Goal: Information Seeking & Learning: Learn about a topic

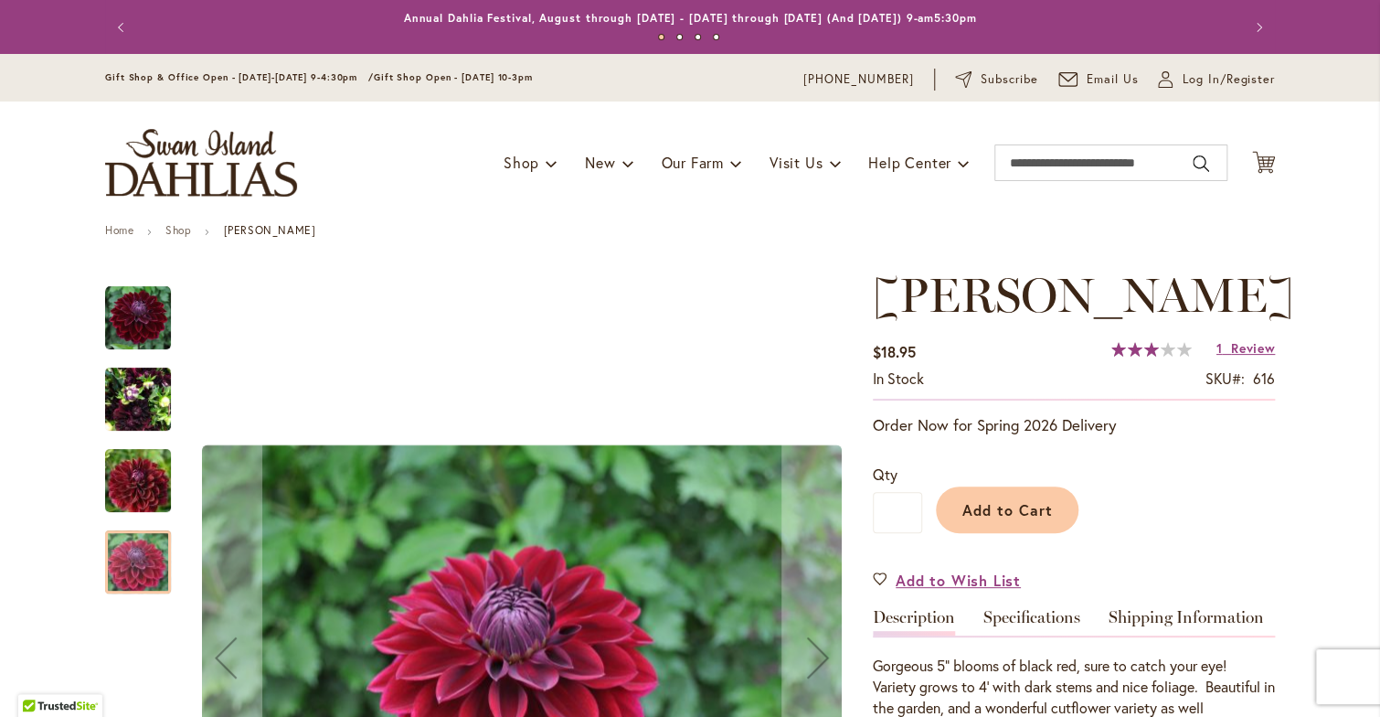
scroll to position [336, 0]
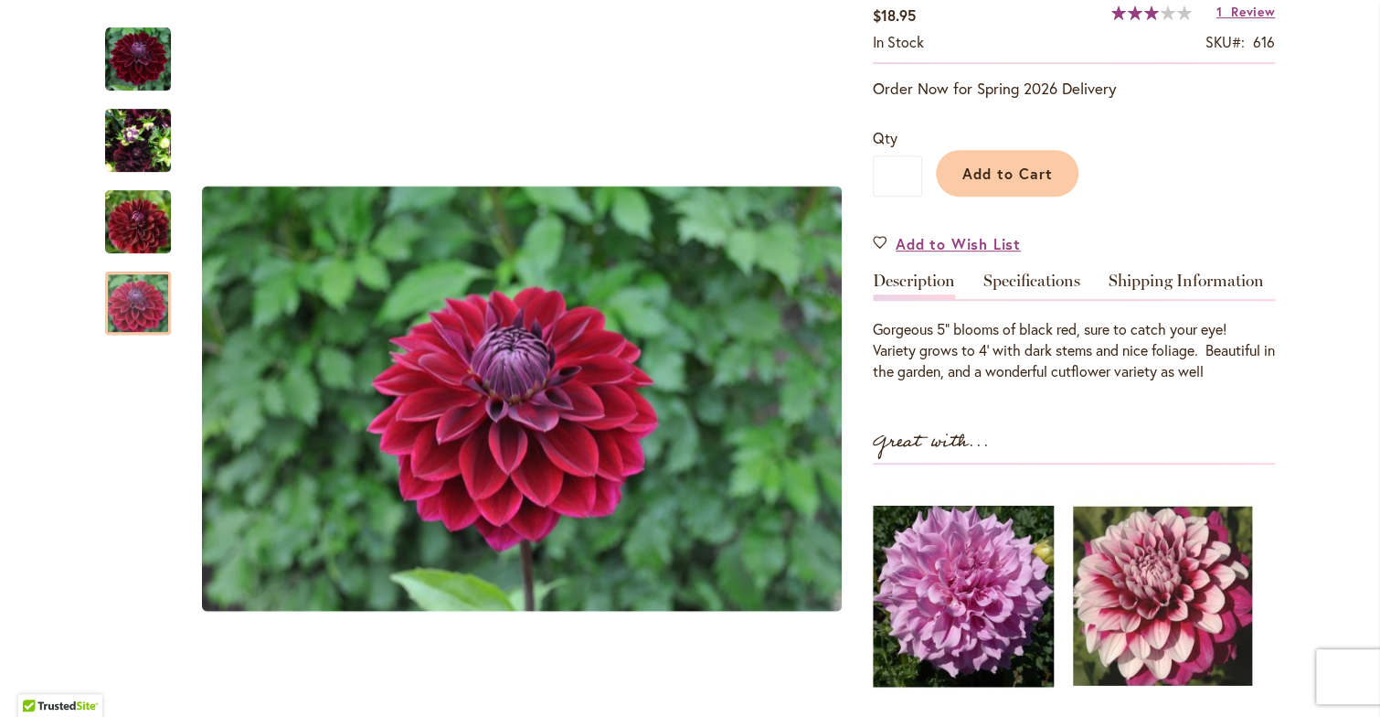
click at [1155, 589] on img at bounding box center [1162, 596] width 179 height 224
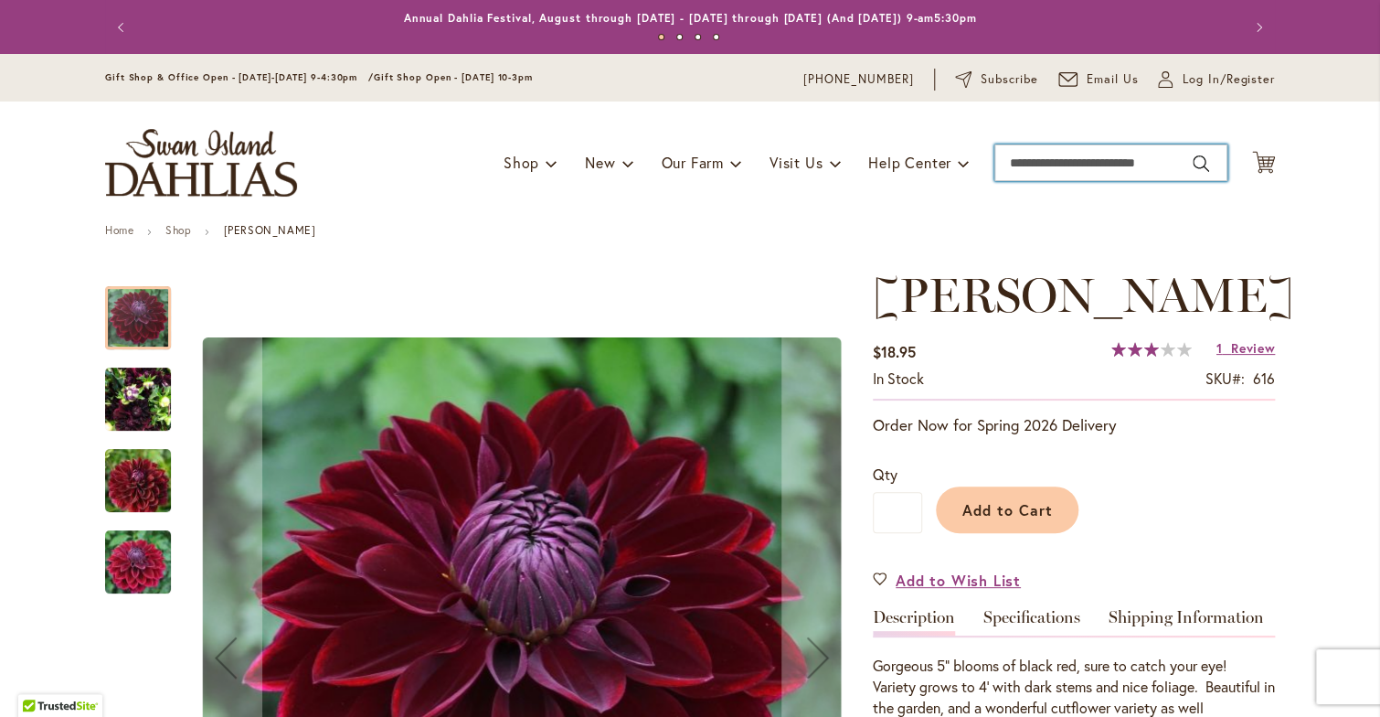
click at [1061, 157] on input "Search" at bounding box center [1111, 162] width 233 height 37
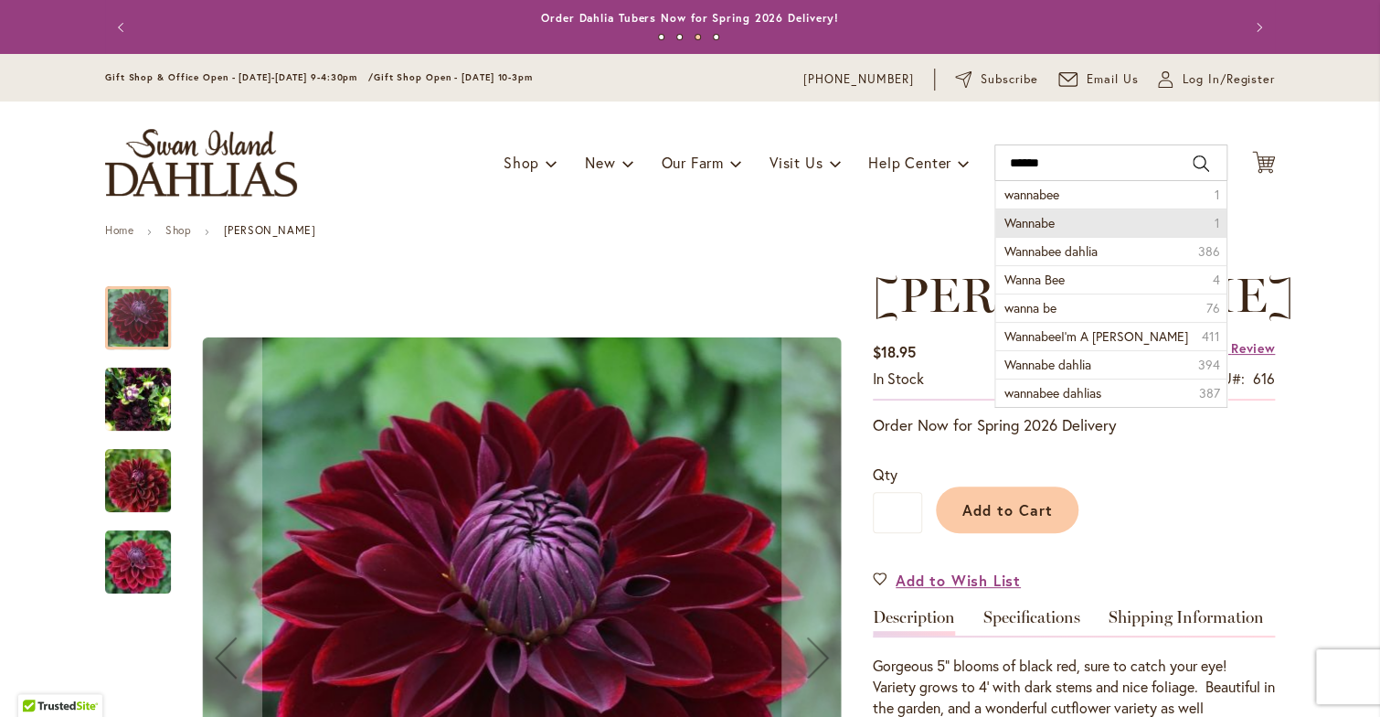
click at [1020, 217] on span "Wannabe" at bounding box center [1030, 222] width 50 height 17
type input "*******"
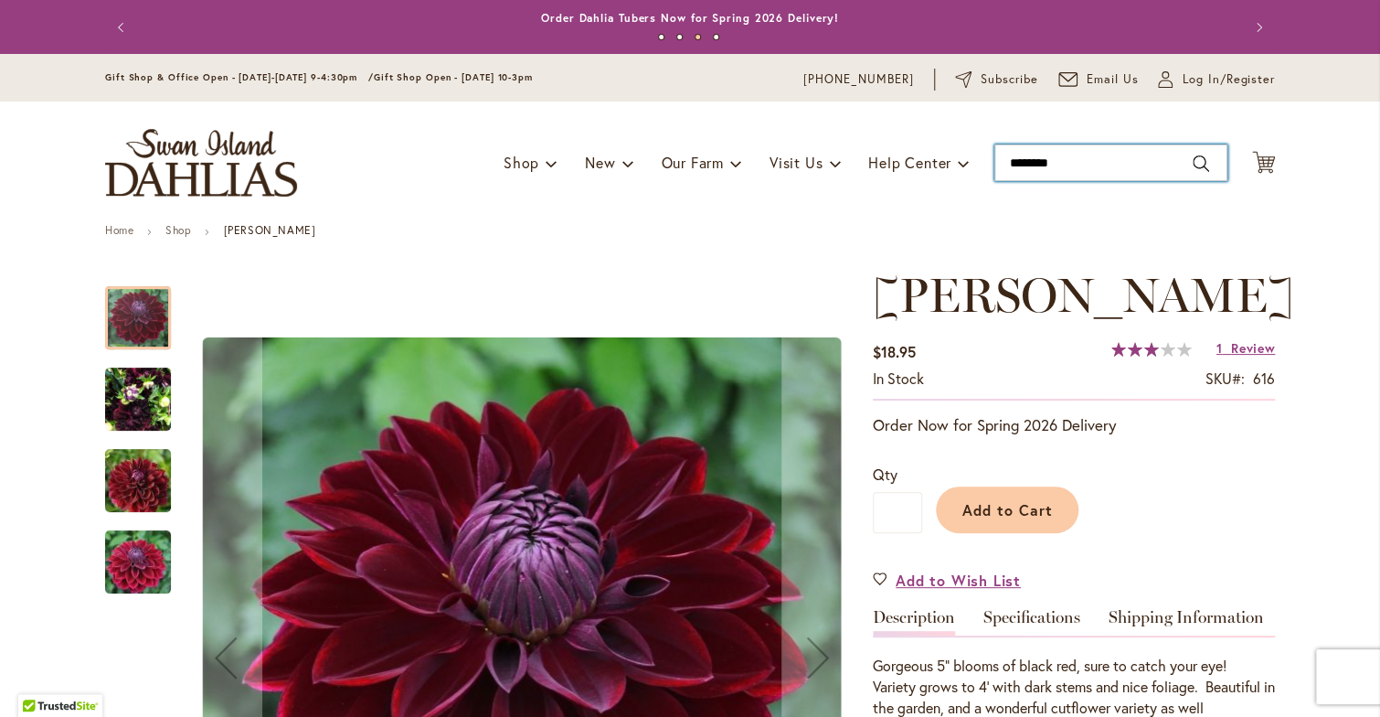
click at [1020, 217] on div "Toggle Nav Shop Dahlia Tubers Collections Fresh Cut Dahlias Gardening Supplies …" at bounding box center [690, 162] width 1207 height 122
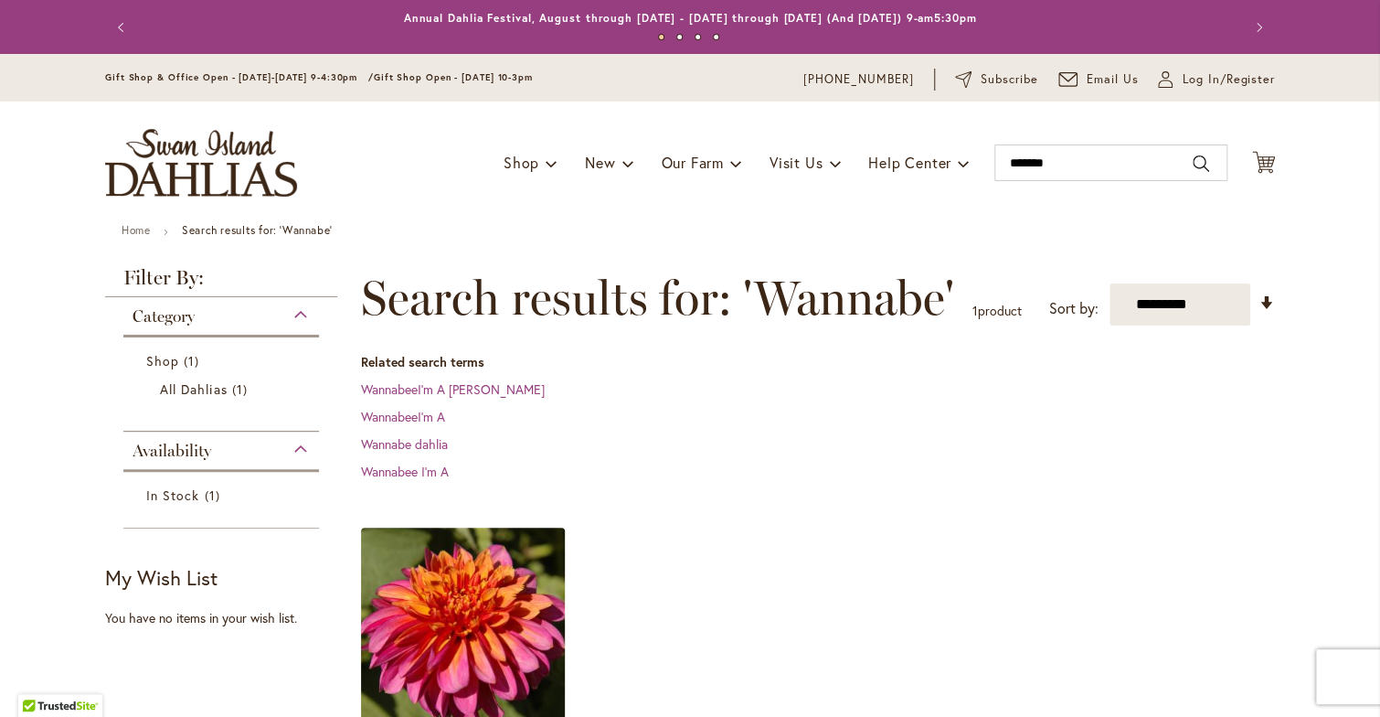
click at [469, 622] on img at bounding box center [463, 629] width 214 height 214
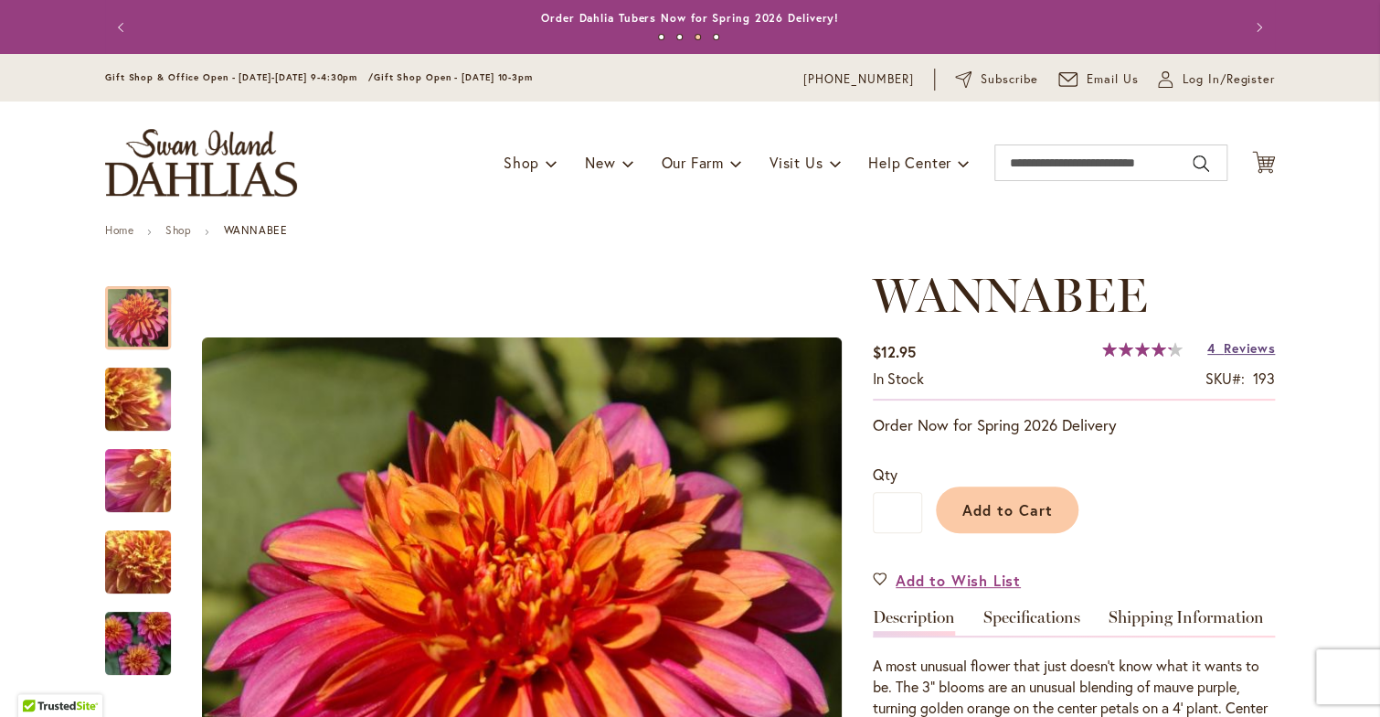
click at [1236, 344] on span "Reviews" at bounding box center [1249, 347] width 51 height 17
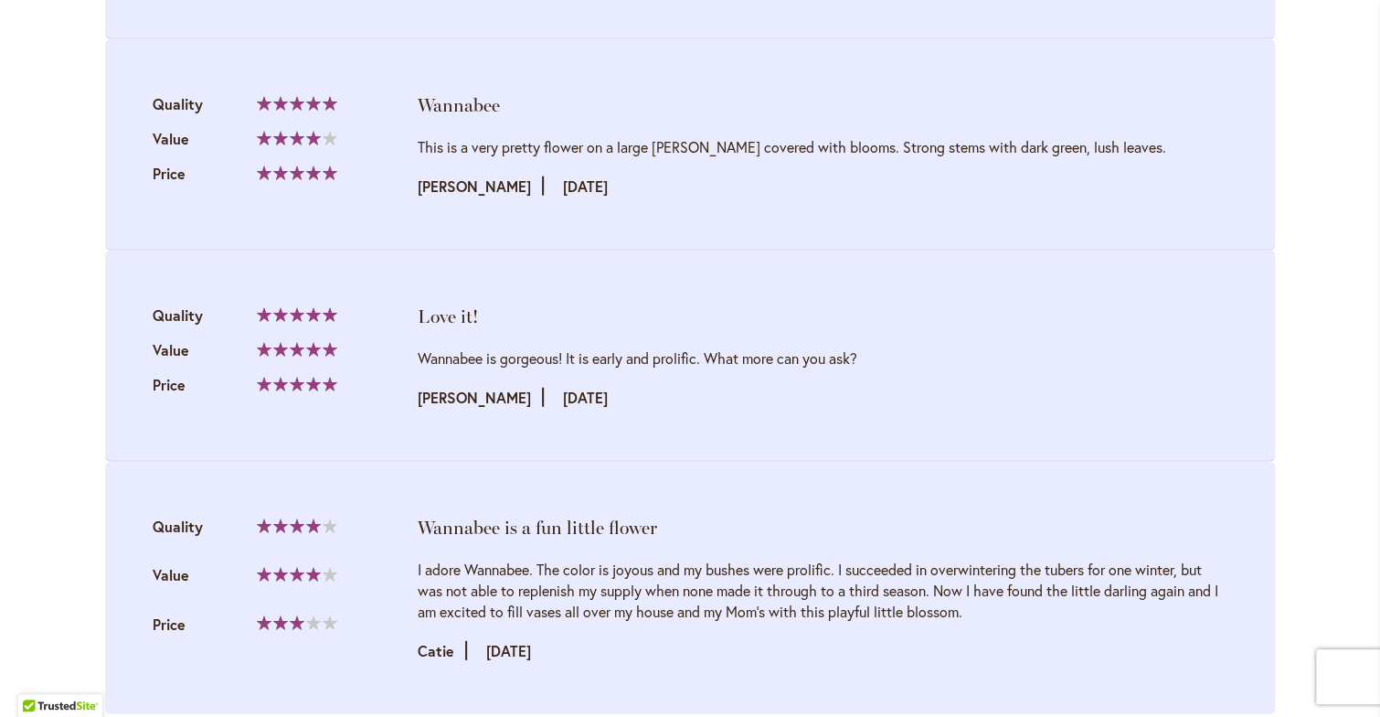
scroll to position [2278, 0]
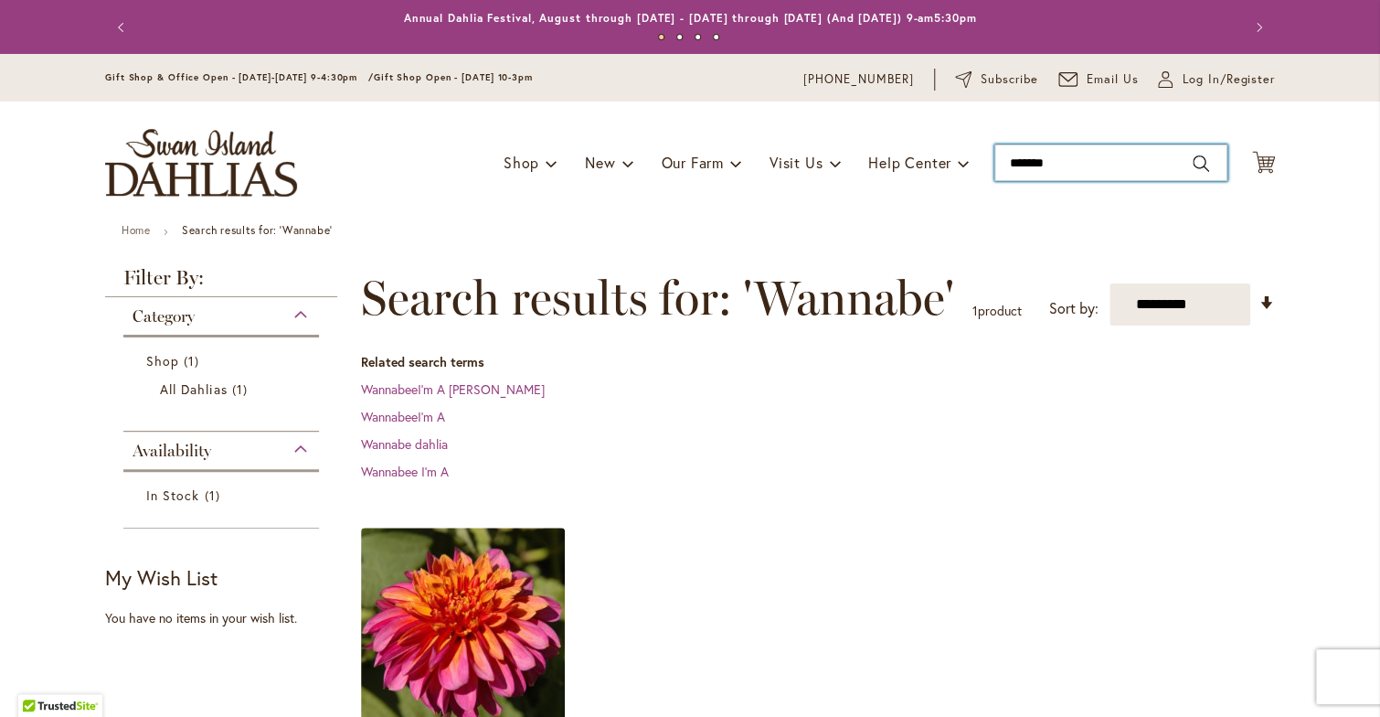
click at [1084, 160] on input "*******" at bounding box center [1111, 162] width 233 height 37
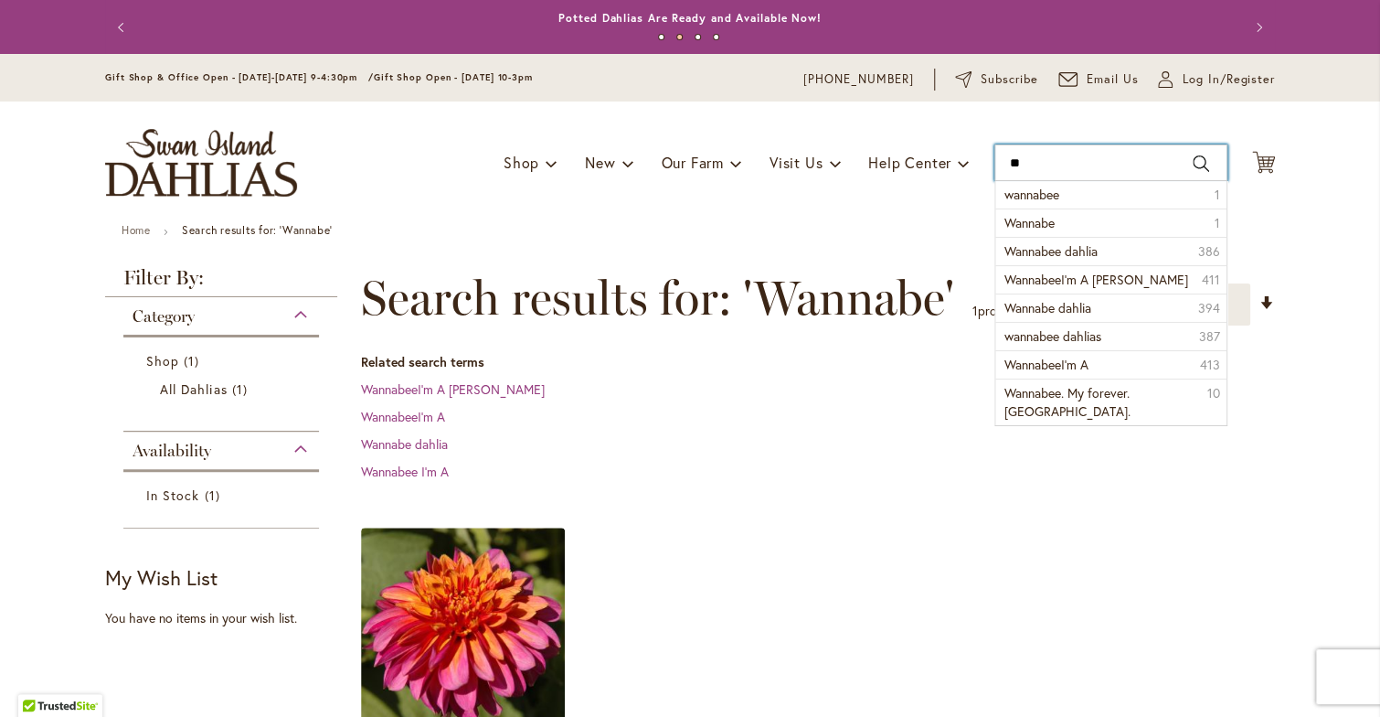
type input "*"
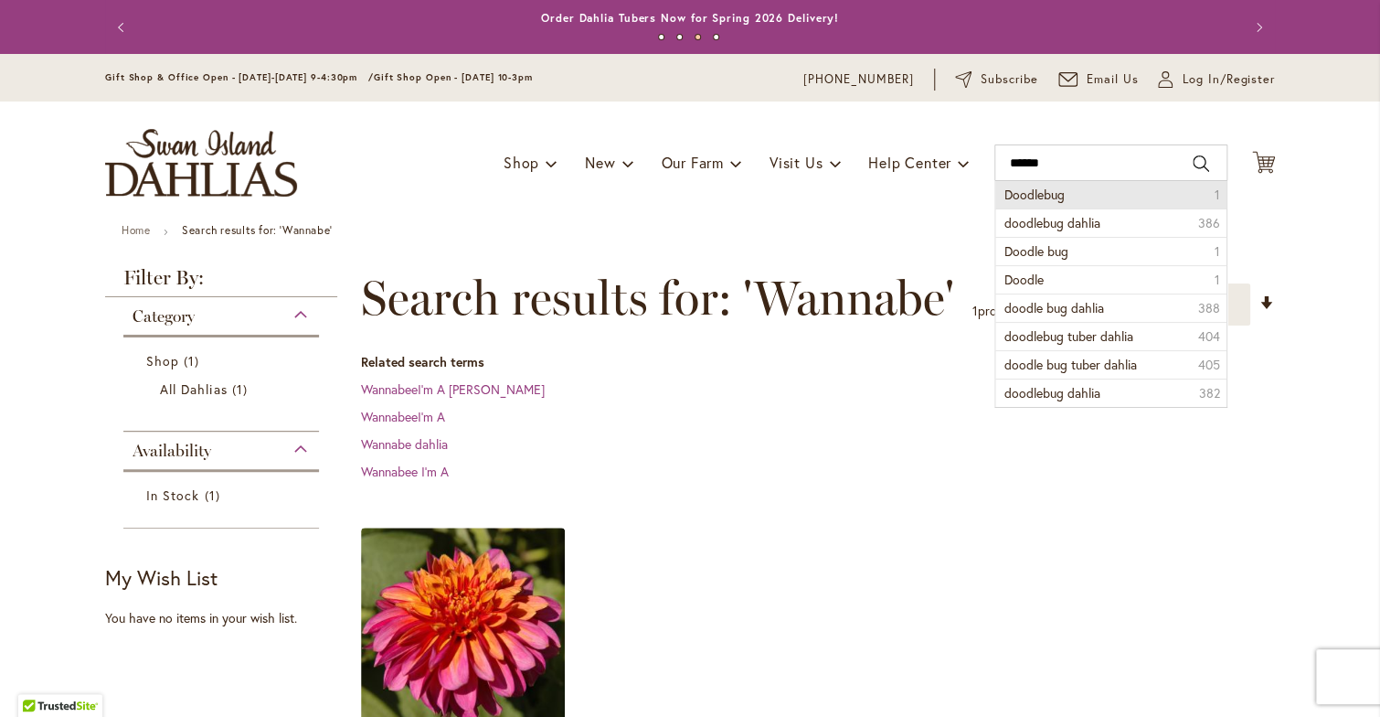
click at [1047, 188] on span "Doodlebug" at bounding box center [1035, 194] width 60 height 17
type input "*********"
click at [1047, 188] on div "Toggle Nav Shop Dahlia Tubers Collections Fresh Cut Dahlias Gardening Supplies …" at bounding box center [690, 162] width 1207 height 122
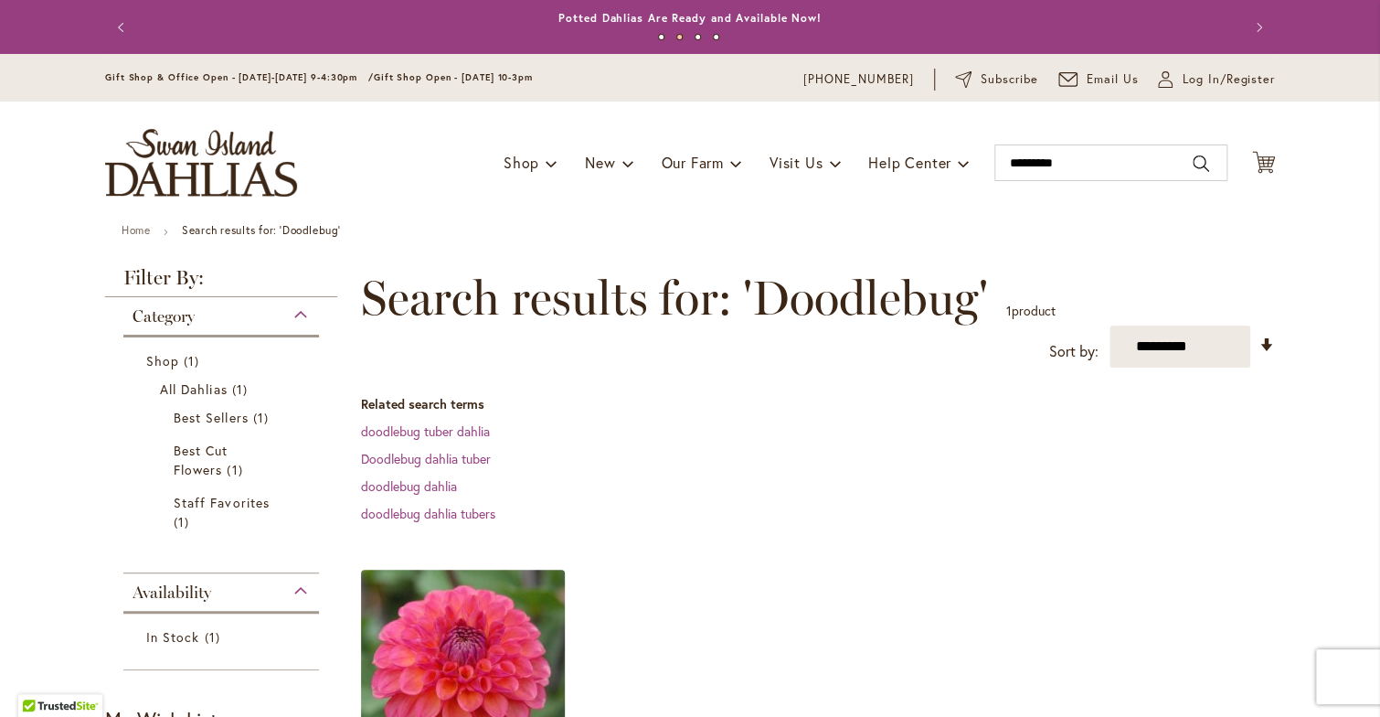
click at [506, 643] on img at bounding box center [463, 672] width 214 height 214
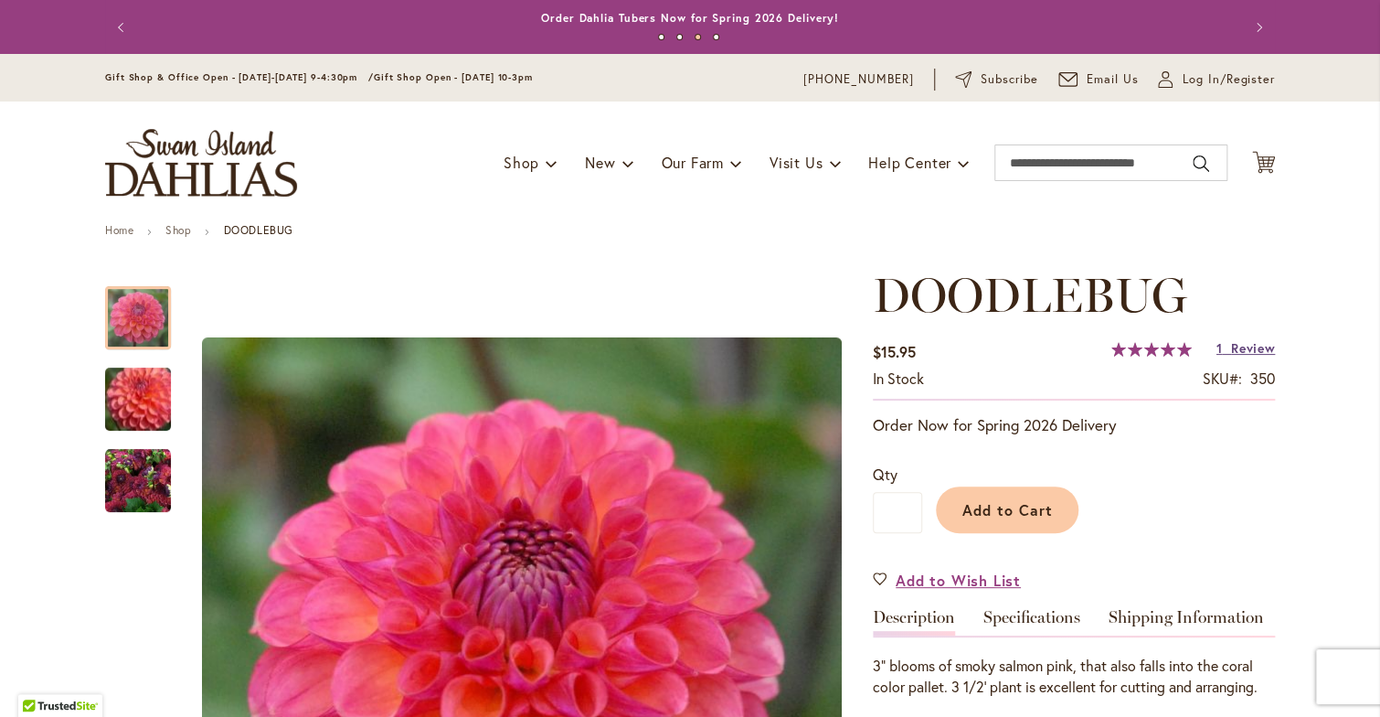
click at [1252, 348] on span "Review" at bounding box center [1253, 347] width 44 height 17
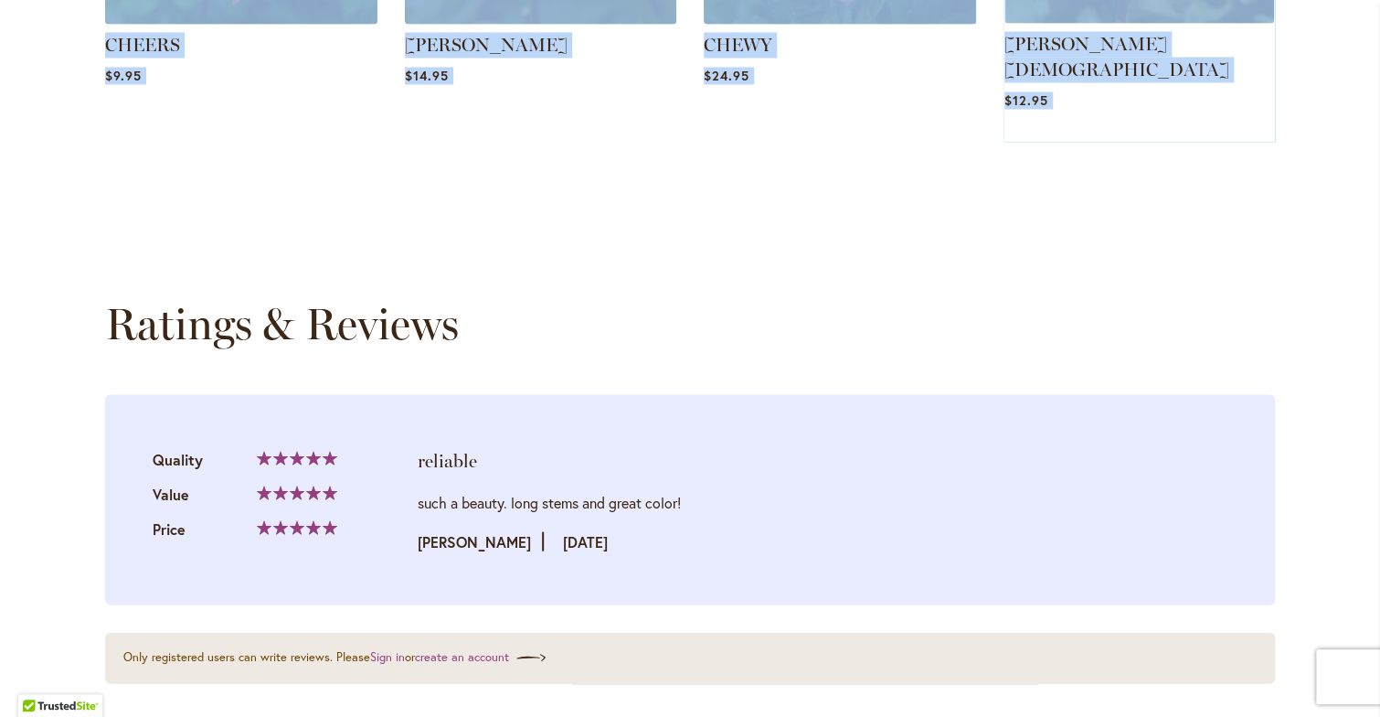
scroll to position [1803, 0]
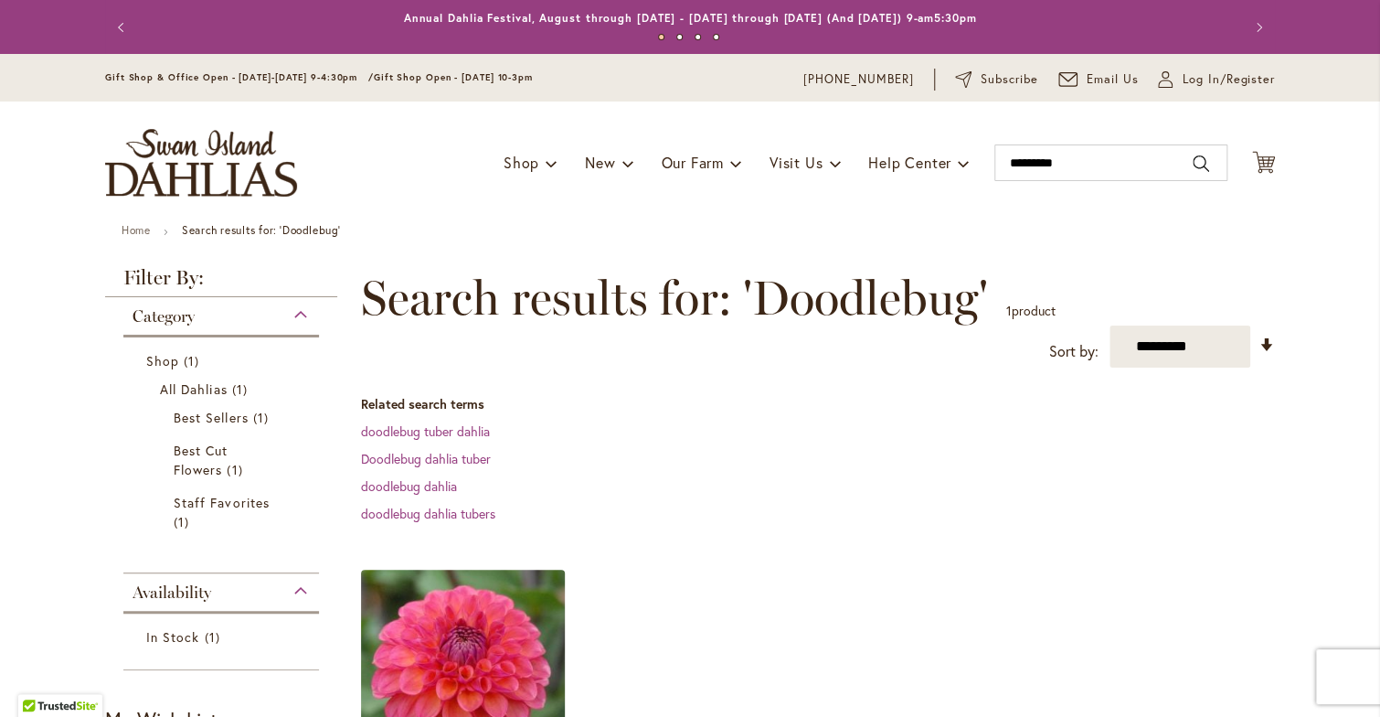
click at [436, 585] on img at bounding box center [463, 672] width 214 height 214
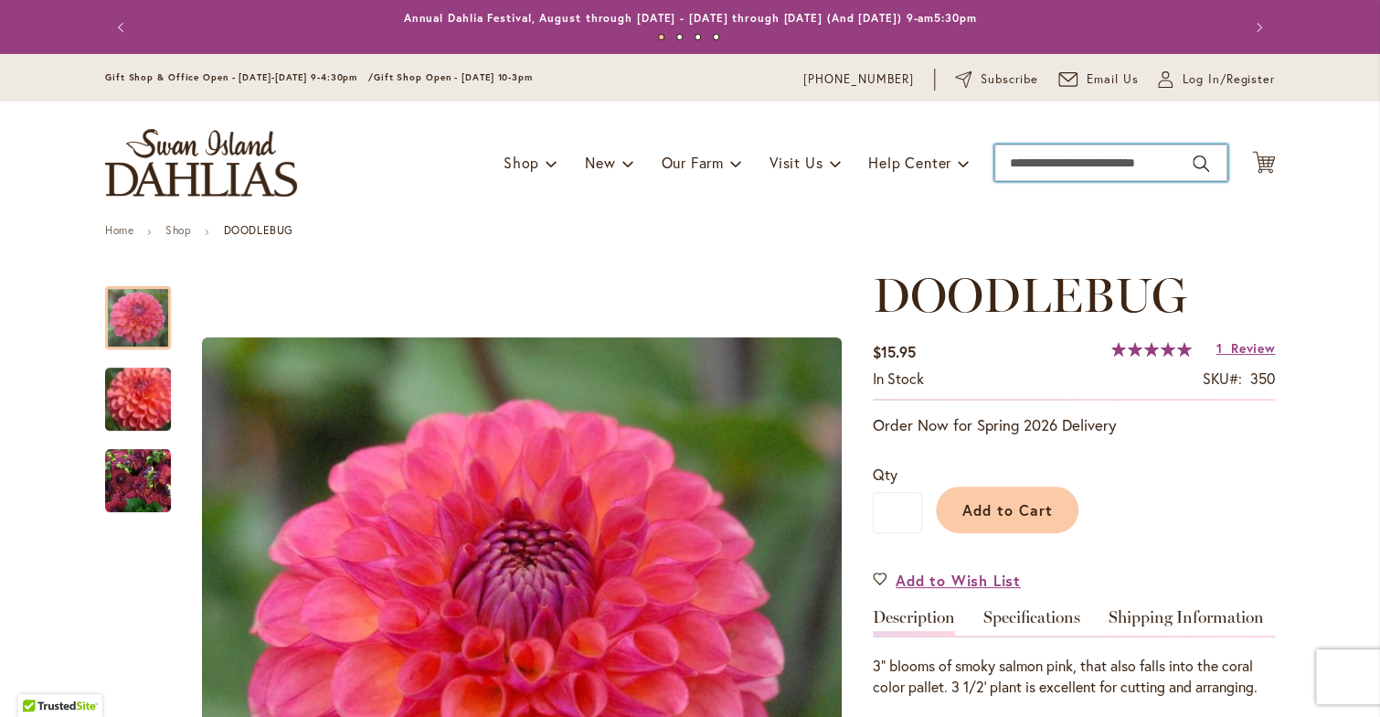
click at [1056, 162] on input "Search" at bounding box center [1111, 162] width 233 height 37
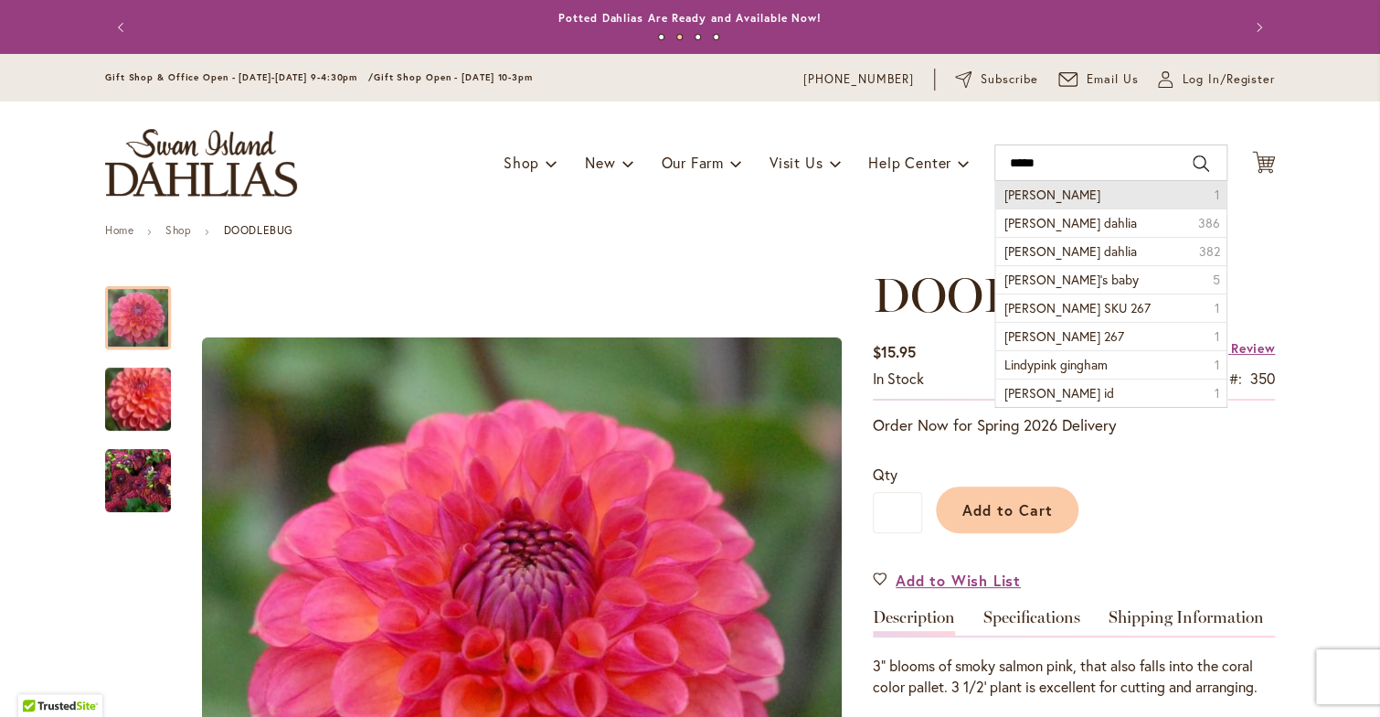
click at [1018, 193] on span "Lindy" at bounding box center [1053, 194] width 96 height 17
type input "*****"
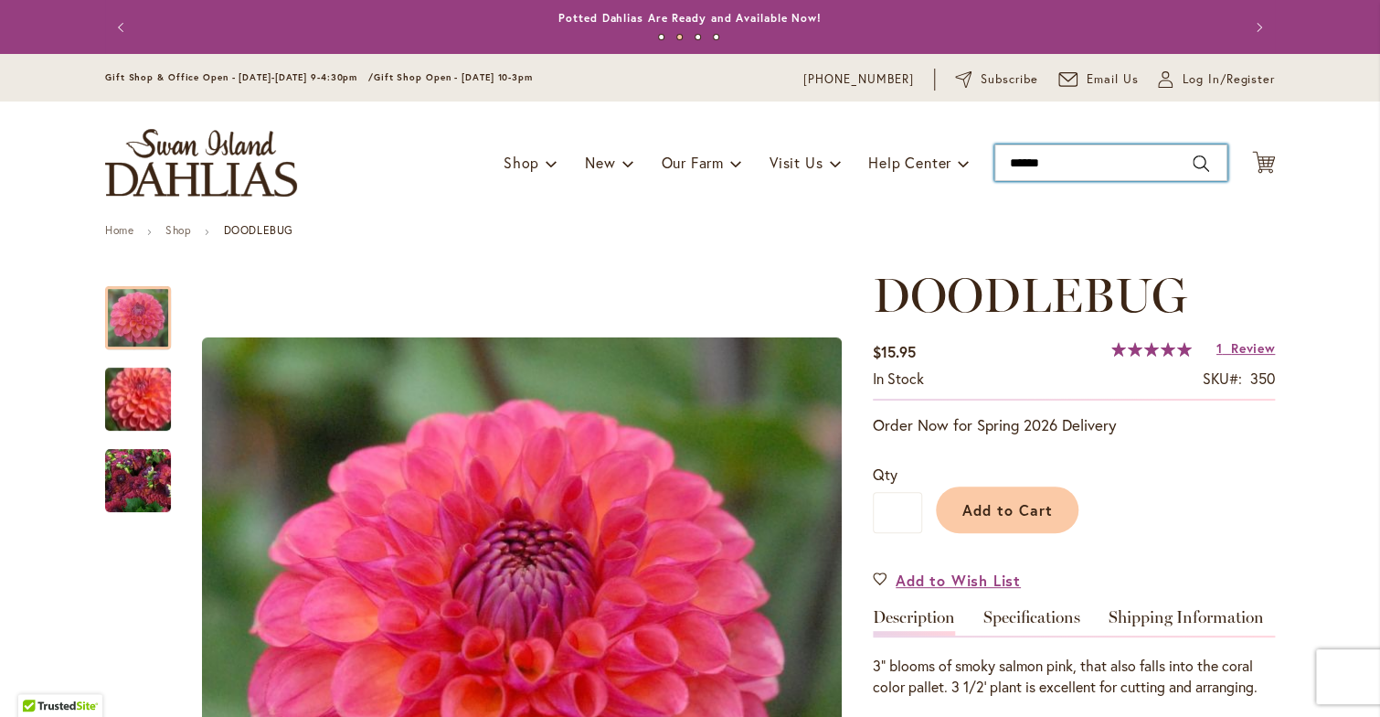
click at [1018, 193] on div "Toggle Nav Shop Dahlia Tubers Collections Fresh Cut Dahlias Gardening Supplies …" at bounding box center [690, 162] width 1207 height 122
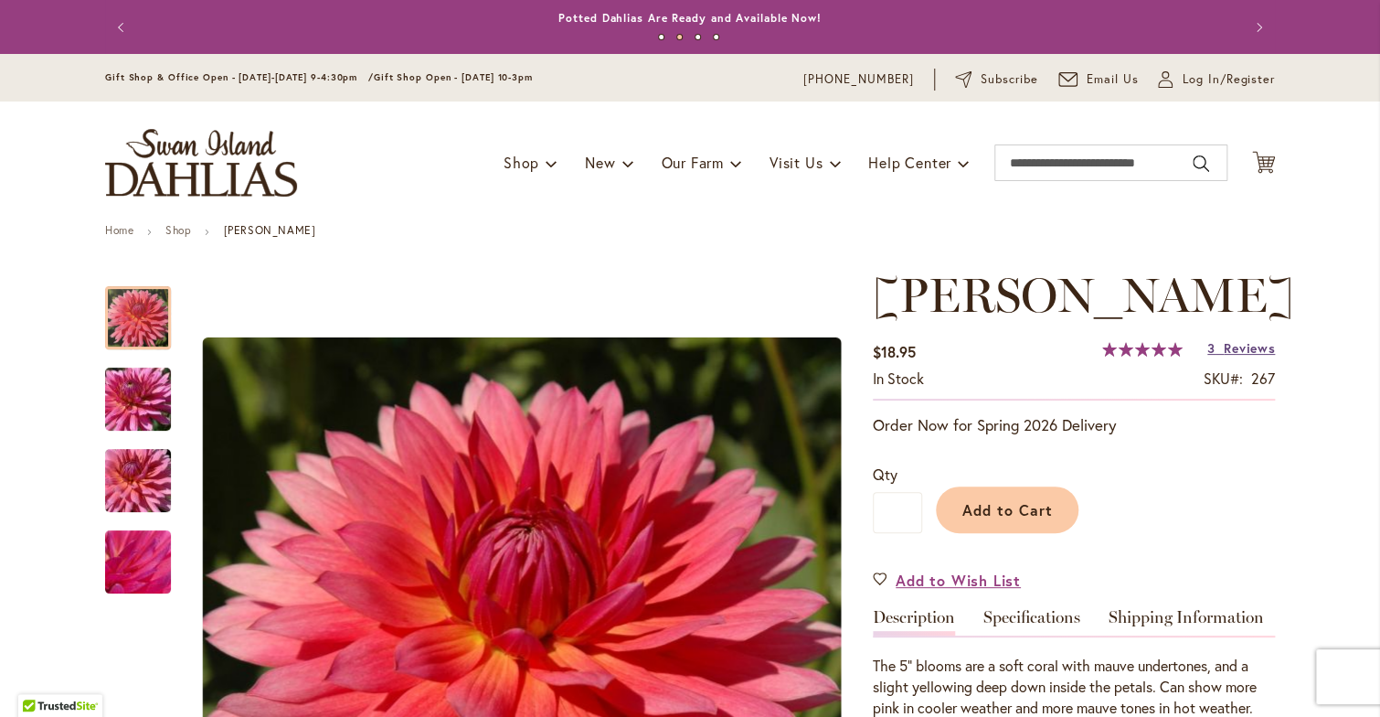
click at [1245, 346] on span "Reviews" at bounding box center [1249, 347] width 51 height 17
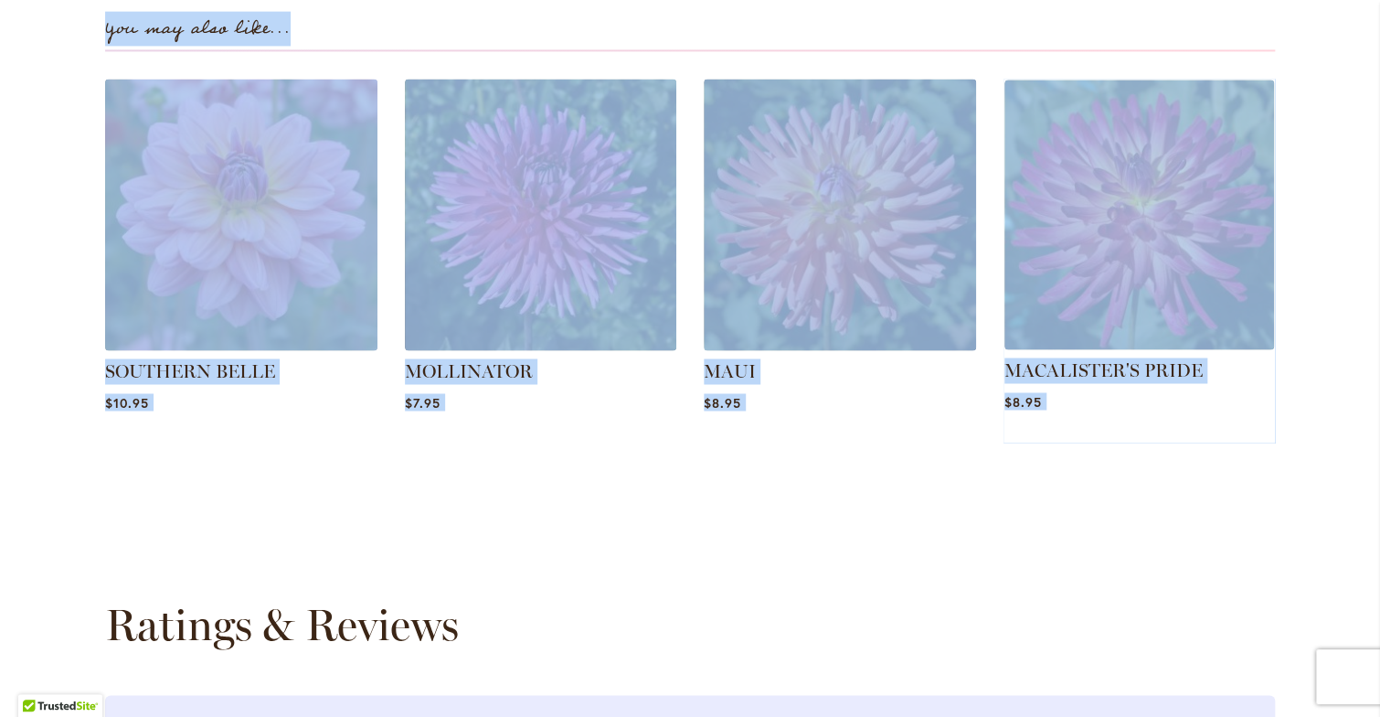
scroll to position [1317, 0]
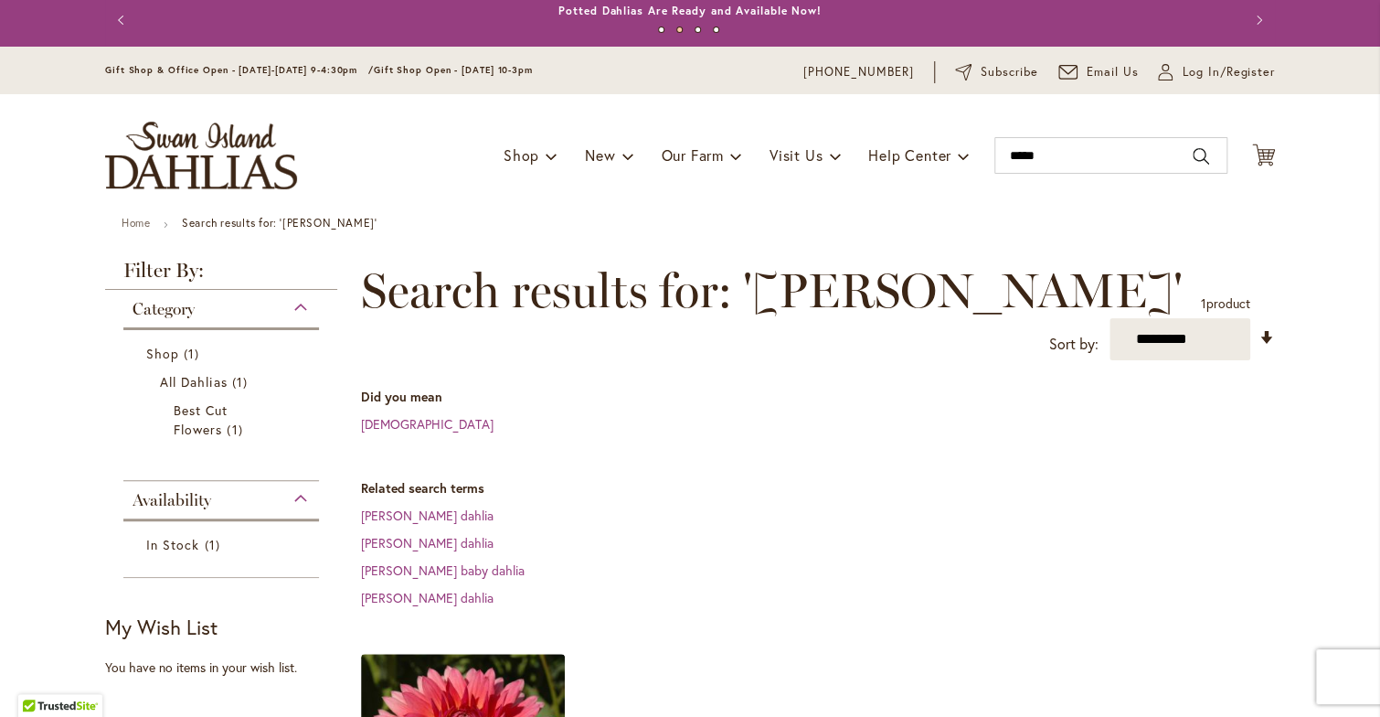
scroll to position [6, 0]
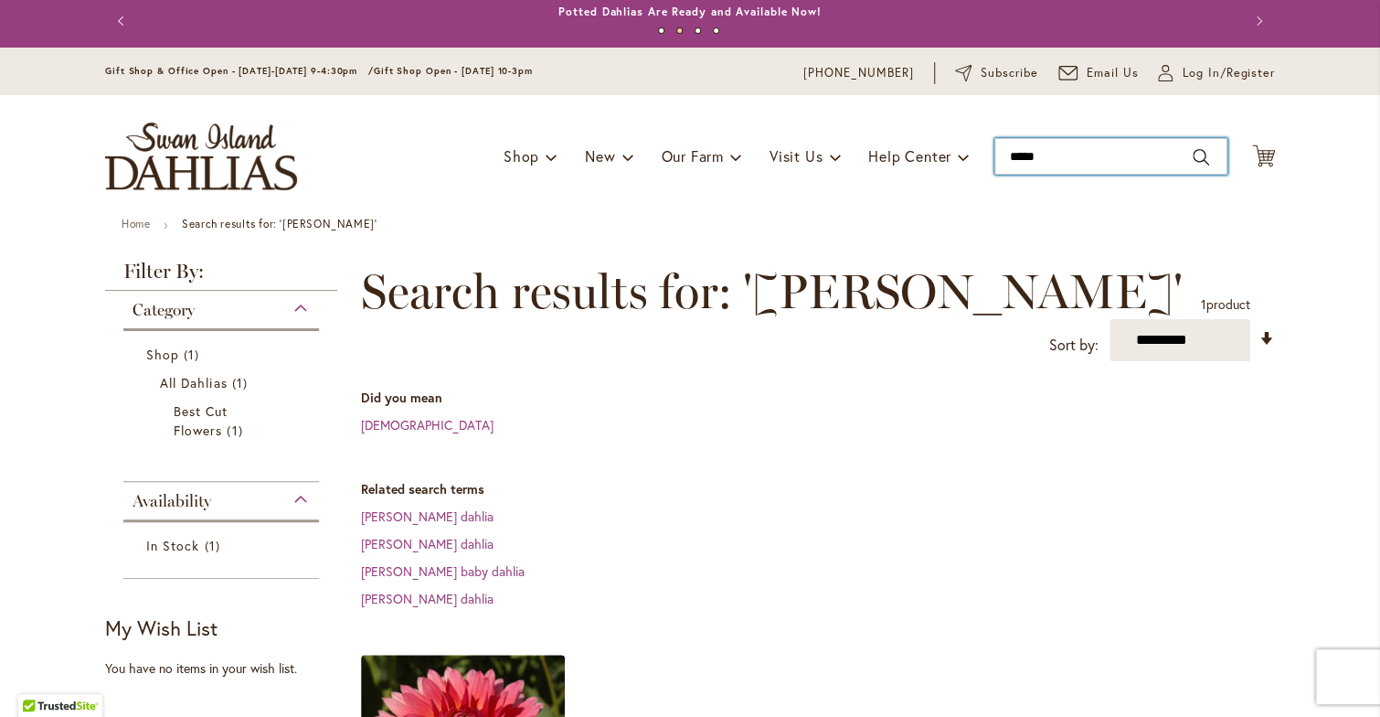
click at [1045, 161] on input "*****" at bounding box center [1111, 156] width 233 height 37
type input "*"
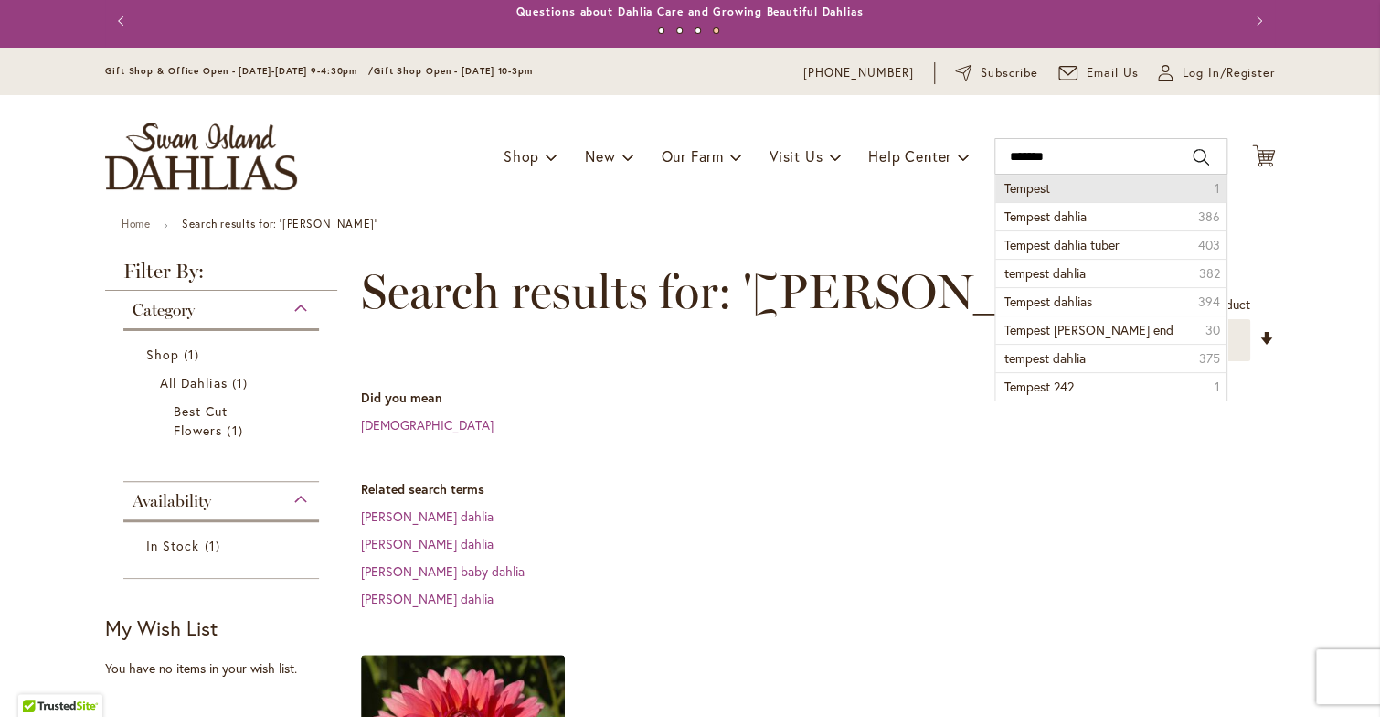
click at [1020, 186] on span "Tempest" at bounding box center [1028, 187] width 46 height 17
type input "*******"
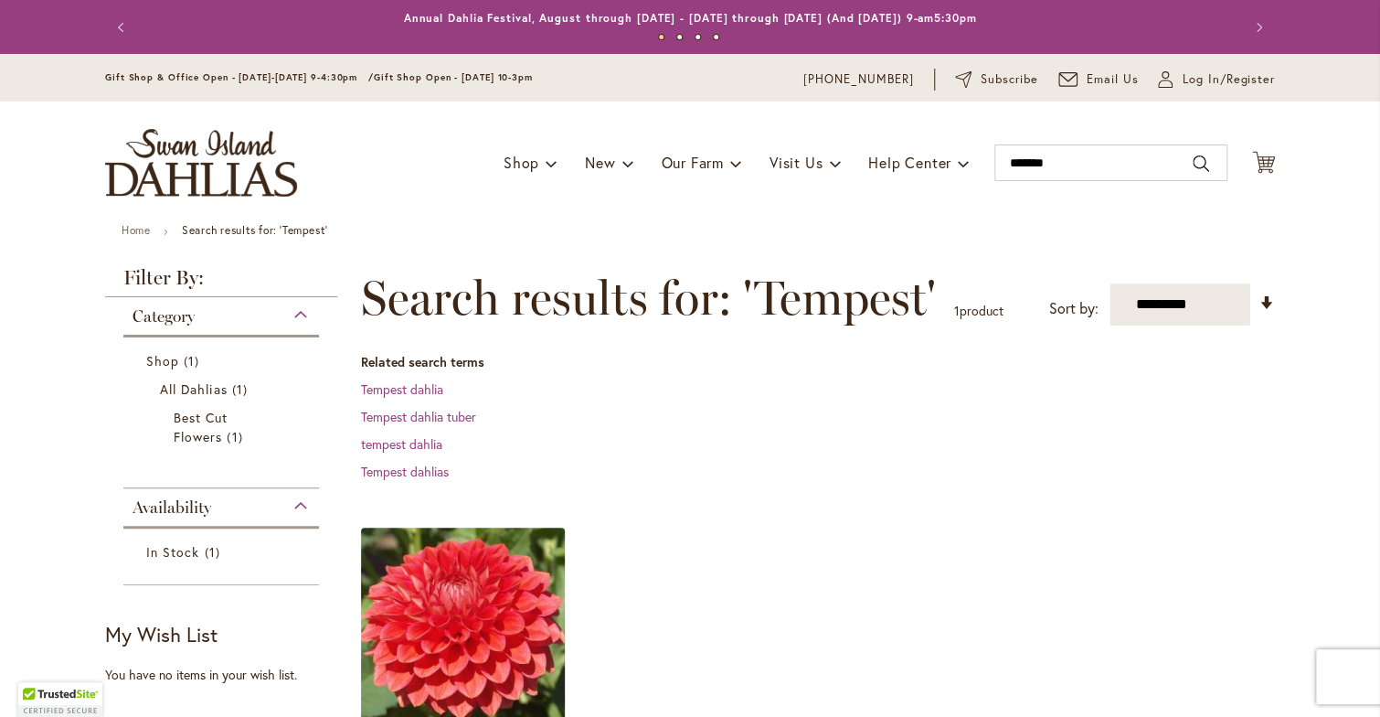
click at [440, 639] on img at bounding box center [463, 629] width 214 height 214
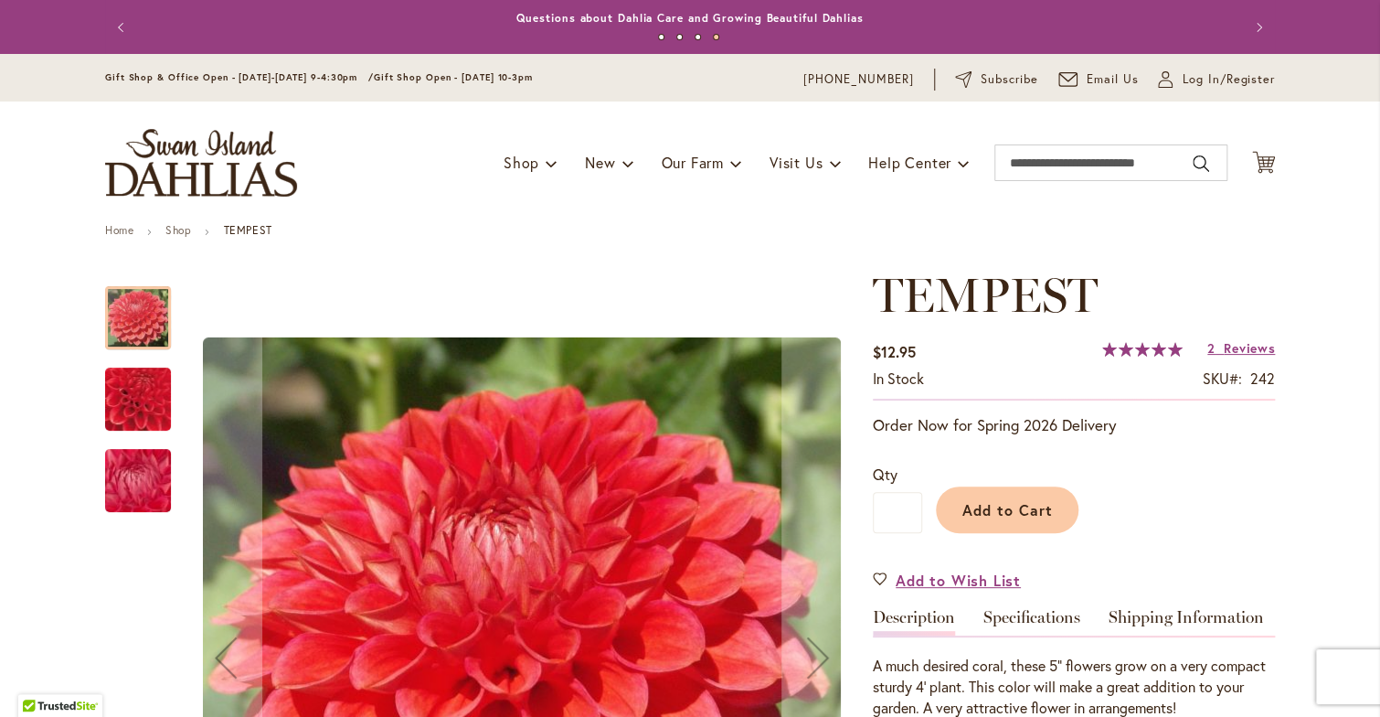
scroll to position [29, 0]
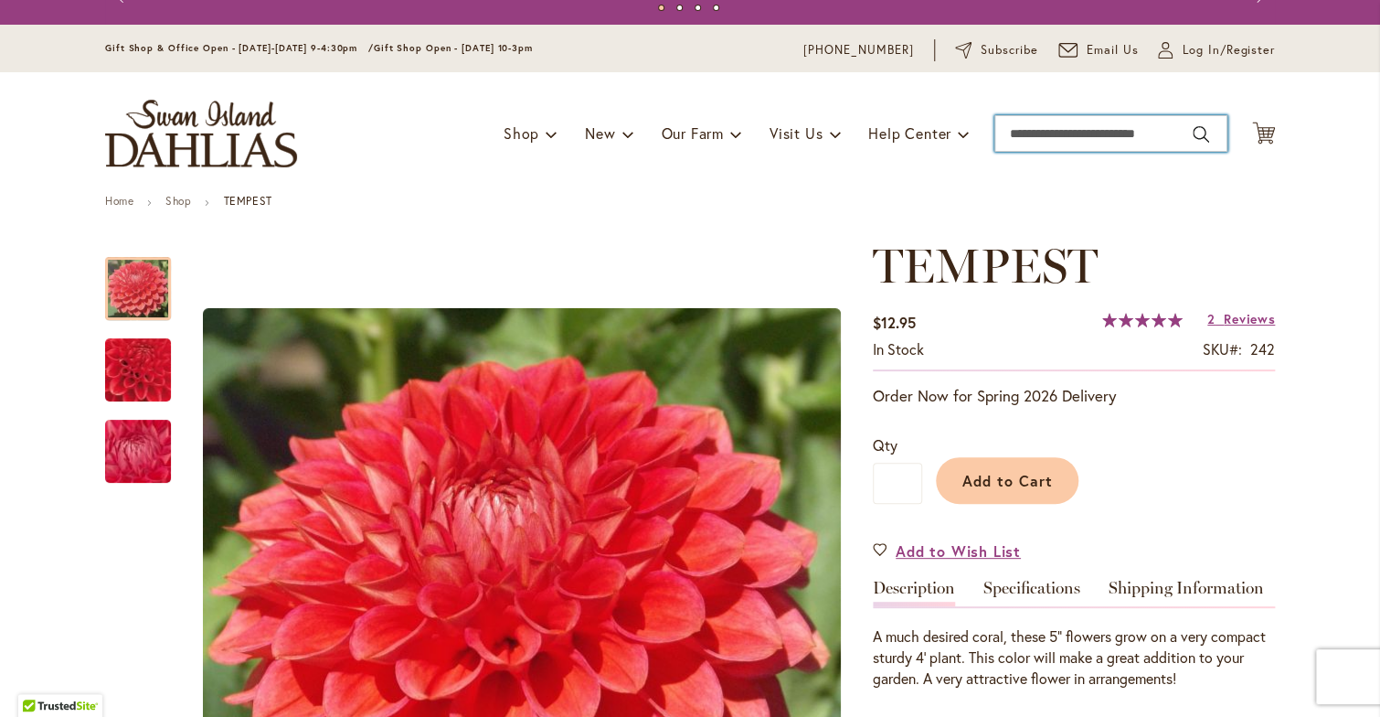
click at [1016, 137] on input "Search" at bounding box center [1111, 133] width 233 height 37
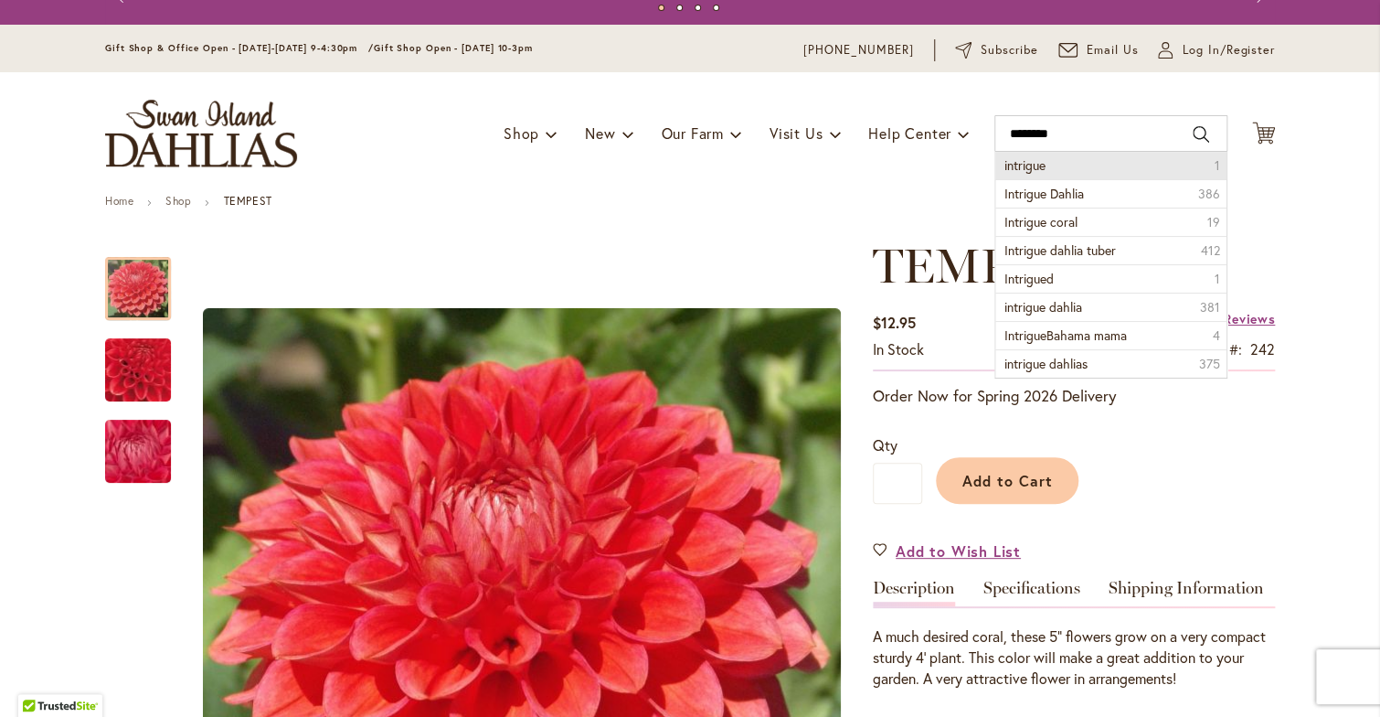
click at [1015, 164] on span "intrigue" at bounding box center [1025, 164] width 41 height 17
type input "********"
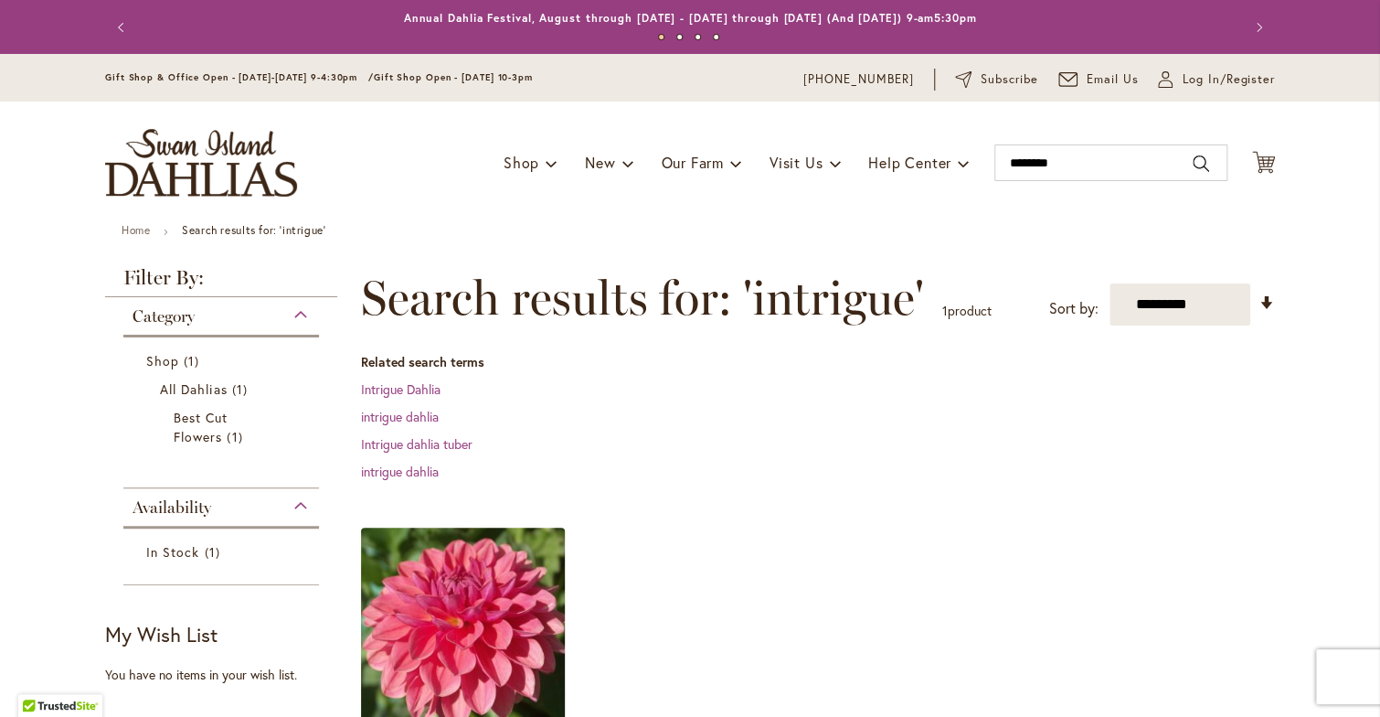
click at [428, 661] on img at bounding box center [463, 629] width 214 height 214
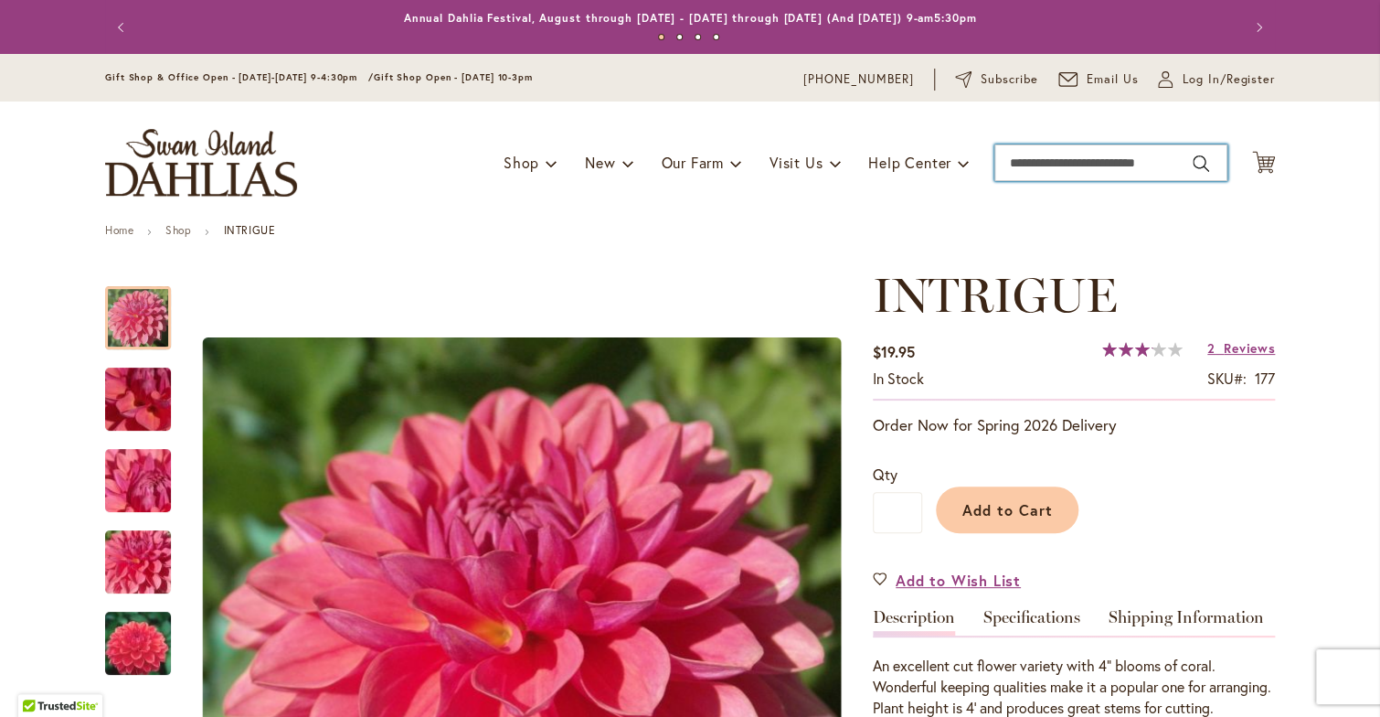
click at [1011, 163] on input "Search" at bounding box center [1111, 162] width 233 height 37
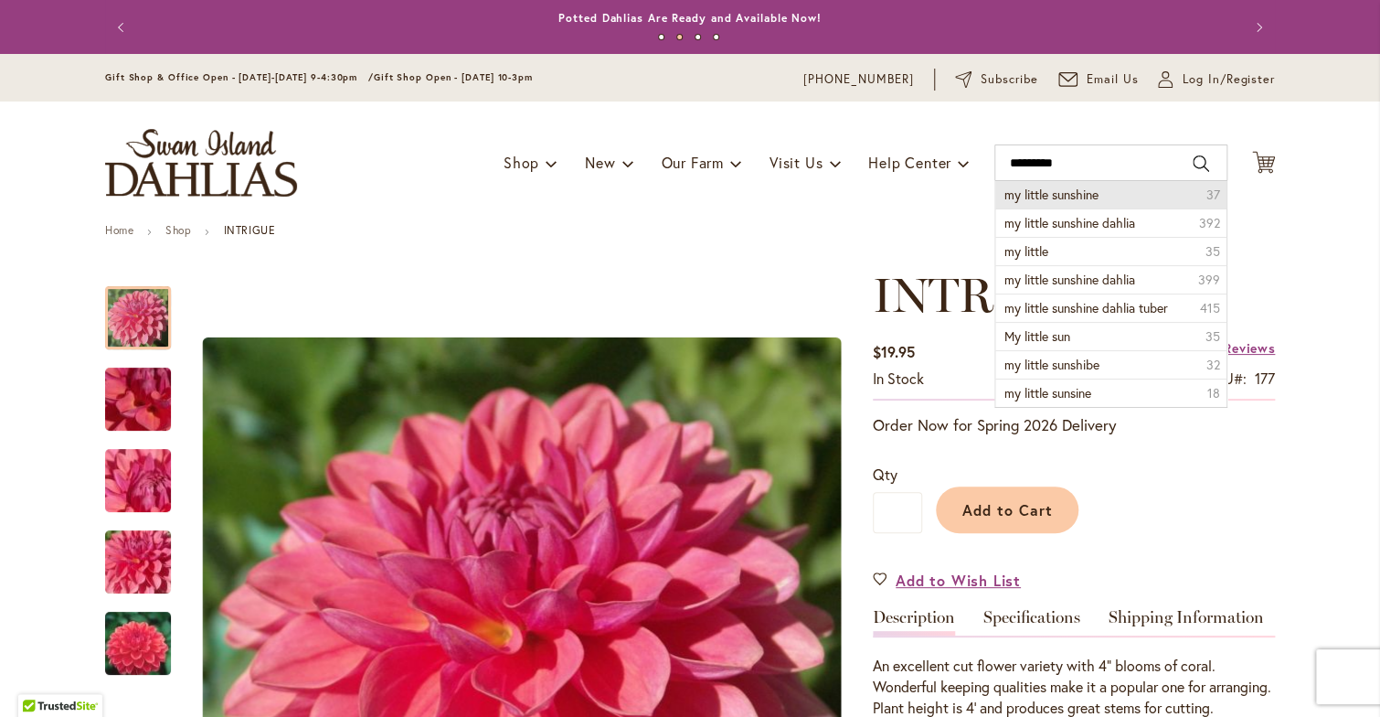
click at [1052, 189] on span "my little sunshine" at bounding box center [1052, 194] width 94 height 17
type input "**********"
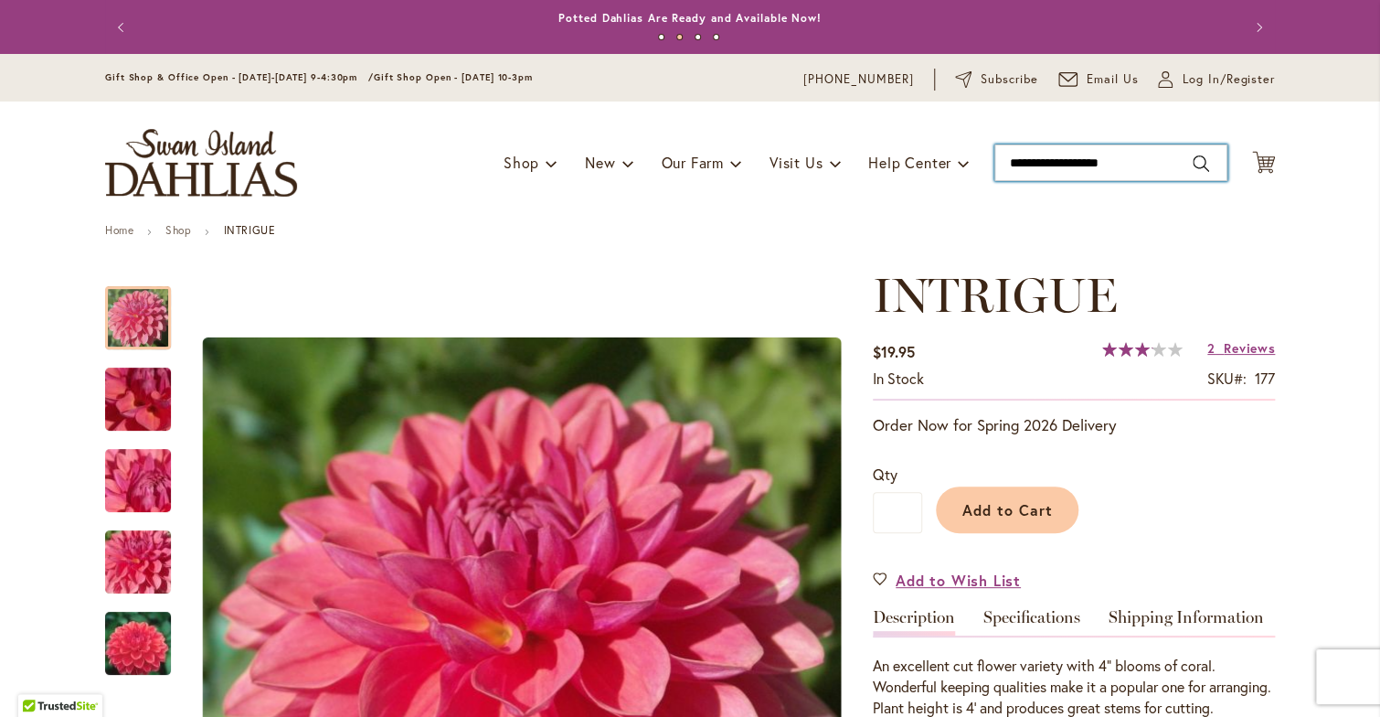
click at [1052, 189] on div "Toggle Nav Shop Dahlia Tubers Collections Fresh Cut Dahlias Gardening Supplies …" at bounding box center [690, 162] width 1207 height 122
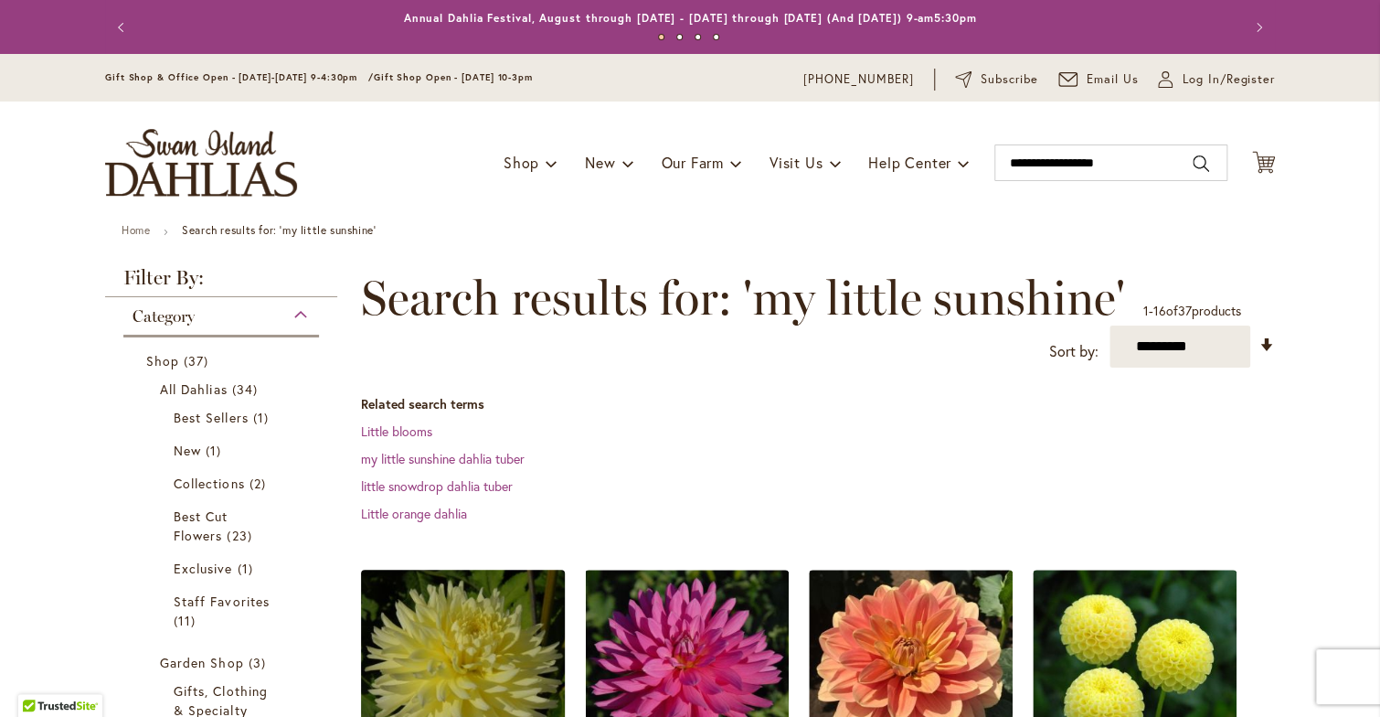
click at [439, 657] on img at bounding box center [463, 672] width 214 height 214
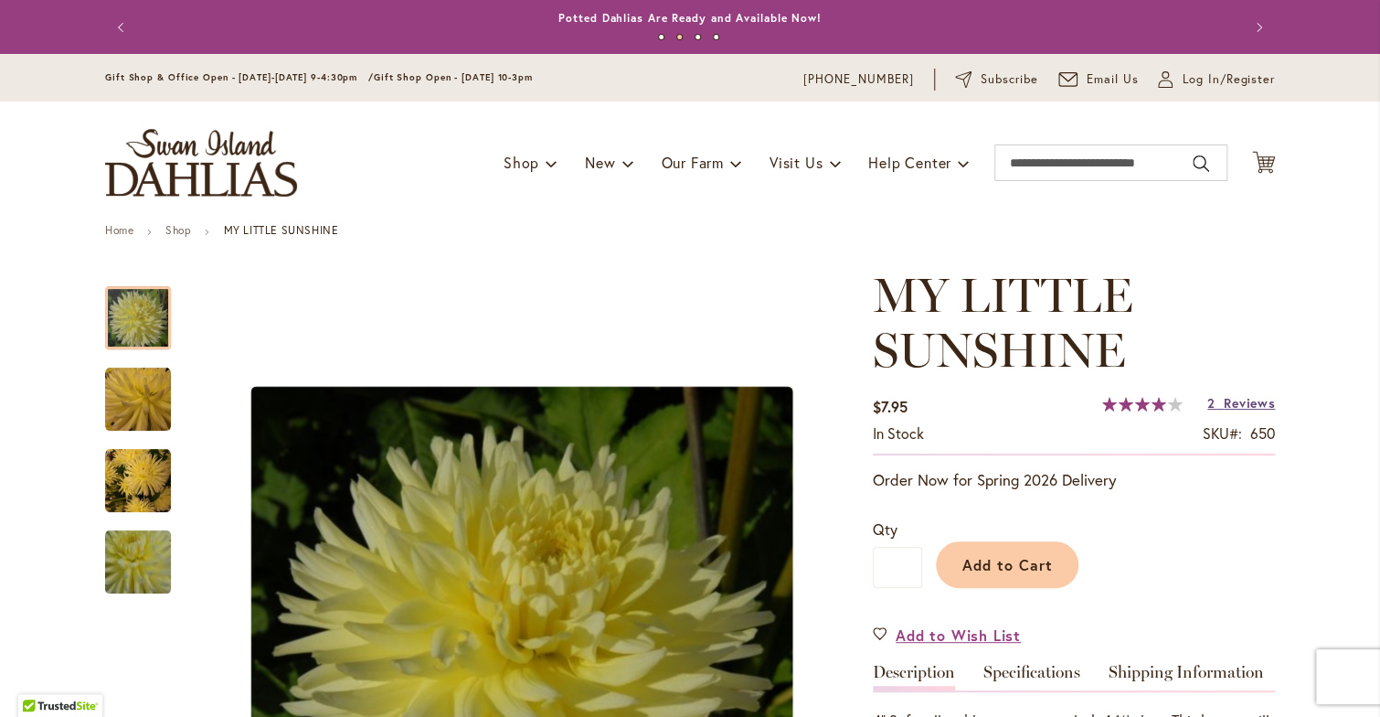
click at [1235, 403] on span "Reviews" at bounding box center [1249, 402] width 51 height 17
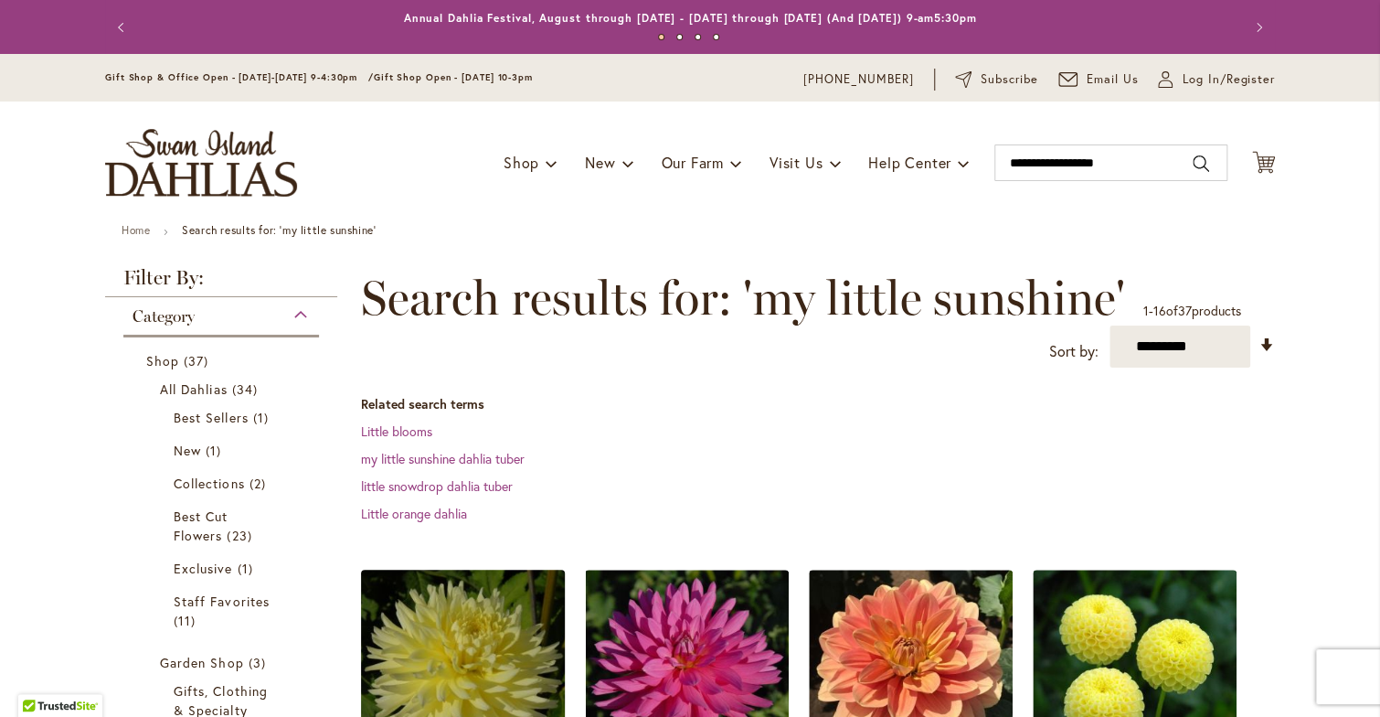
click at [451, 621] on img at bounding box center [463, 672] width 214 height 214
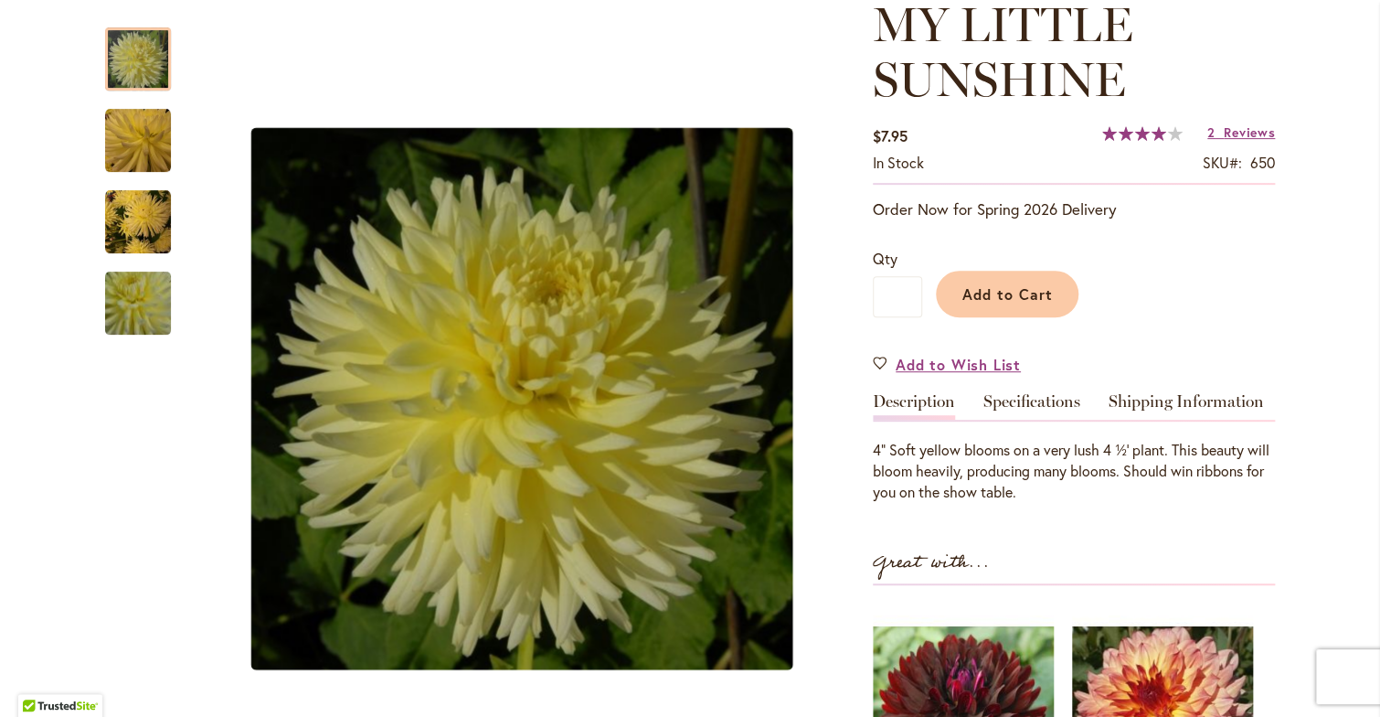
scroll to position [274, 0]
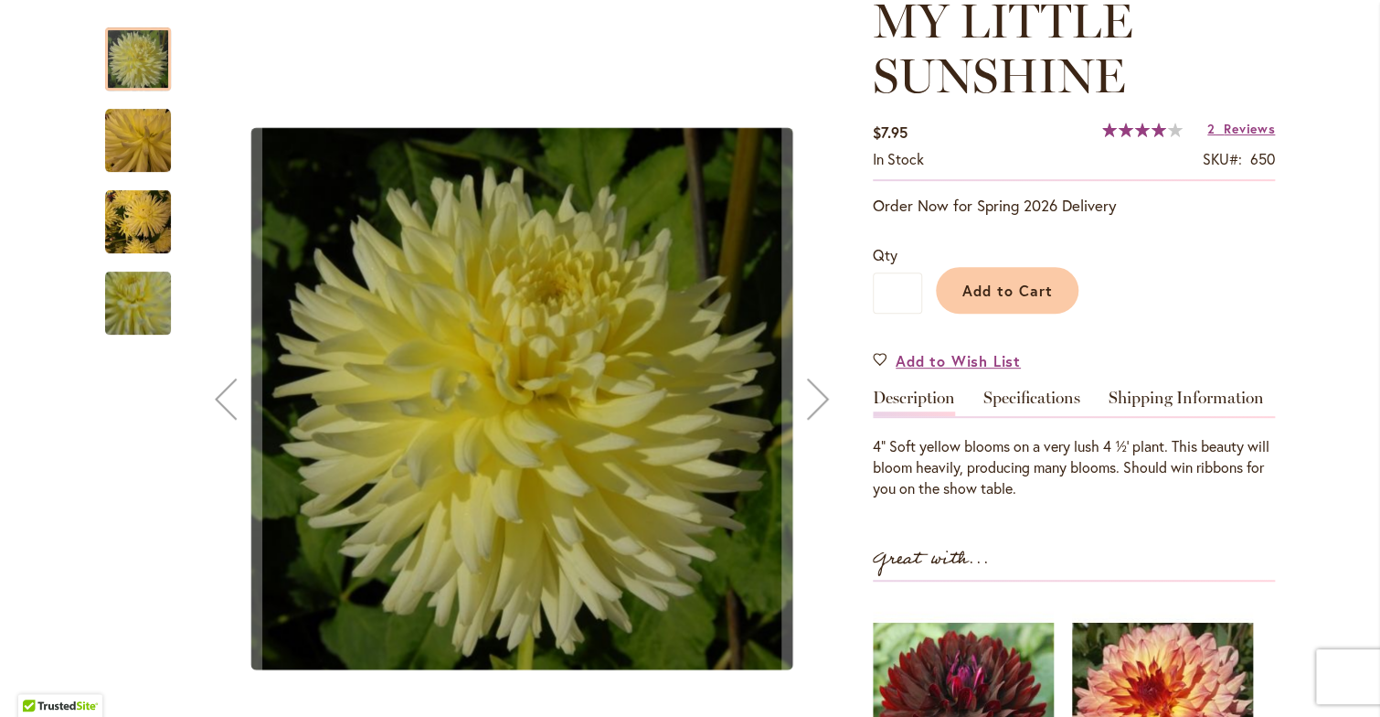
click at [114, 47] on div at bounding box center [138, 58] width 66 height 63
click at [124, 150] on img "MY LITTLE SUNSHINE" at bounding box center [138, 141] width 66 height 66
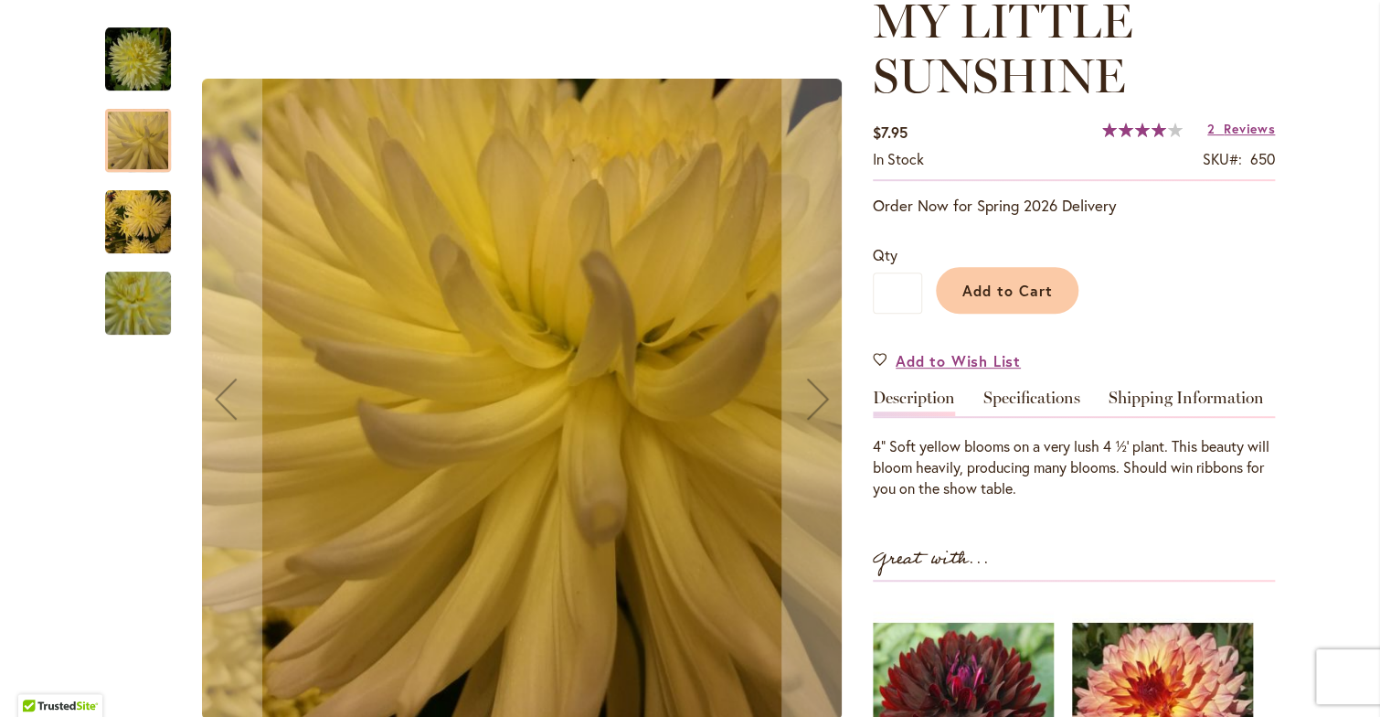
click at [126, 220] on img "MY LITTLE SUNSHINE" at bounding box center [138, 222] width 66 height 66
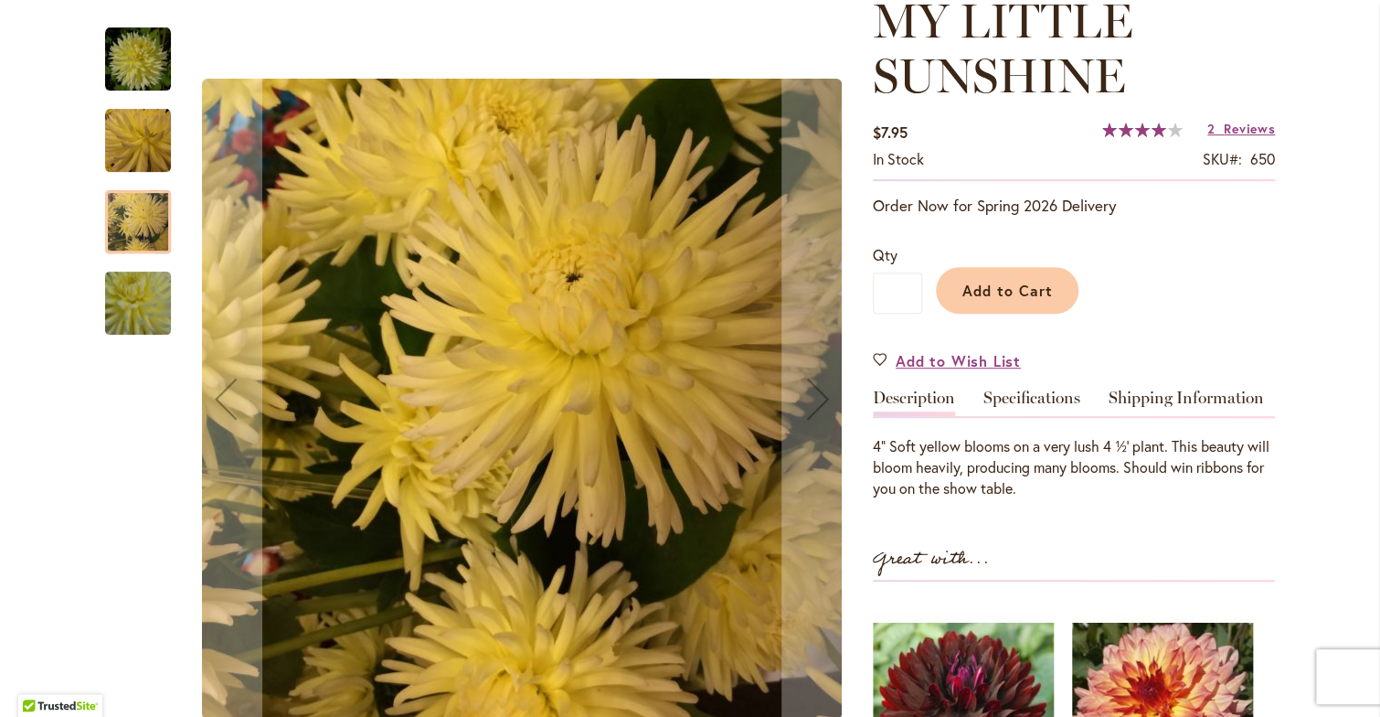
click at [126, 220] on div at bounding box center [138, 221] width 66 height 63
click at [124, 292] on img "MY LITTLE SUNSHINE" at bounding box center [138, 303] width 132 height 116
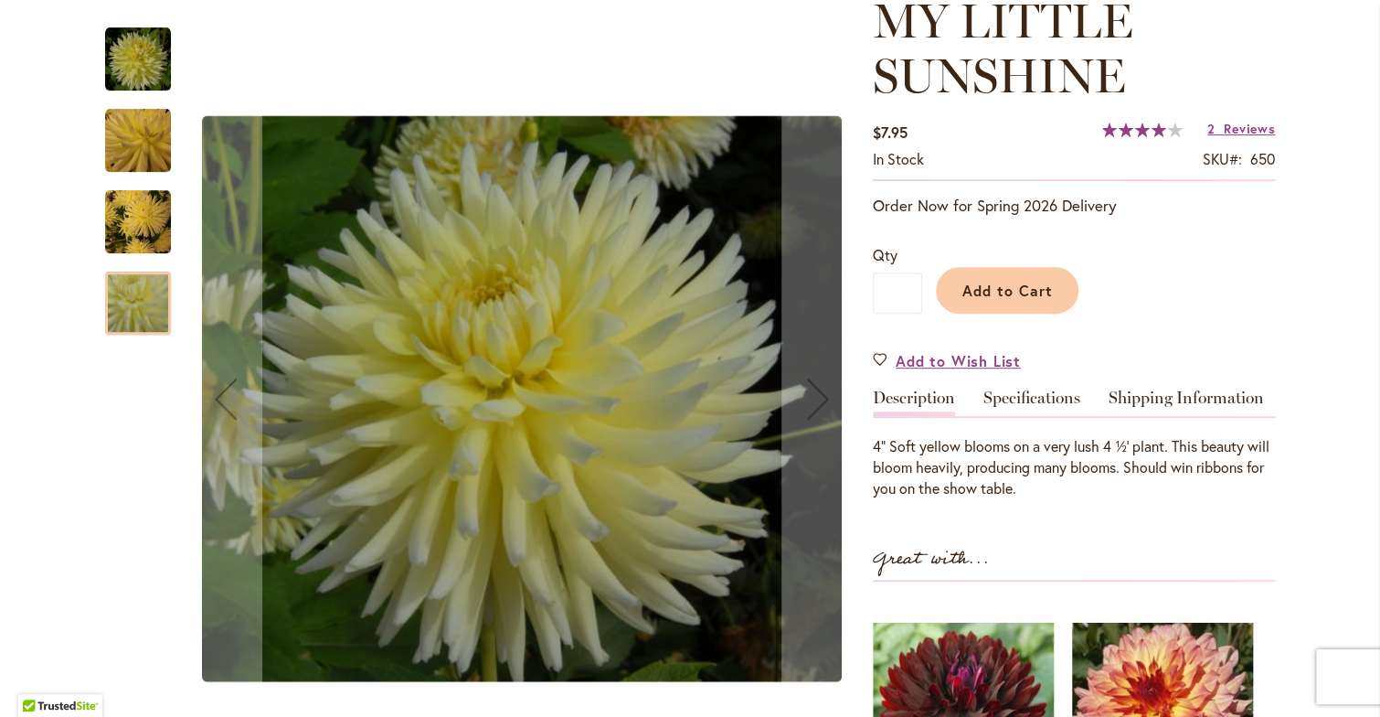
click at [133, 59] on img "MY LITTLE SUNSHINE" at bounding box center [138, 60] width 66 height 66
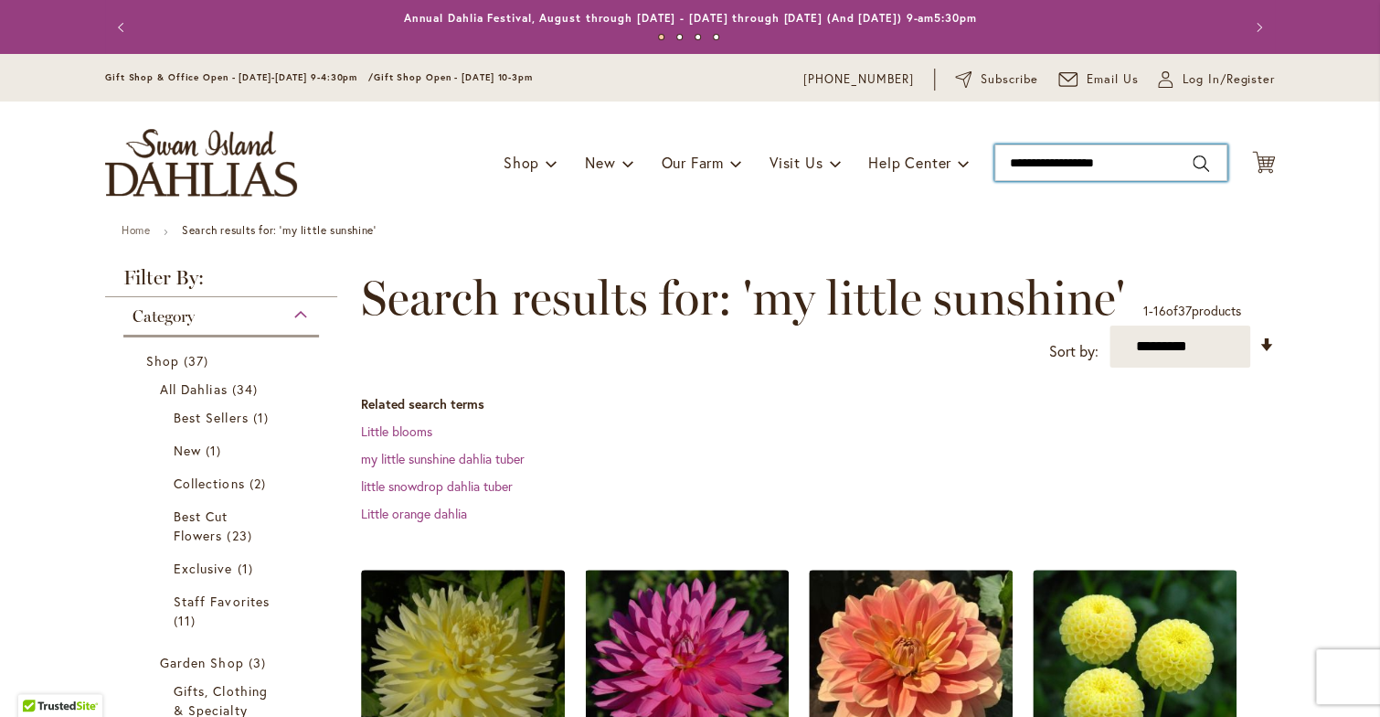
click at [1133, 165] on input "**********" at bounding box center [1111, 162] width 233 height 37
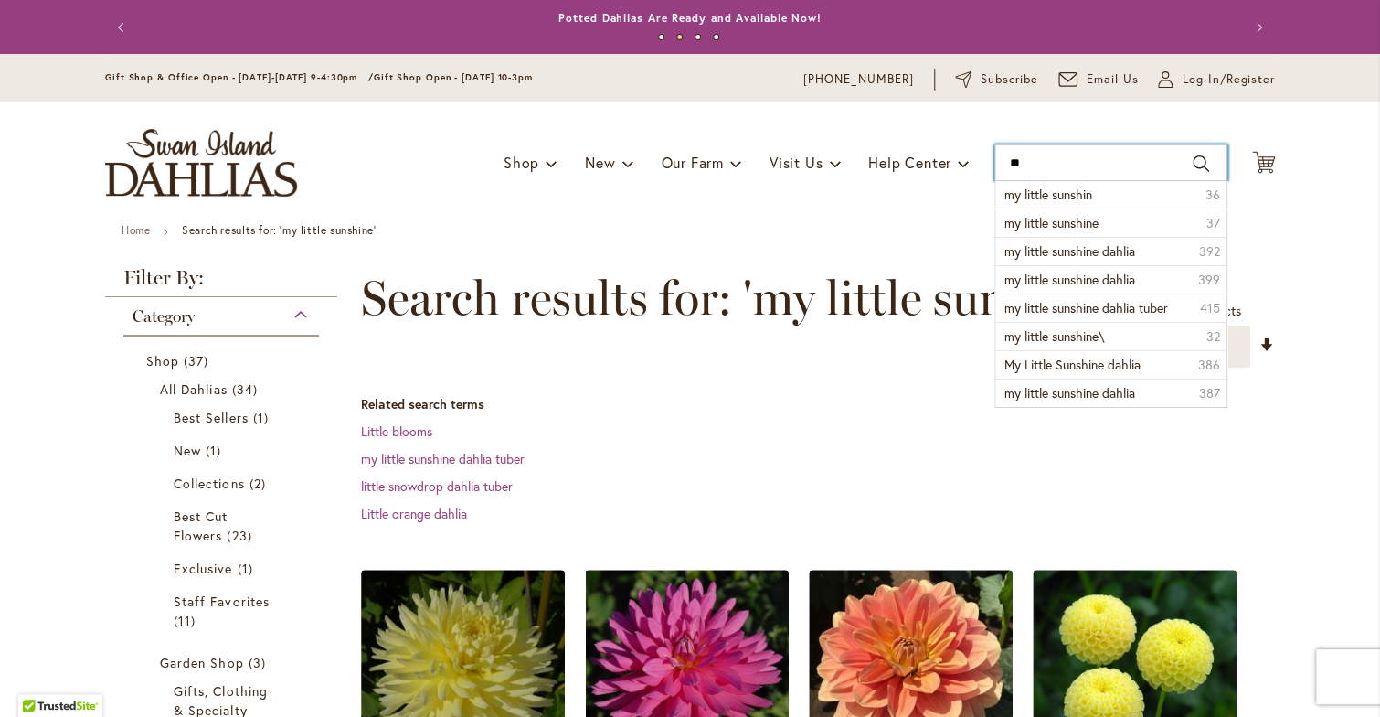
type input "*"
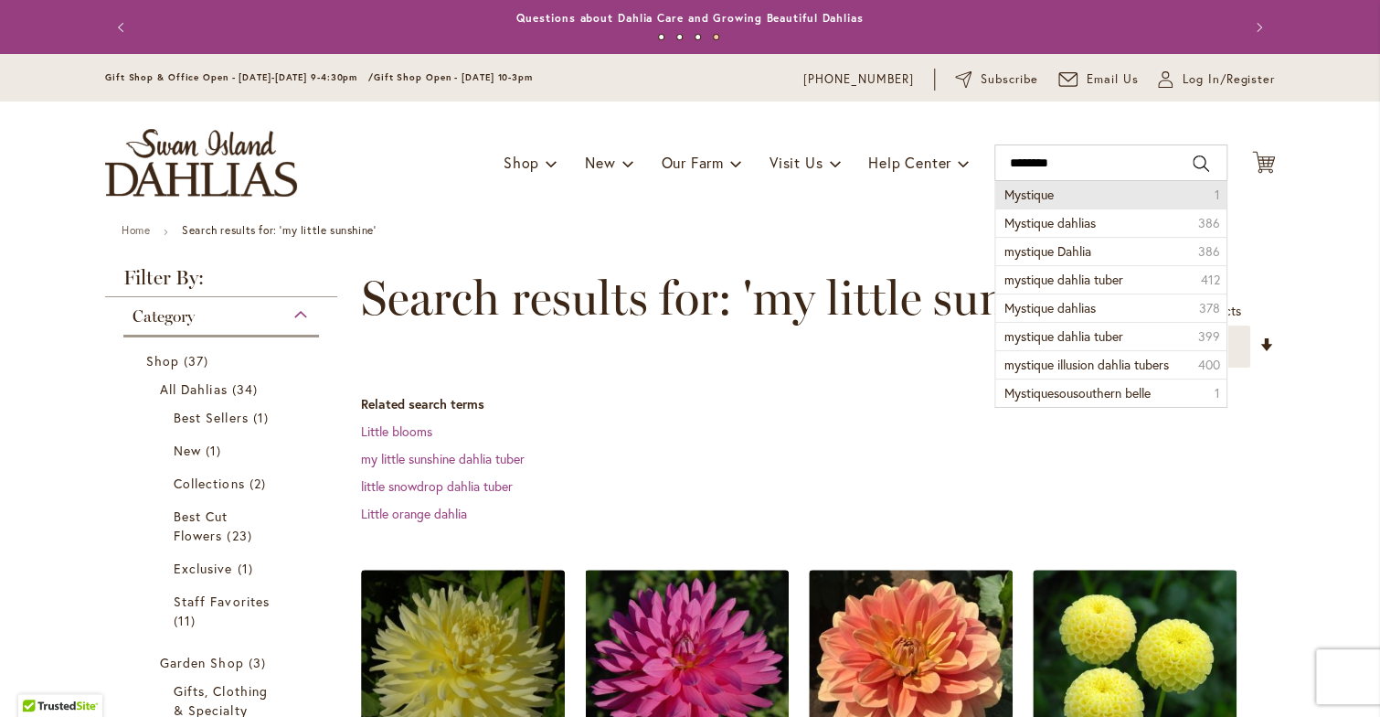
click at [1031, 193] on span "Mystique" at bounding box center [1029, 194] width 49 height 17
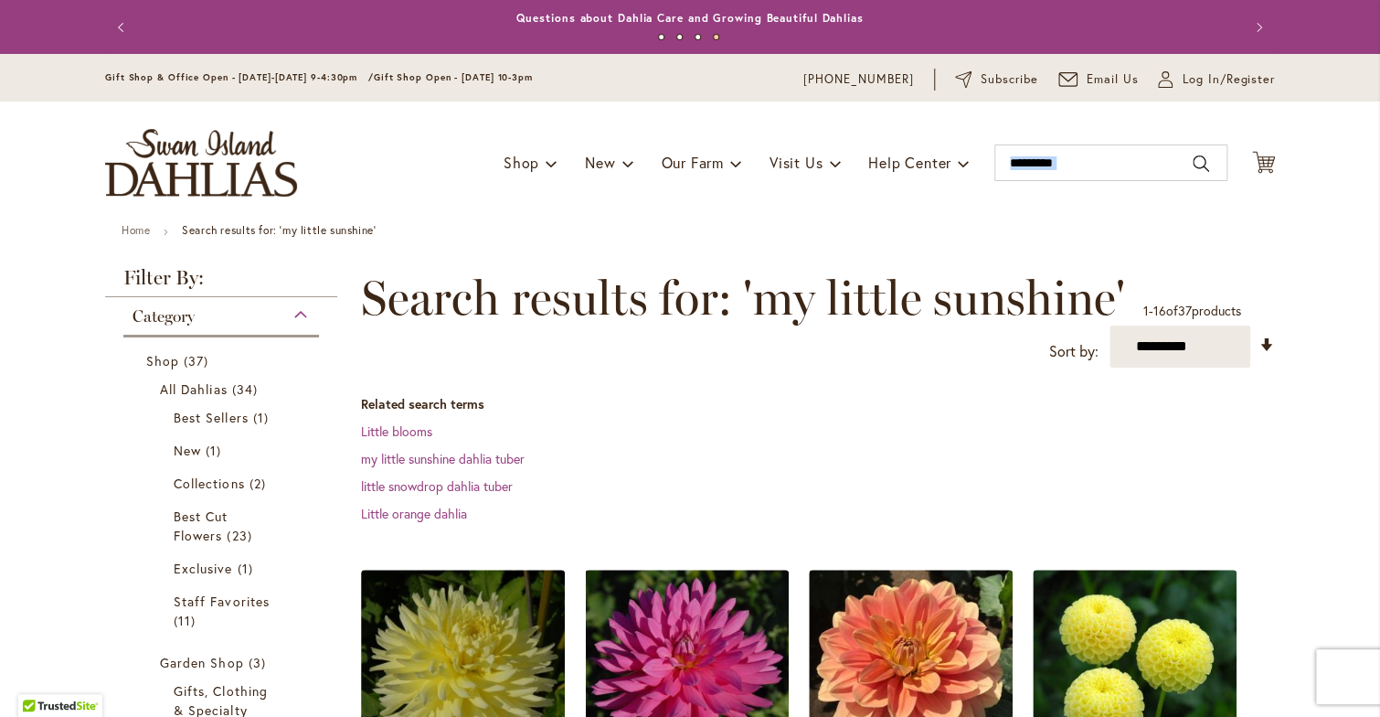
click at [1031, 193] on div "Toggle Nav Shop Dahlia Tubers Collections Fresh Cut Dahlias Gardening Supplies …" at bounding box center [690, 162] width 1207 height 122
type input "********"
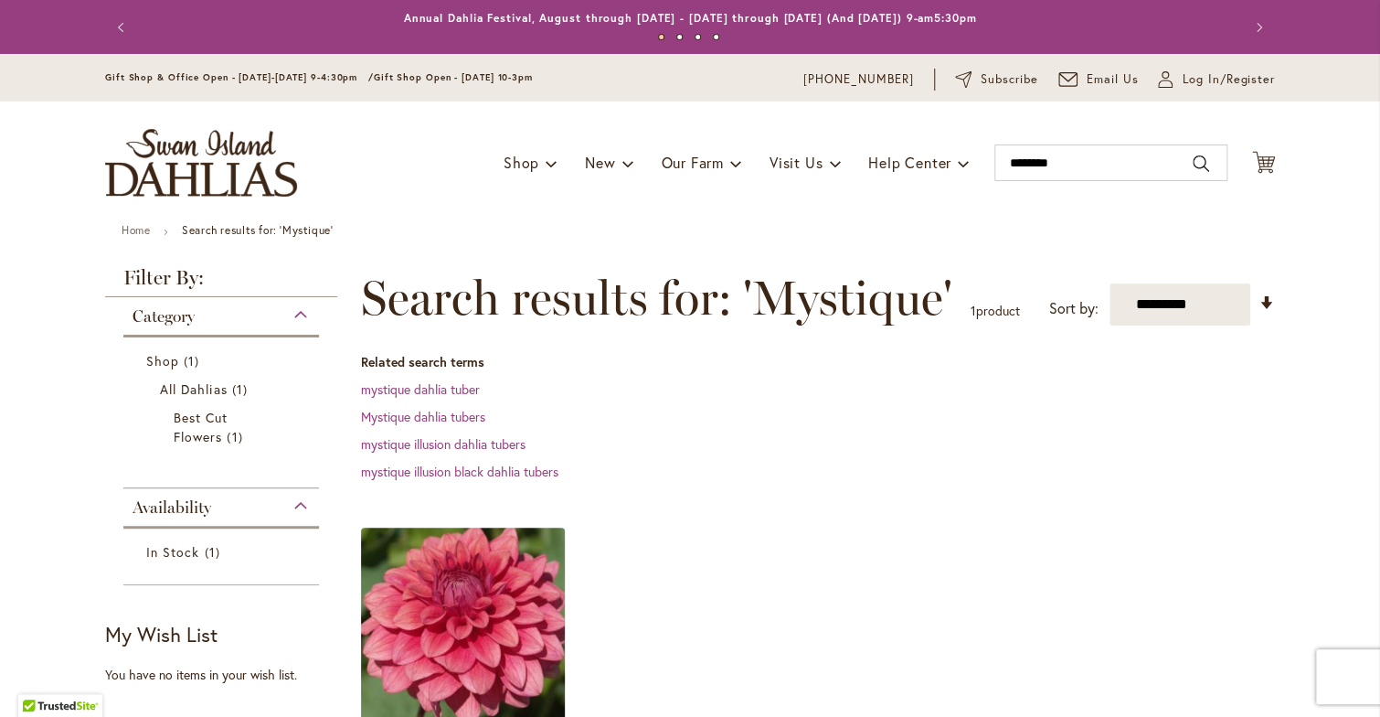
click at [494, 605] on img at bounding box center [463, 629] width 214 height 214
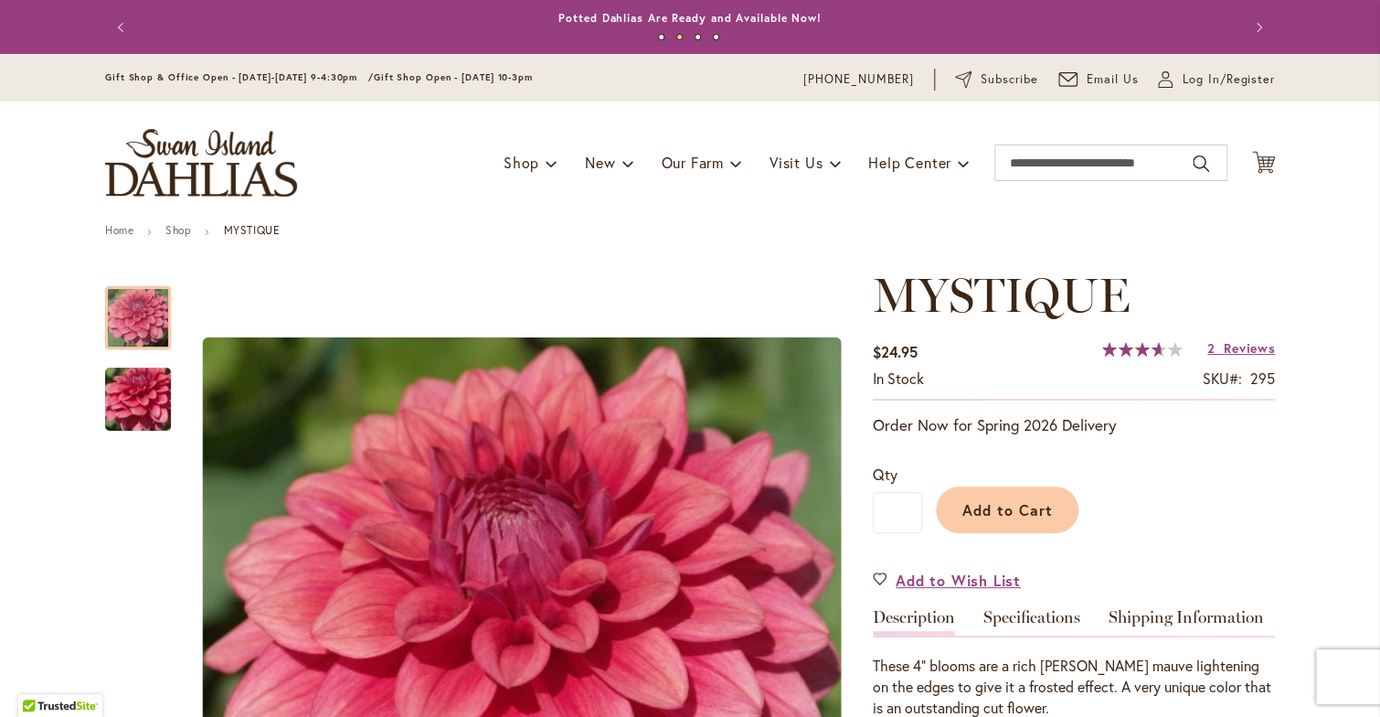
click at [1239, 346] on span "Reviews" at bounding box center [1249, 347] width 51 height 17
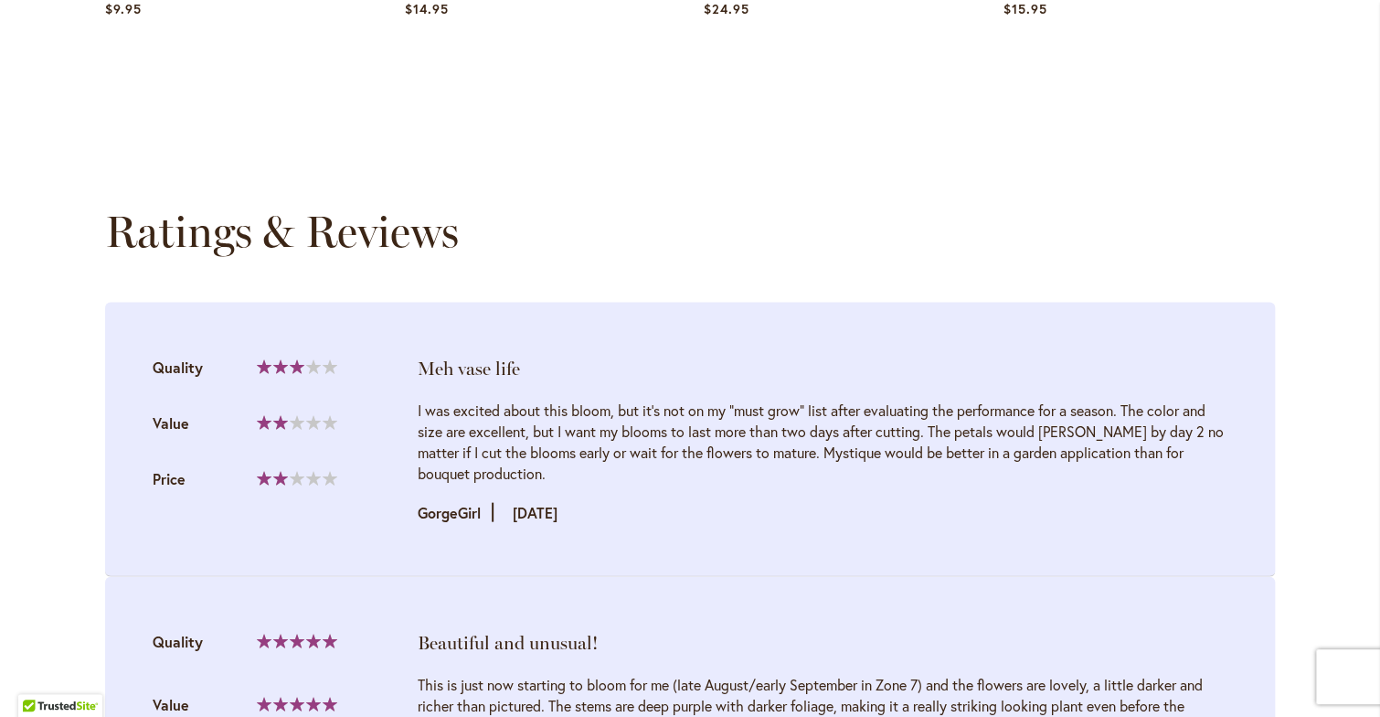
scroll to position [1825, 0]
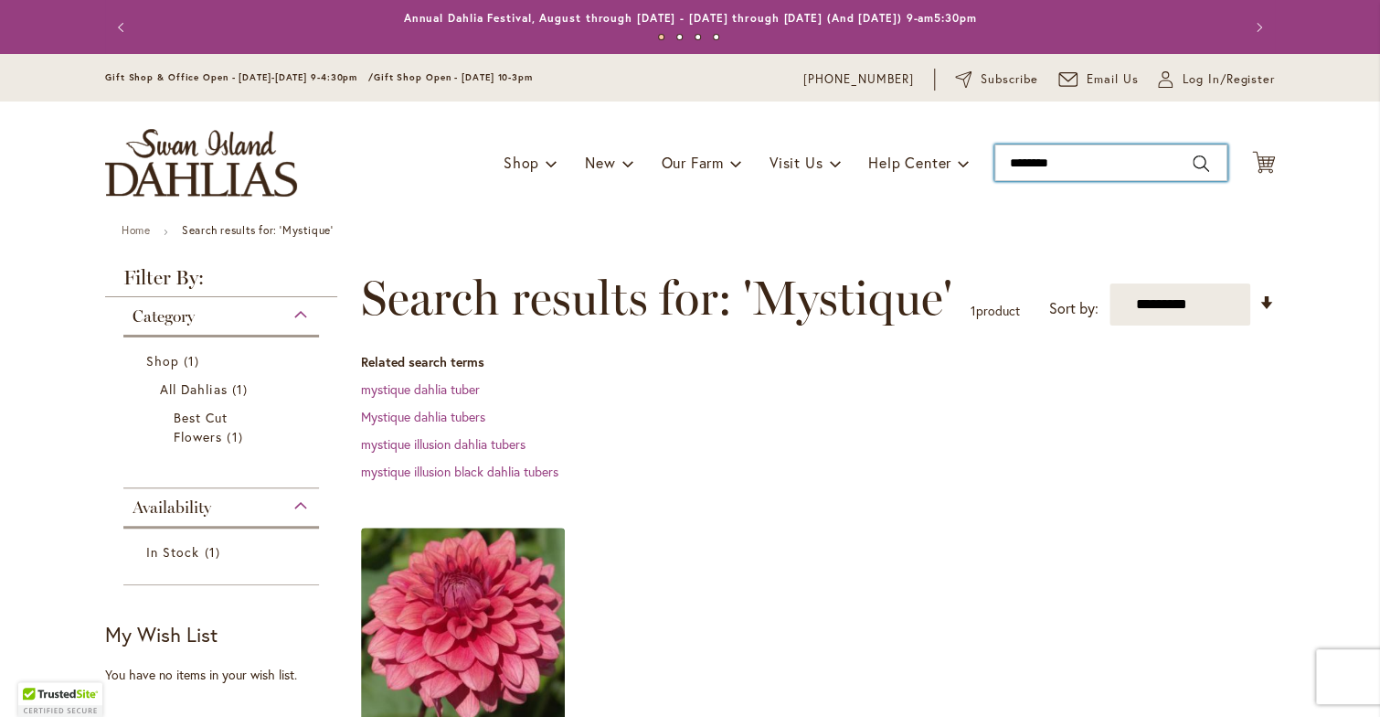
click at [1081, 164] on input "********" at bounding box center [1111, 162] width 233 height 37
type input "*"
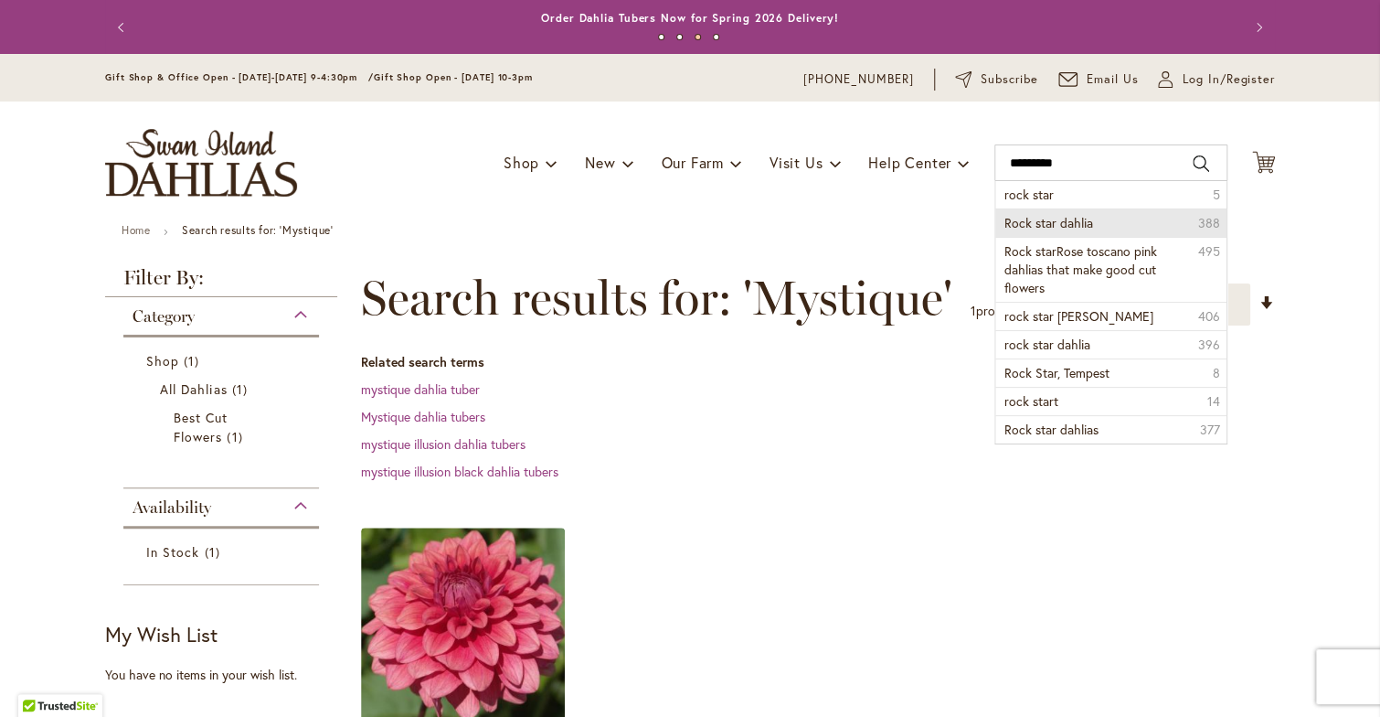
click at [1014, 218] on span "Rock star dahlia" at bounding box center [1049, 222] width 89 height 17
type input "**********"
click at [1014, 218] on div "Toggle Nav Shop Dahlia Tubers Collections Fresh Cut Dahlias Gardening Supplies …" at bounding box center [690, 162] width 1207 height 122
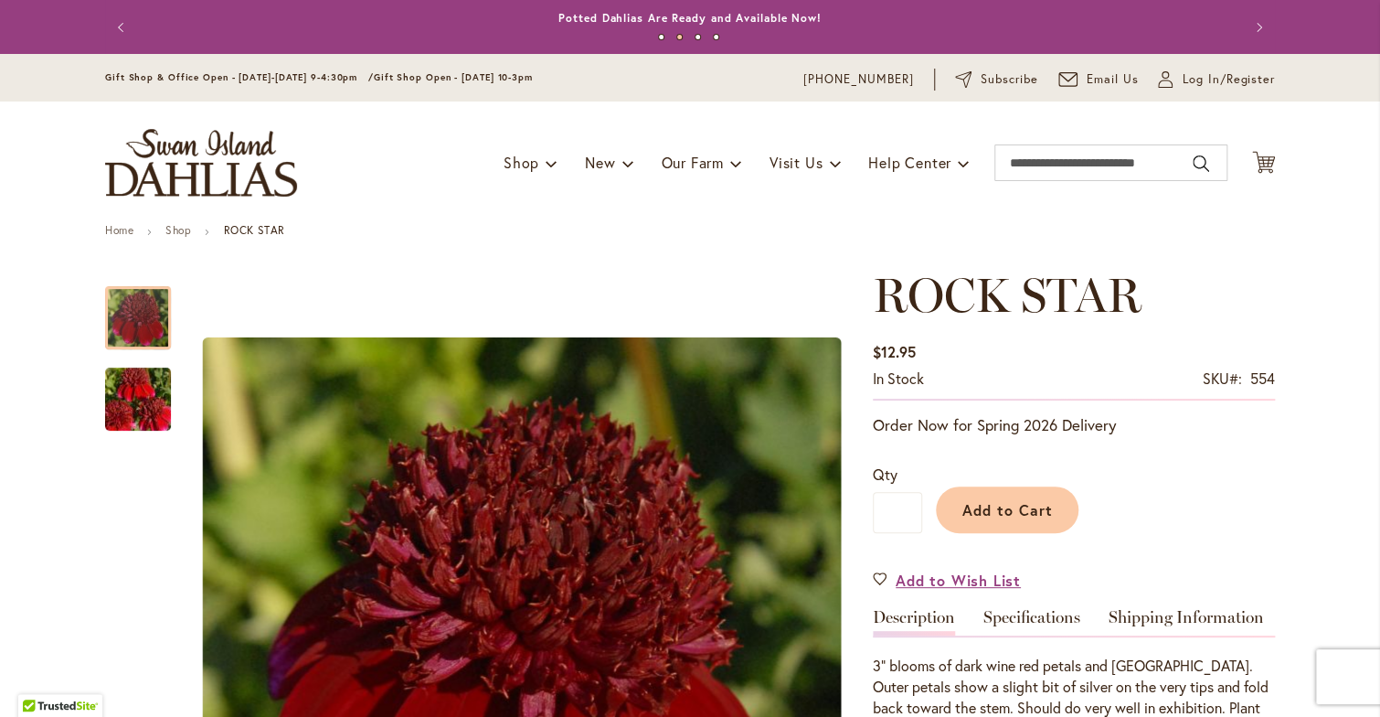
drag, startPoint x: 1365, startPoint y: 178, endPoint x: 1369, endPoint y: 192, distance: 14.5
click at [1369, 192] on body "Skip to Accessibility Information The store will not work correctly in the case…" at bounding box center [690, 358] width 1380 height 717
click at [1046, 172] on input "Search" at bounding box center [1111, 162] width 233 height 37
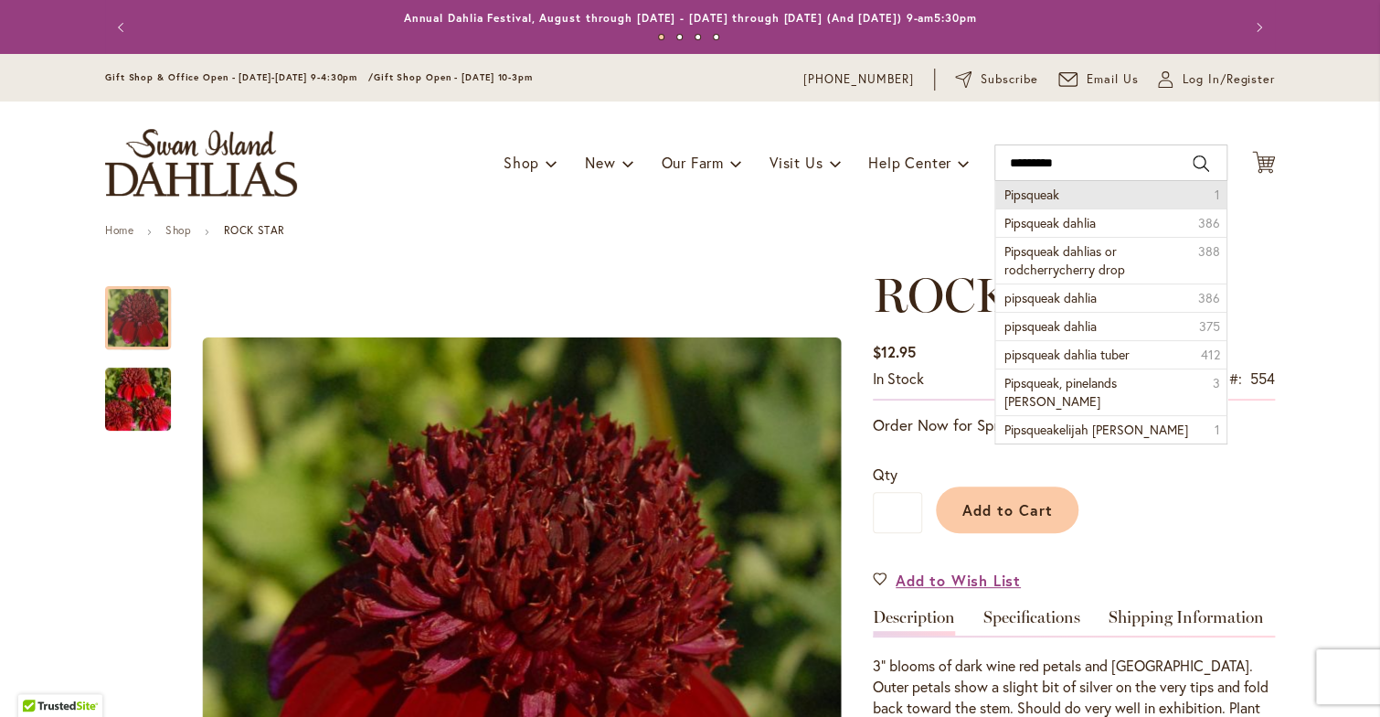
click at [1007, 192] on span "Pipsqueak" at bounding box center [1032, 194] width 55 height 17
type input "*********"
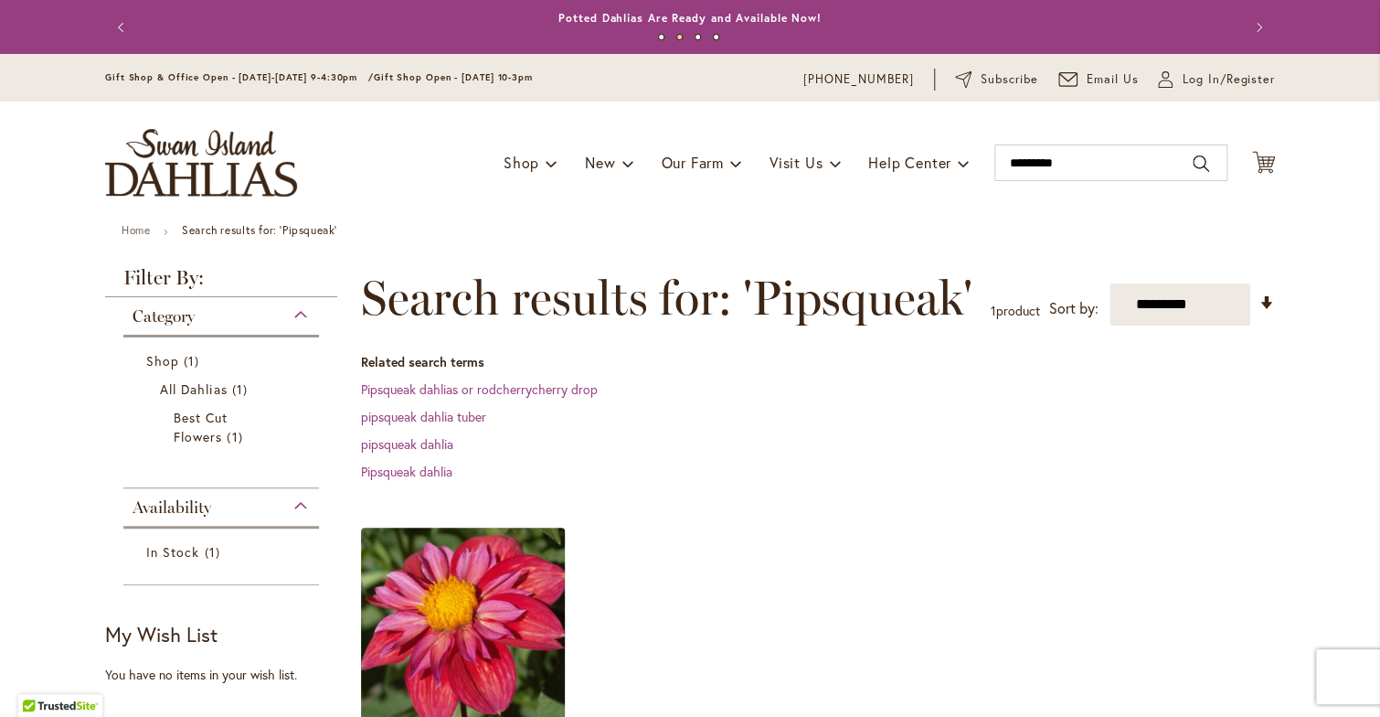
click at [430, 652] on img at bounding box center [463, 629] width 214 height 214
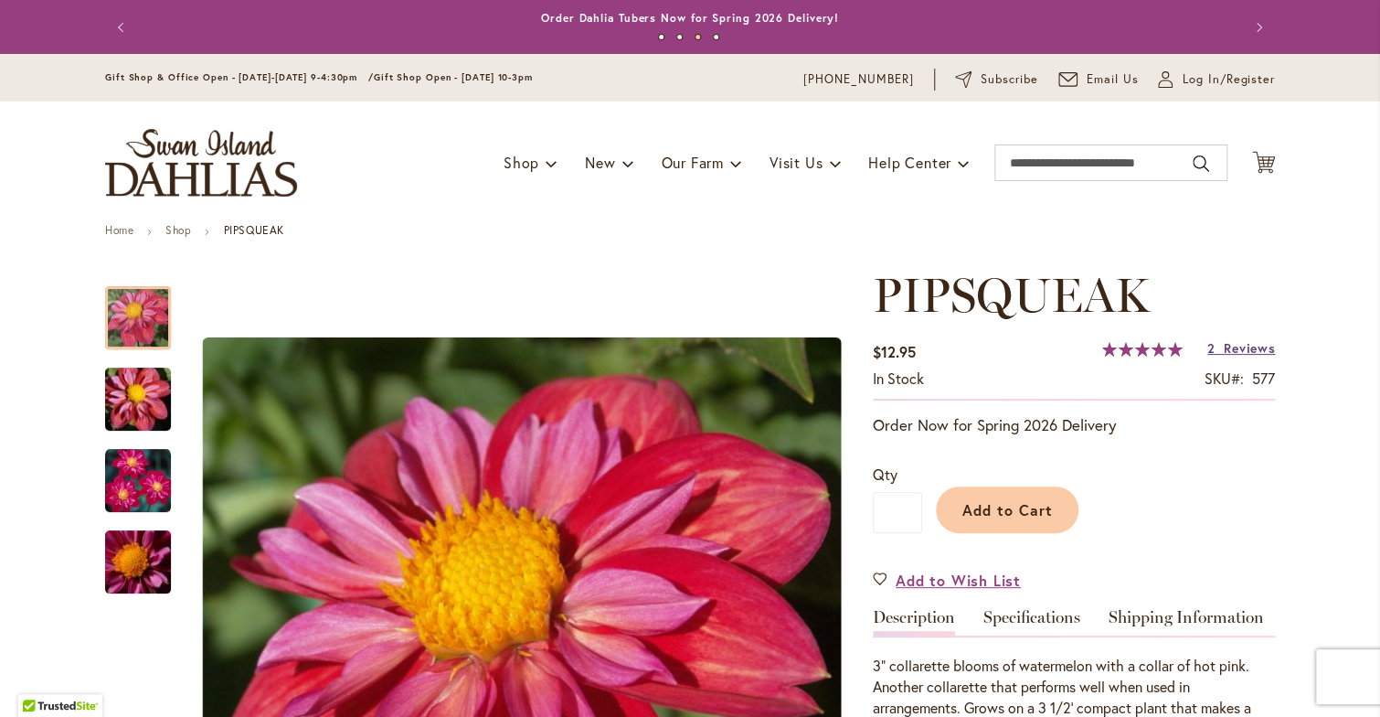
click at [1241, 346] on span "Reviews" at bounding box center [1249, 347] width 51 height 17
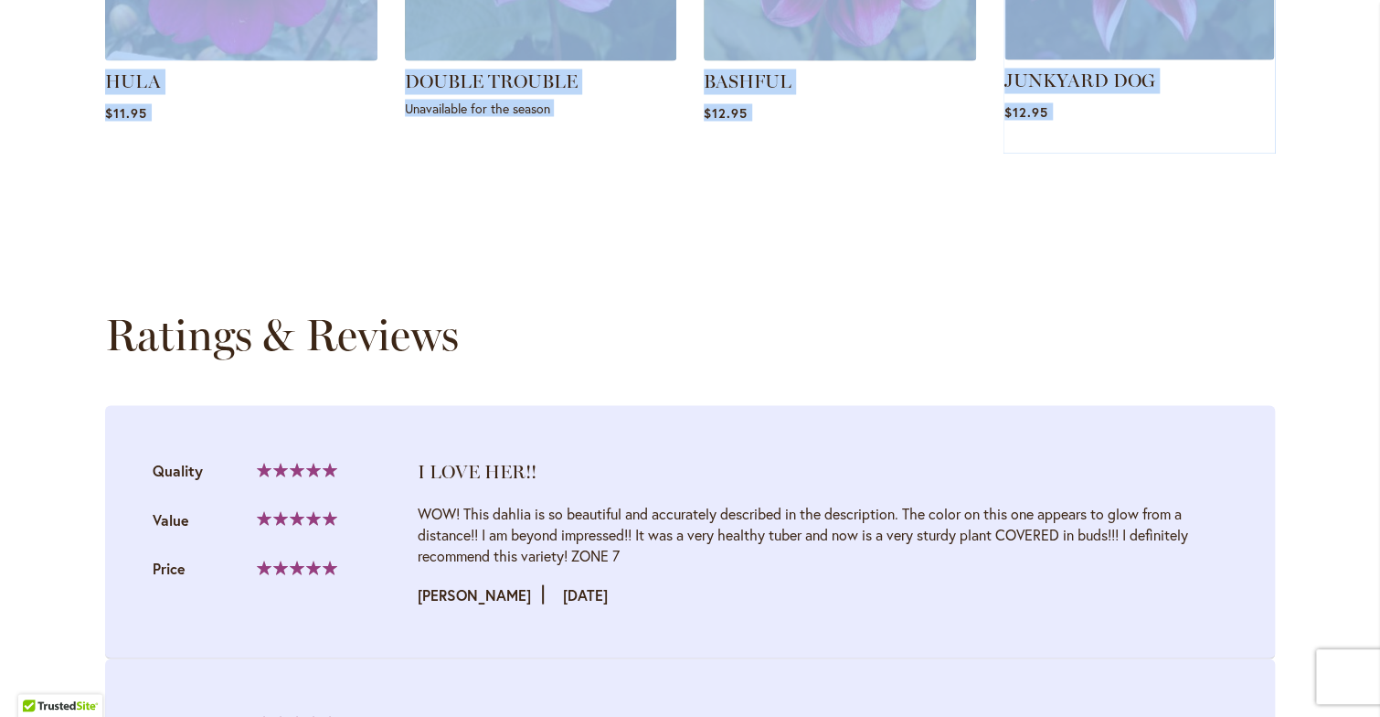
scroll to position [1845, 0]
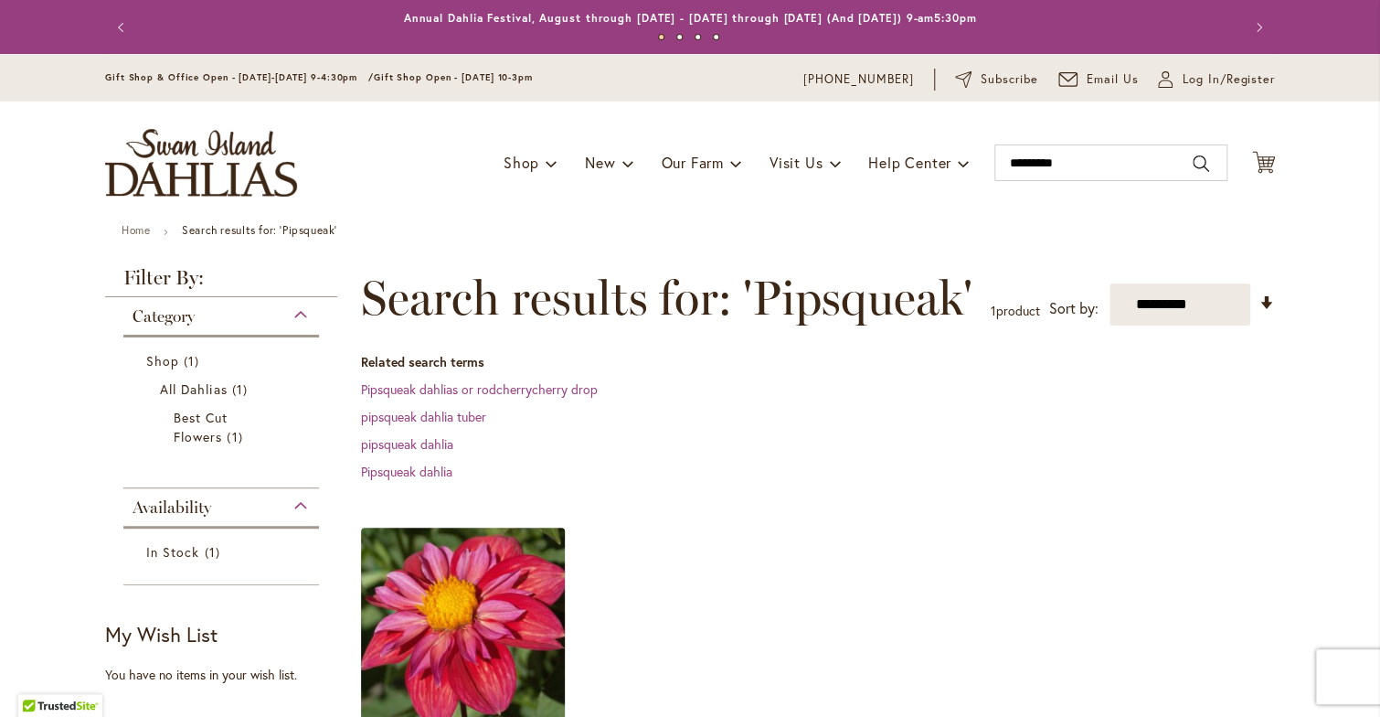
click at [462, 597] on img at bounding box center [463, 629] width 214 height 214
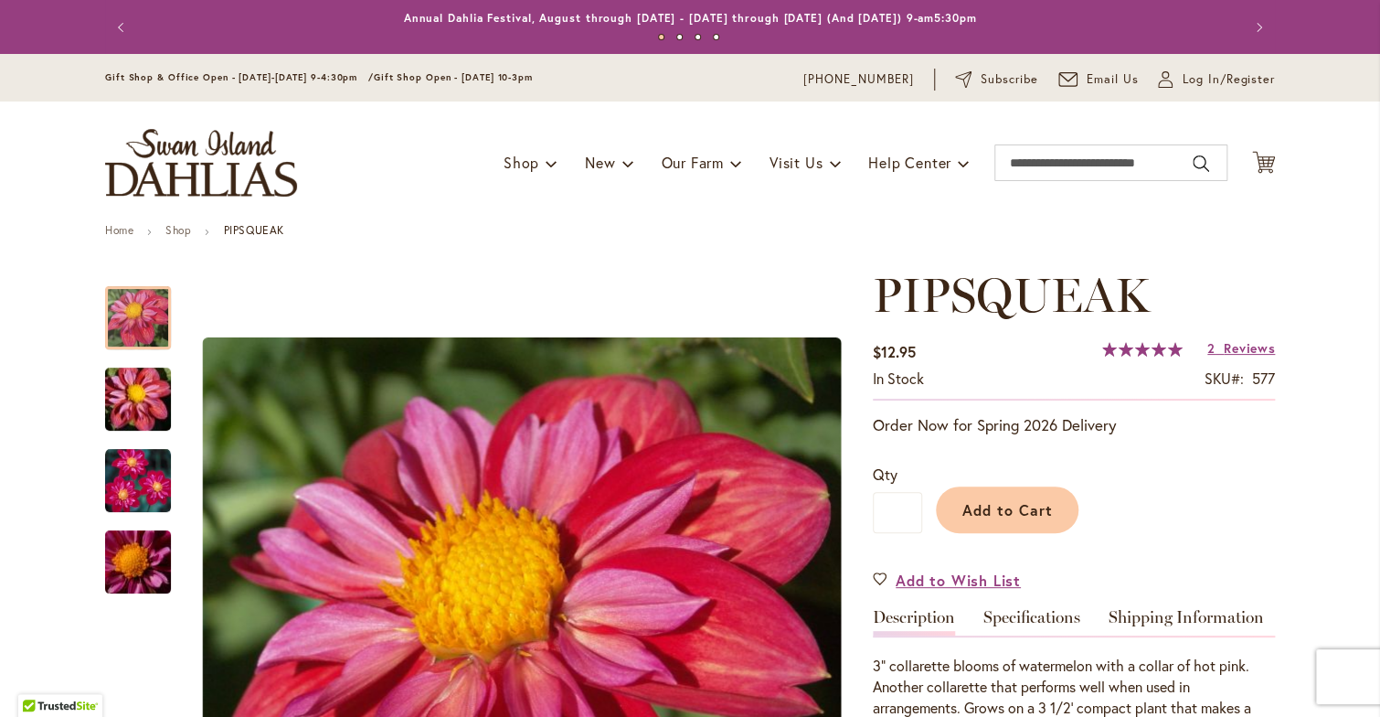
click at [1020, 639] on div "3" collarette blooms of watermelon with a collar of hot pink. Another collarett…" at bounding box center [1074, 686] width 402 height 103
click at [1036, 163] on input "Search" at bounding box center [1111, 162] width 233 height 37
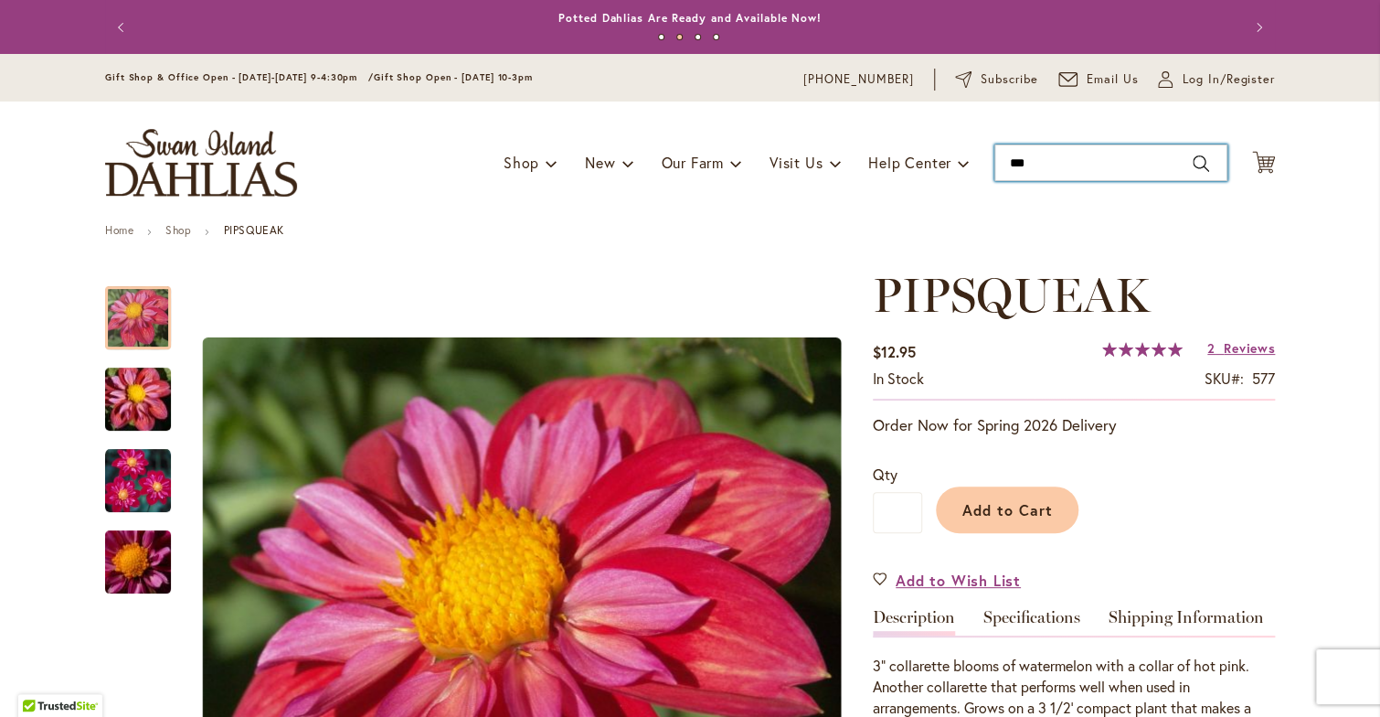
drag, startPoint x: 1036, startPoint y: 163, endPoint x: 1027, endPoint y: 186, distance: 24.6
click at [1027, 186] on div "Toggle Nav Shop Dahlia Tubers Collections Fresh Cut Dahlias Gardening Supplies …" at bounding box center [690, 162] width 1207 height 122
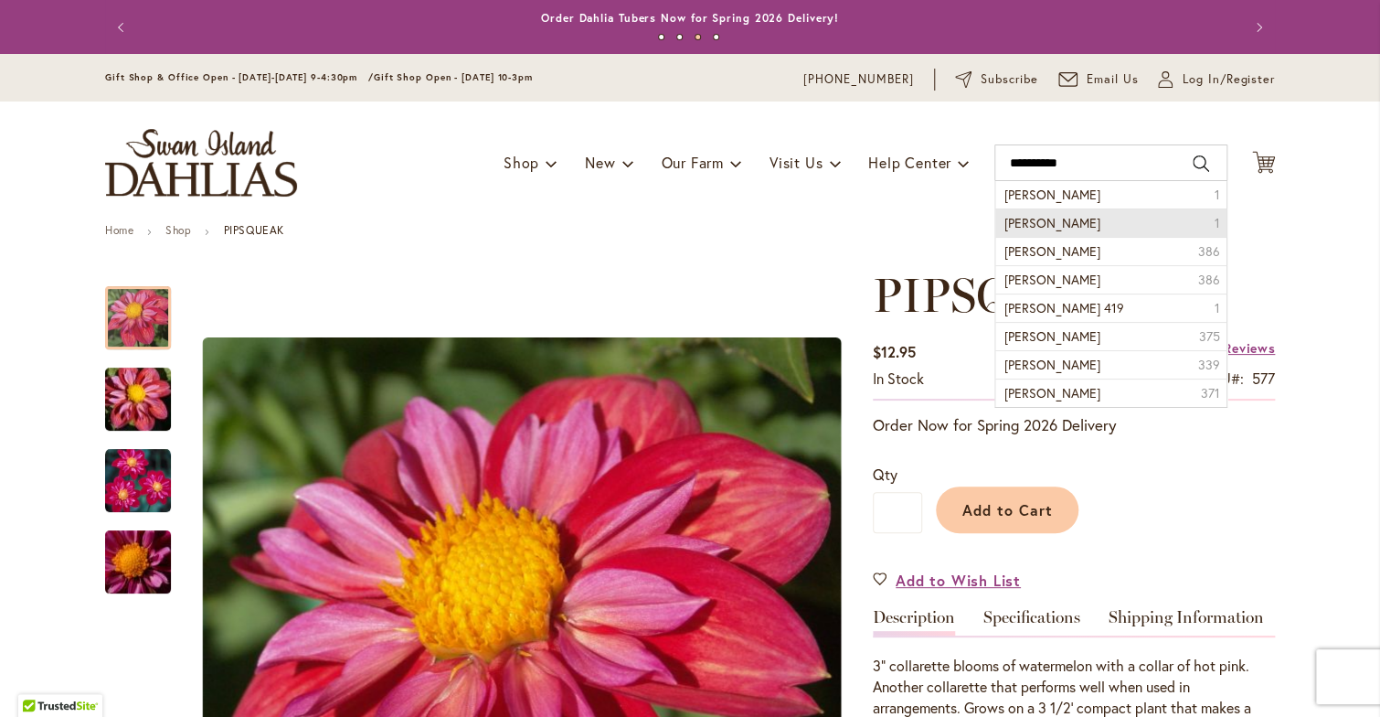
click at [1014, 219] on span "Lora ashley" at bounding box center [1053, 222] width 96 height 17
type input "**********"
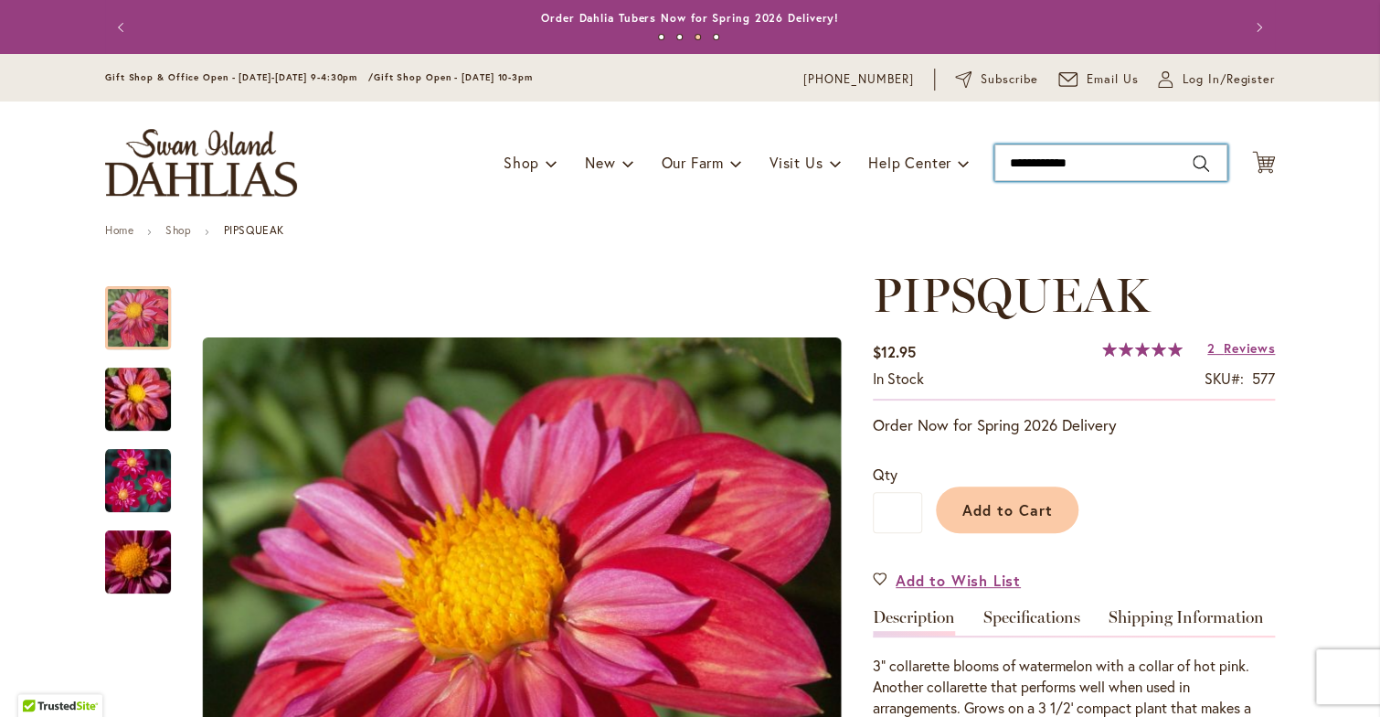
click at [1014, 219] on div "Toggle Nav Shop Dahlia Tubers Collections Fresh Cut Dahlias Gardening Supplies …" at bounding box center [690, 162] width 1207 height 122
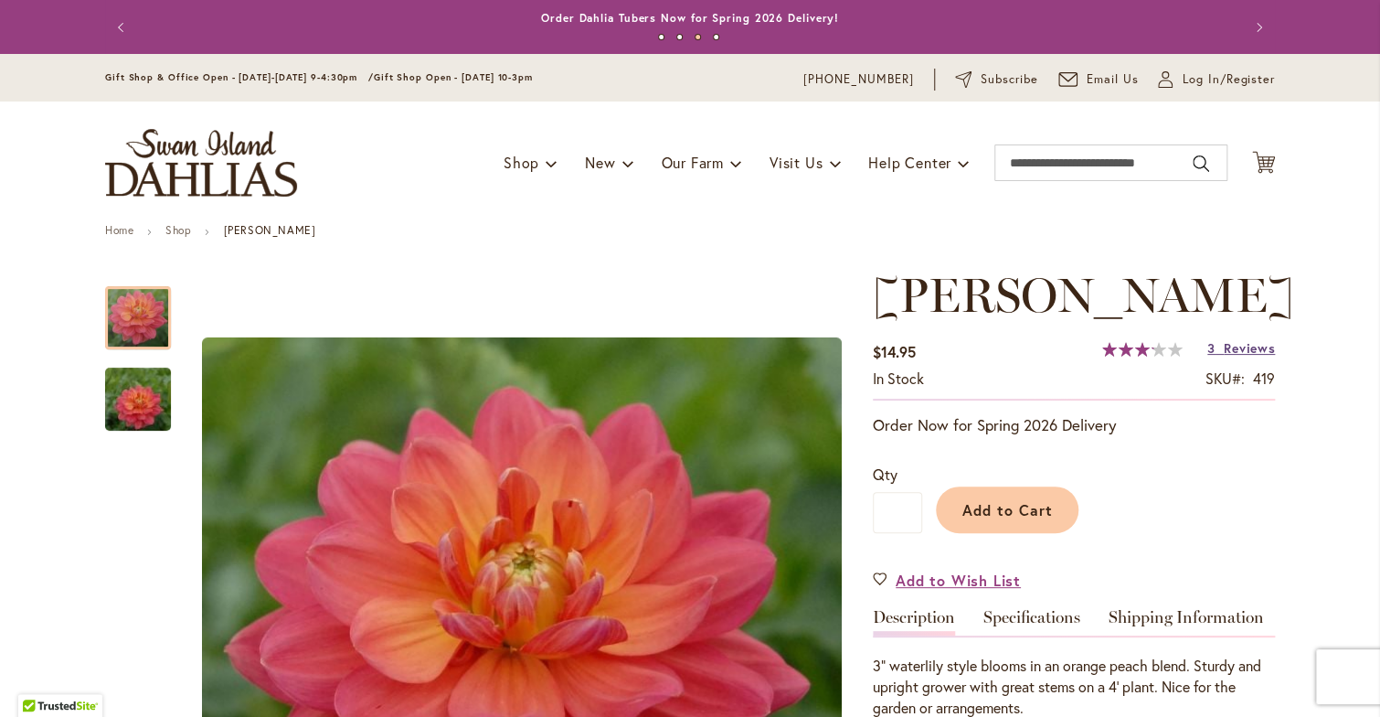
click at [1238, 346] on span "Reviews" at bounding box center [1249, 347] width 51 height 17
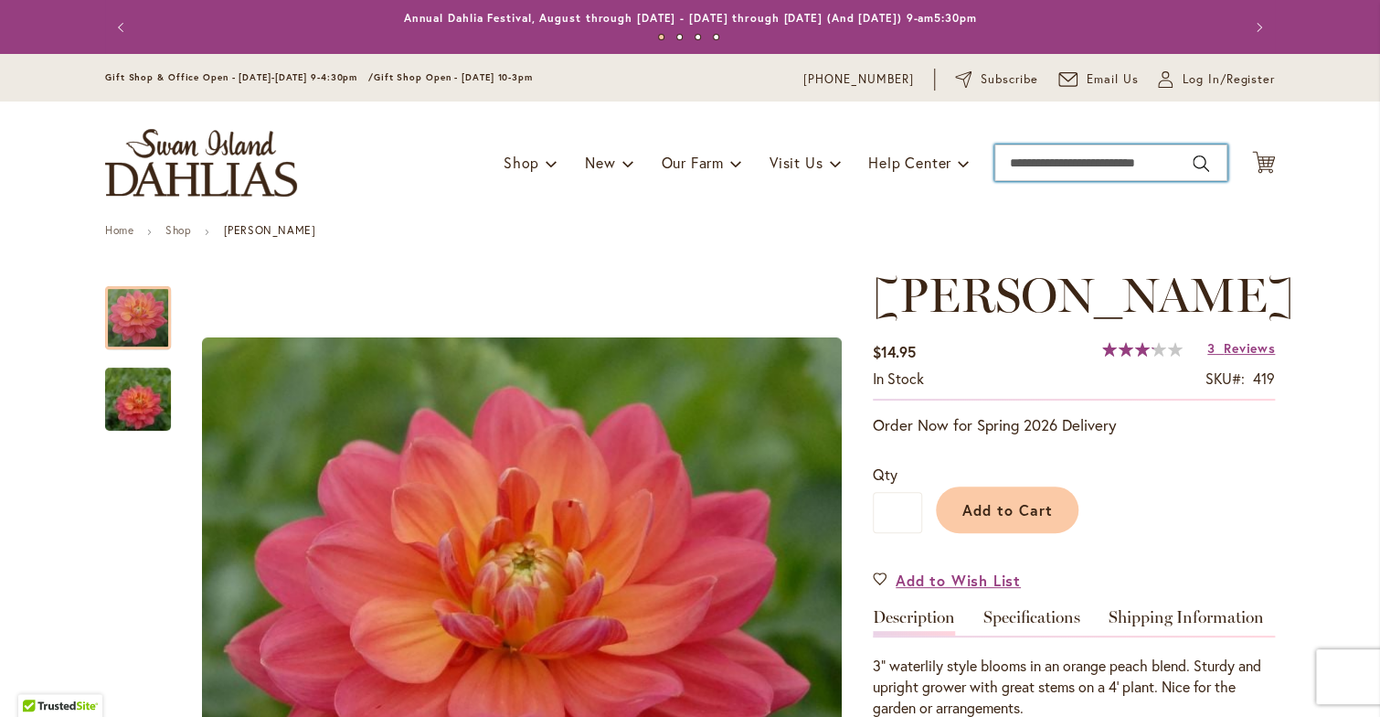
click at [1020, 168] on input "Search" at bounding box center [1111, 162] width 233 height 37
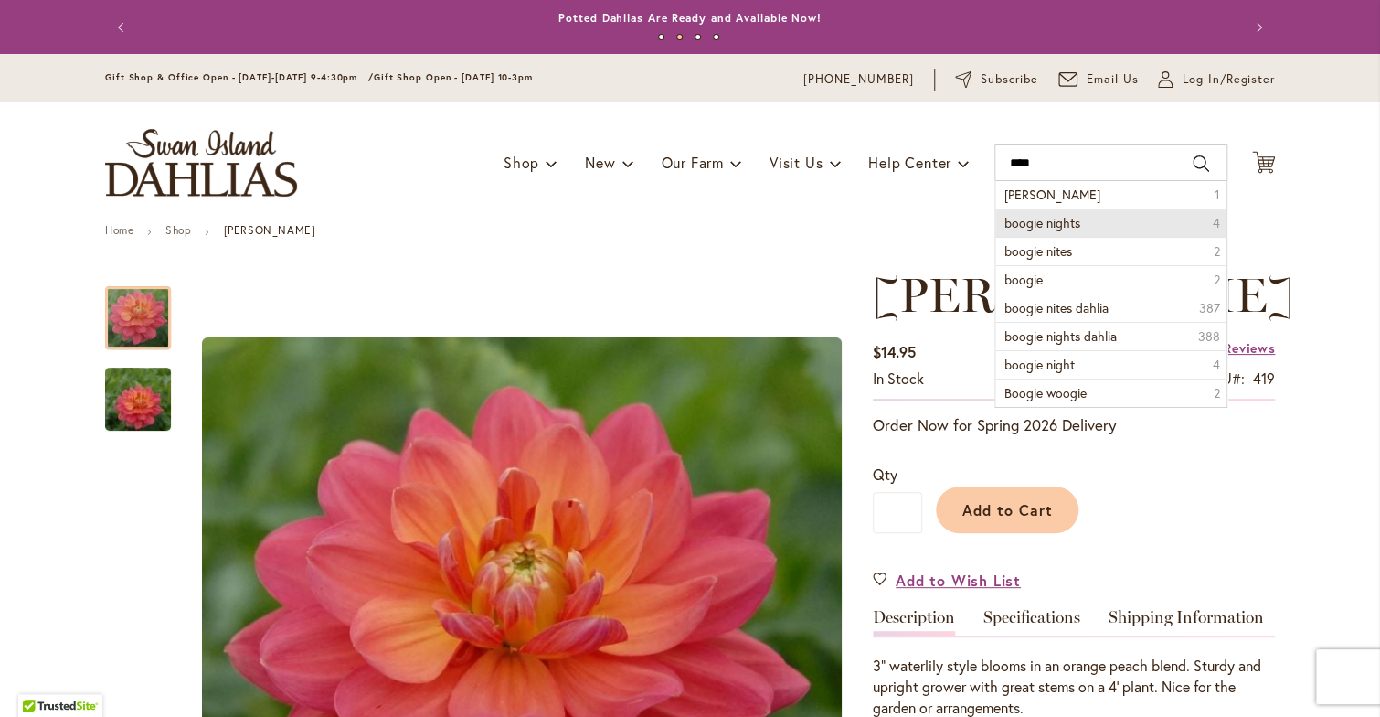
click at [1006, 217] on span "boogie nights" at bounding box center [1043, 222] width 76 height 17
type input "**********"
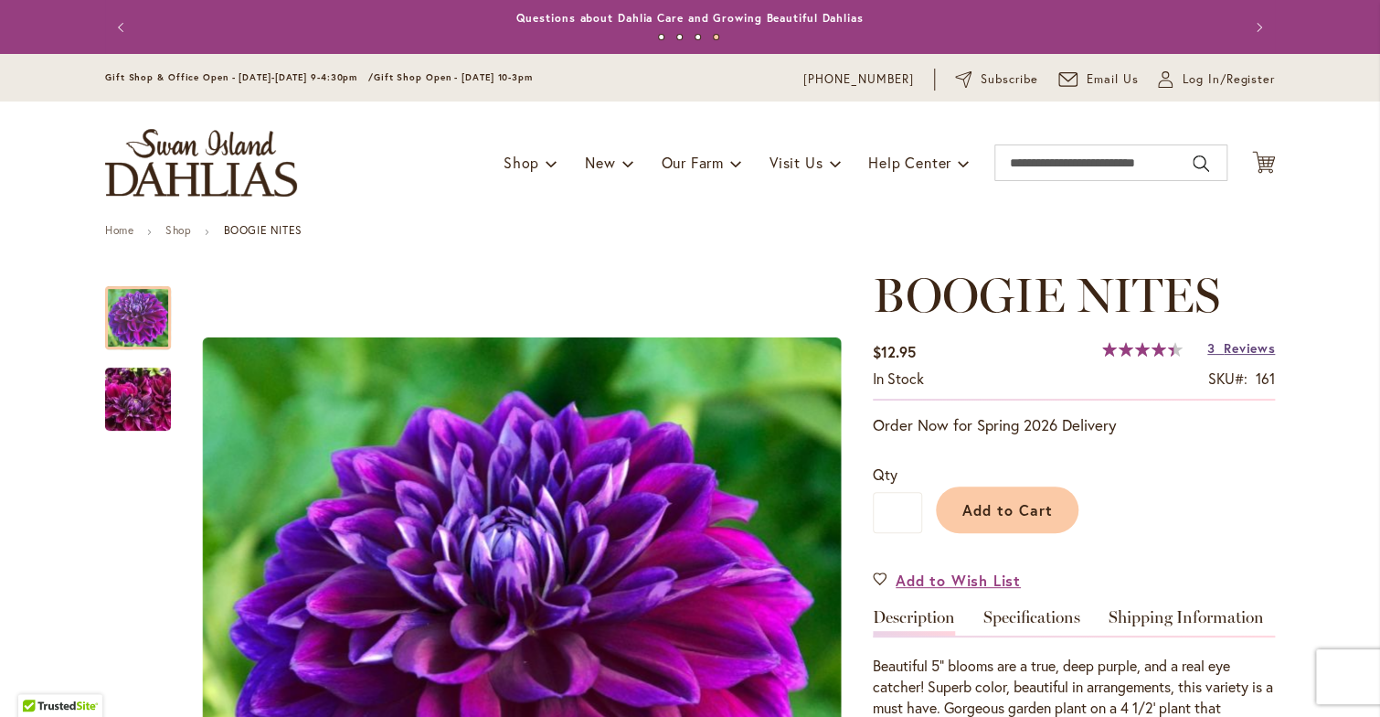
click at [1229, 347] on span "Reviews" at bounding box center [1249, 347] width 51 height 17
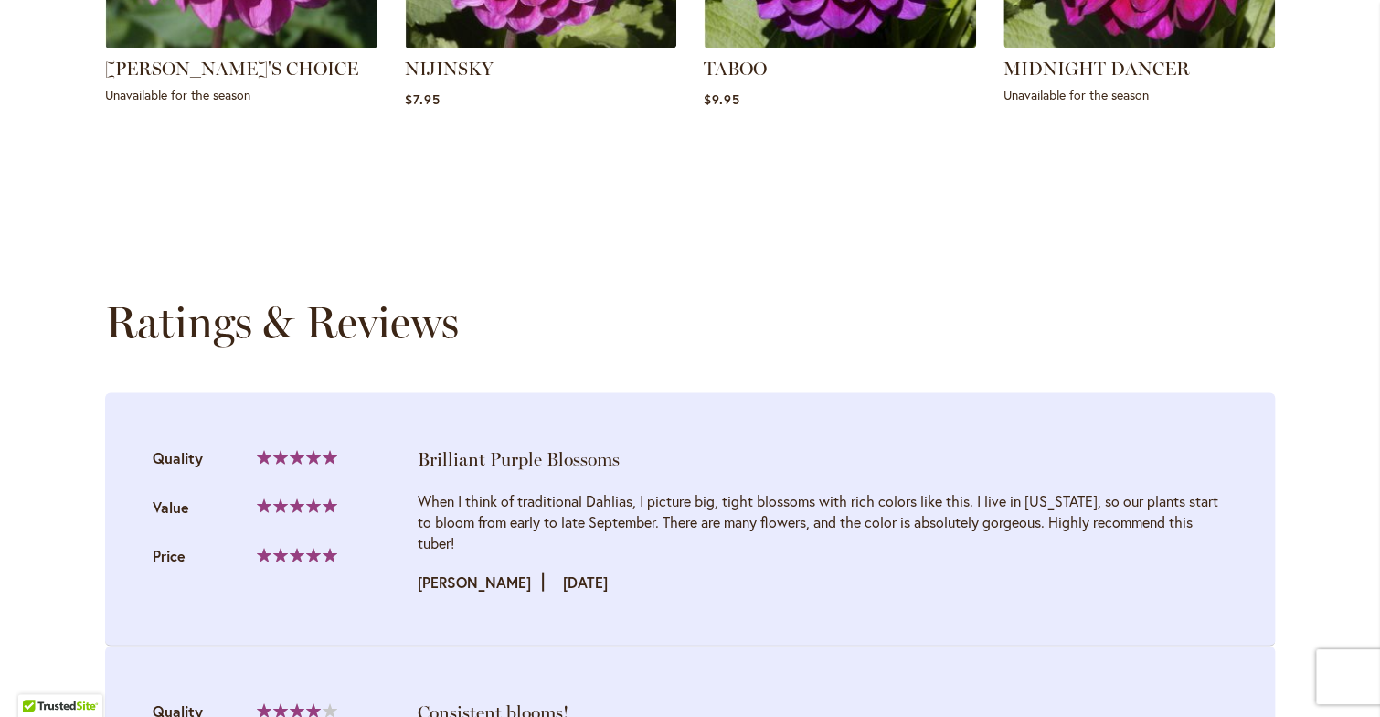
scroll to position [1845, 0]
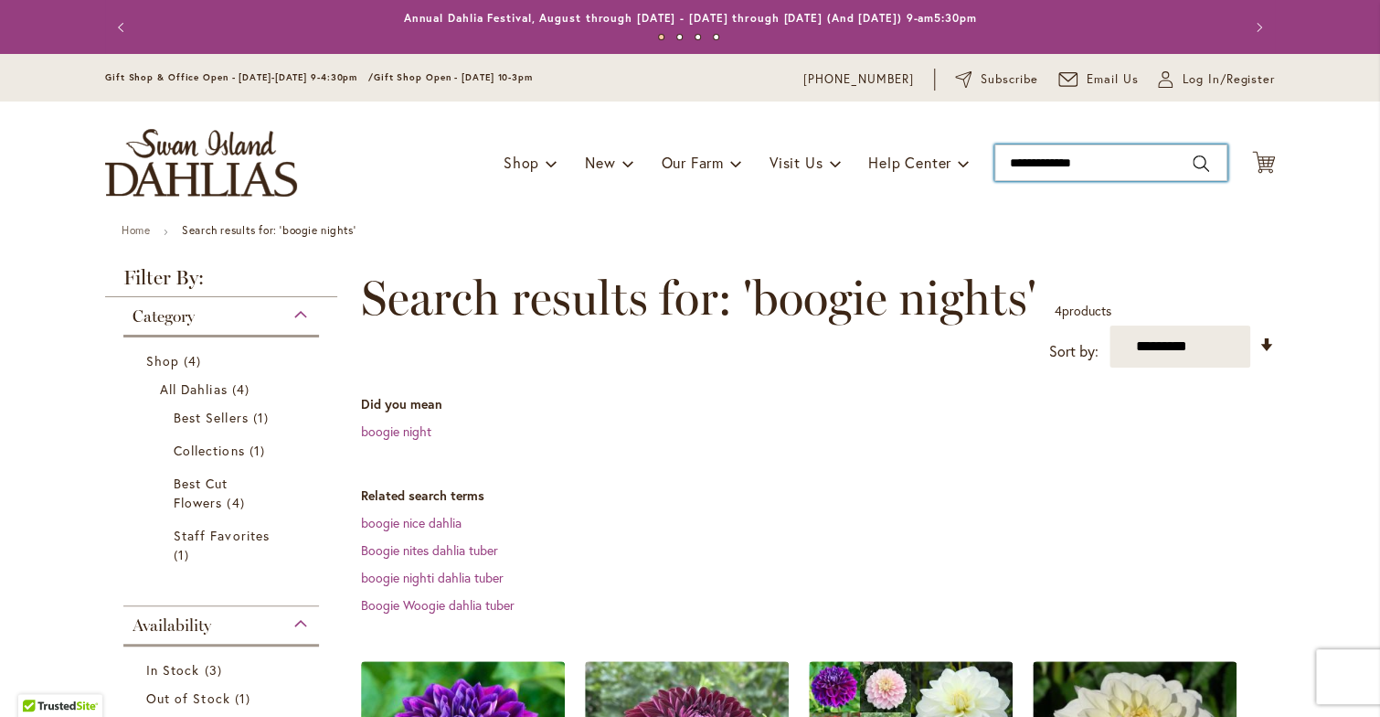
click at [1097, 156] on input "**********" at bounding box center [1111, 162] width 233 height 37
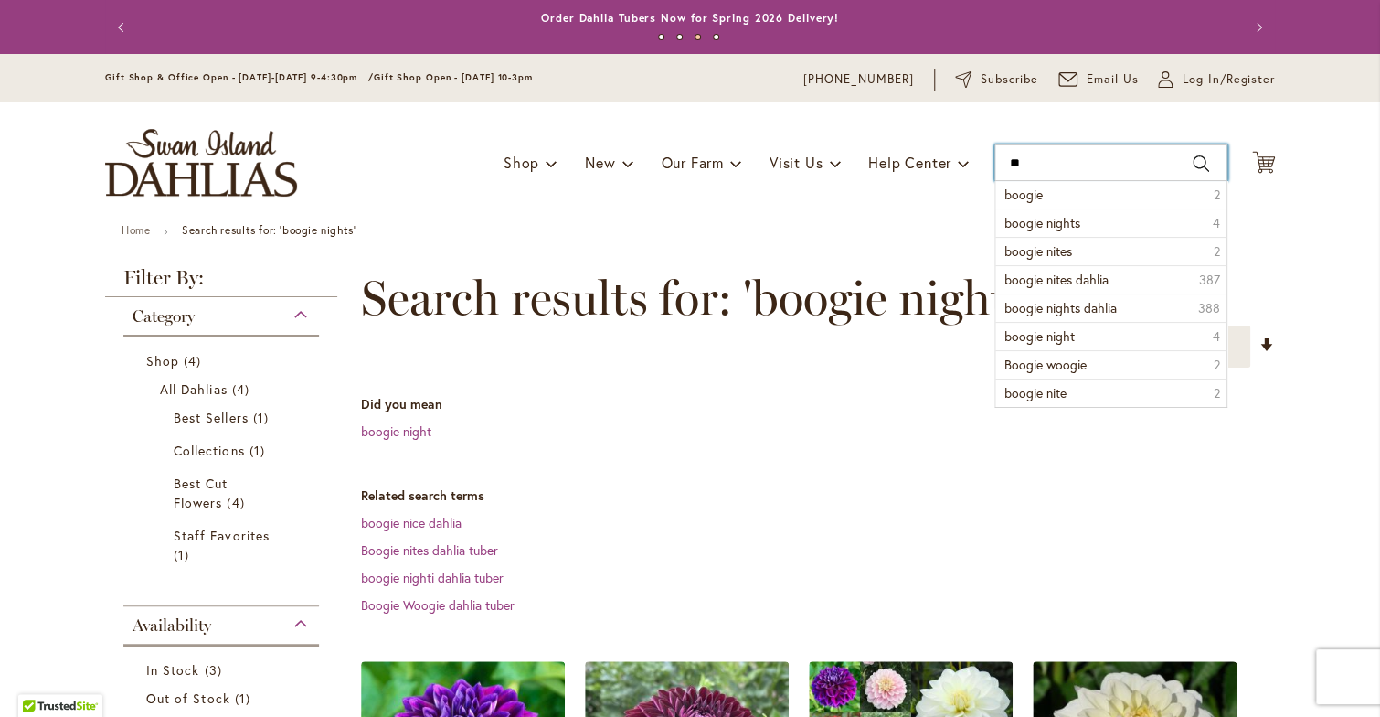
type input "*"
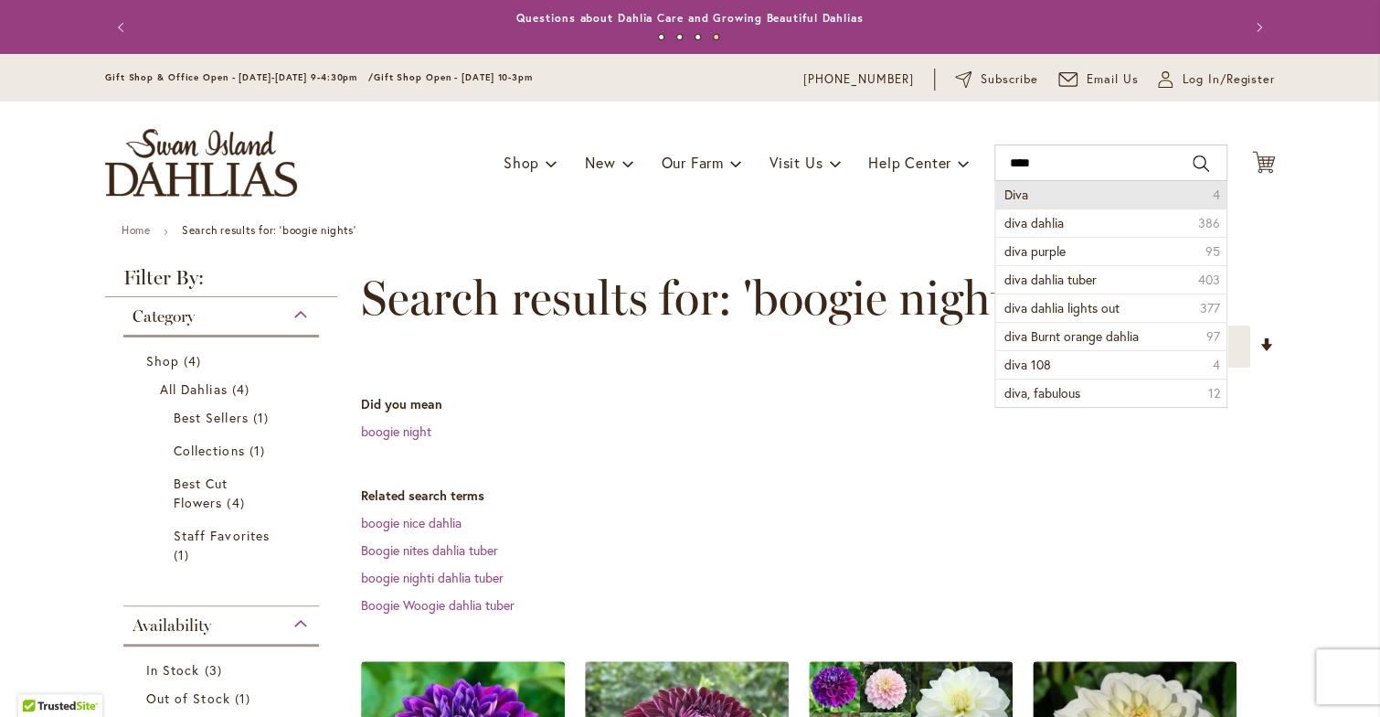
click at [1022, 193] on li "Diva 4" at bounding box center [1110, 194] width 231 height 27
type input "****"
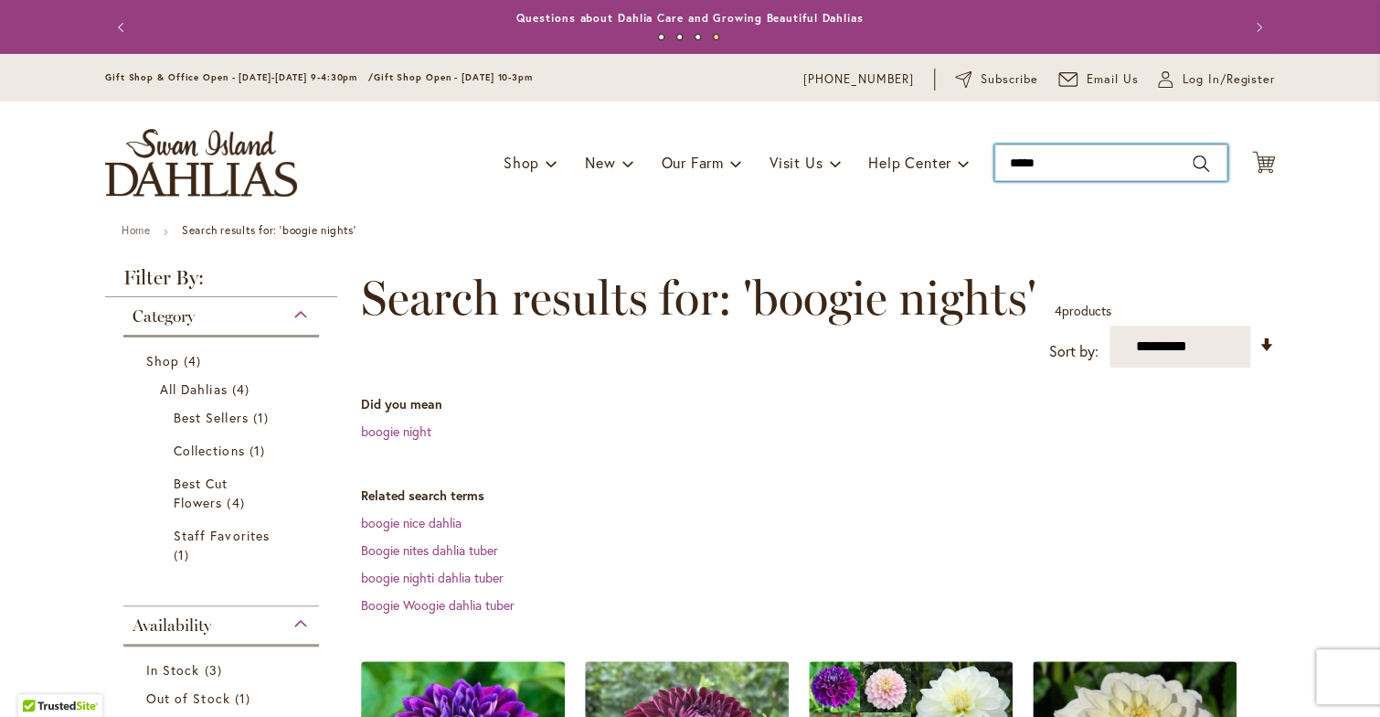
click at [1022, 193] on div "Toggle Nav Shop Dahlia Tubers Collections Fresh Cut Dahlias Gardening Supplies …" at bounding box center [690, 162] width 1207 height 122
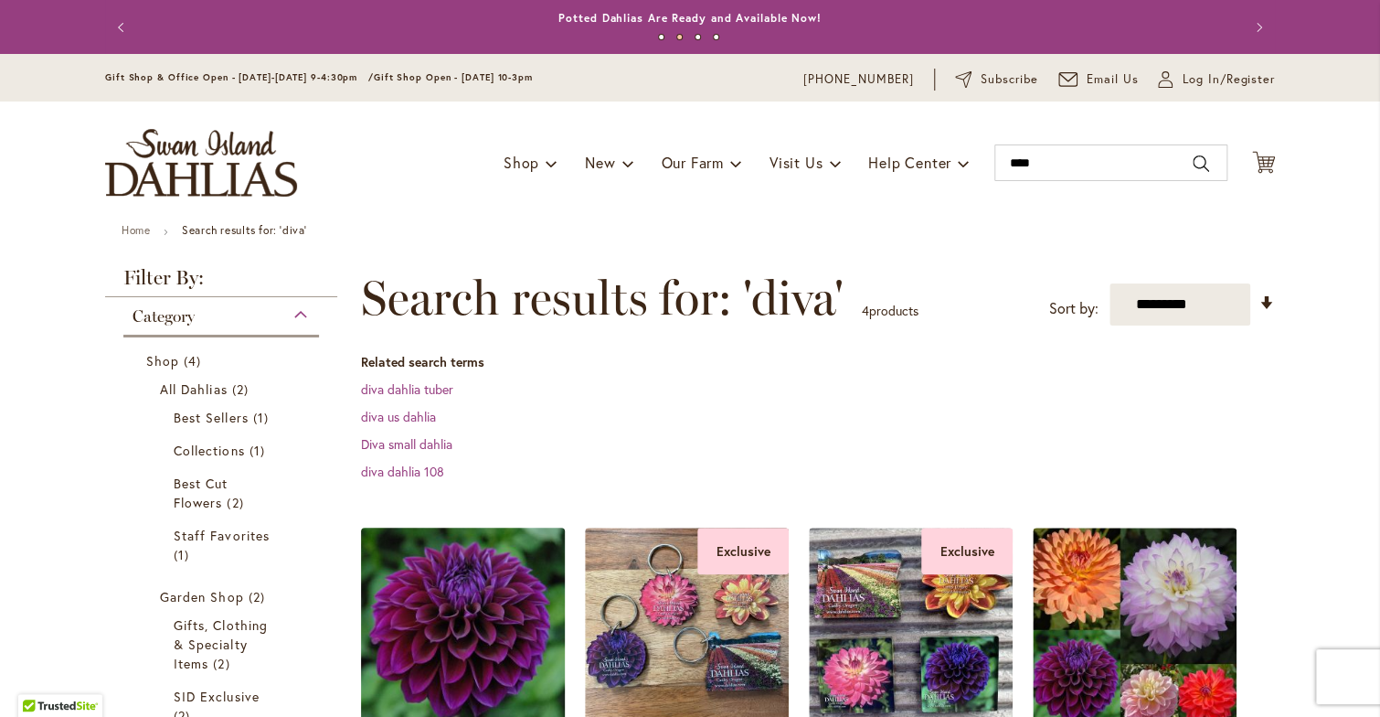
click at [384, 641] on img at bounding box center [463, 629] width 214 height 214
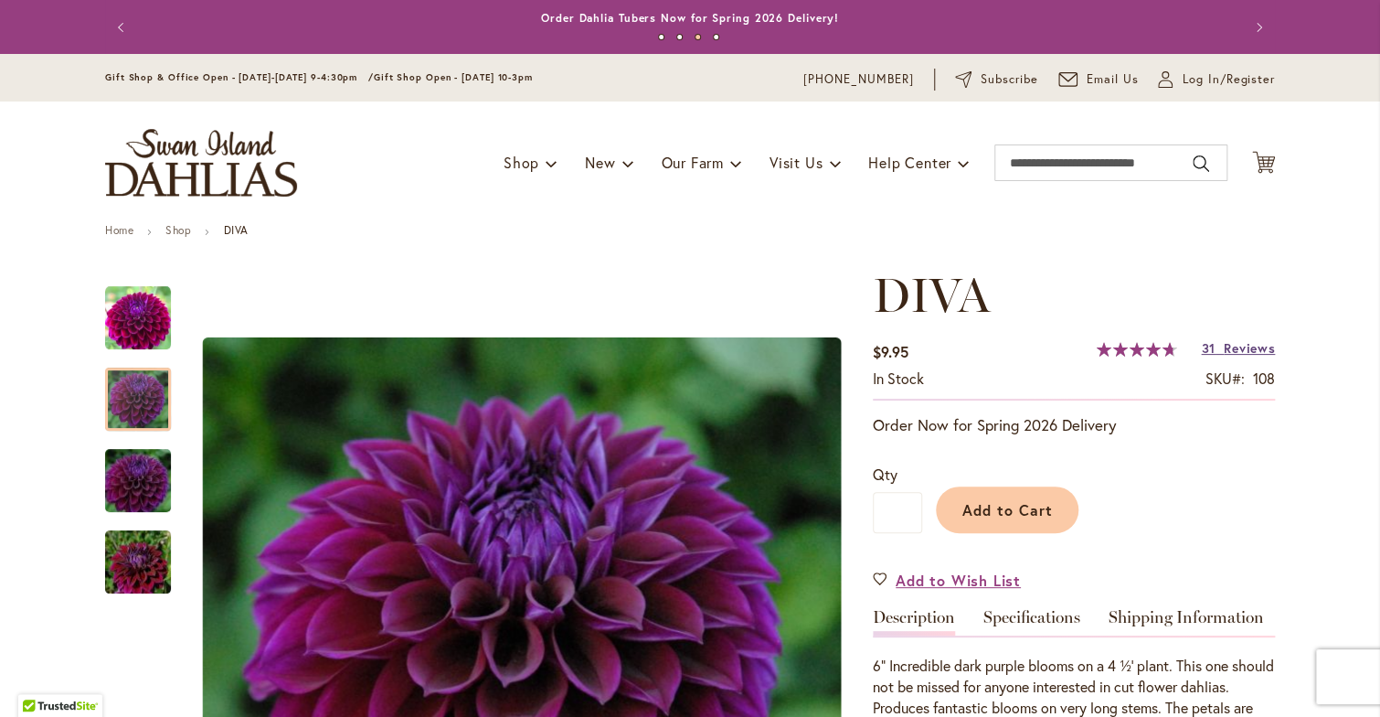
click at [1235, 346] on span "Reviews" at bounding box center [1249, 347] width 51 height 17
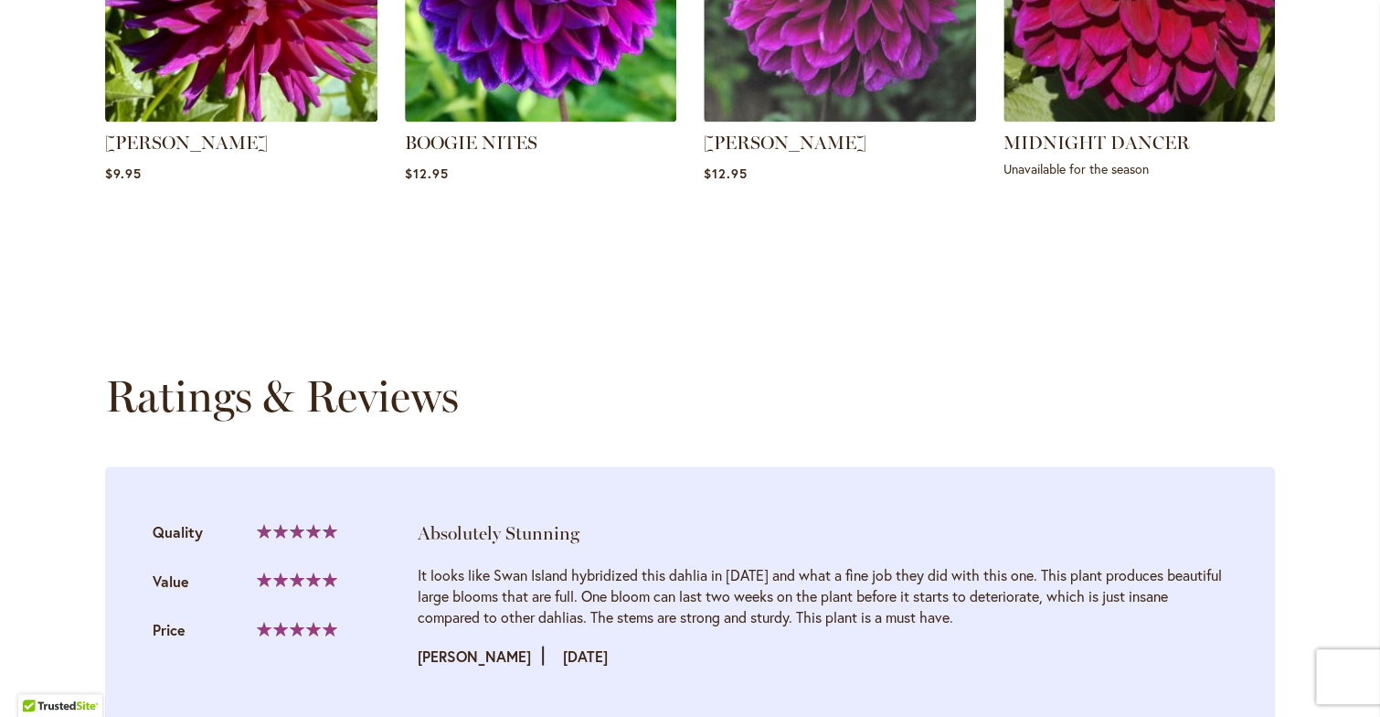
scroll to position [1866, 0]
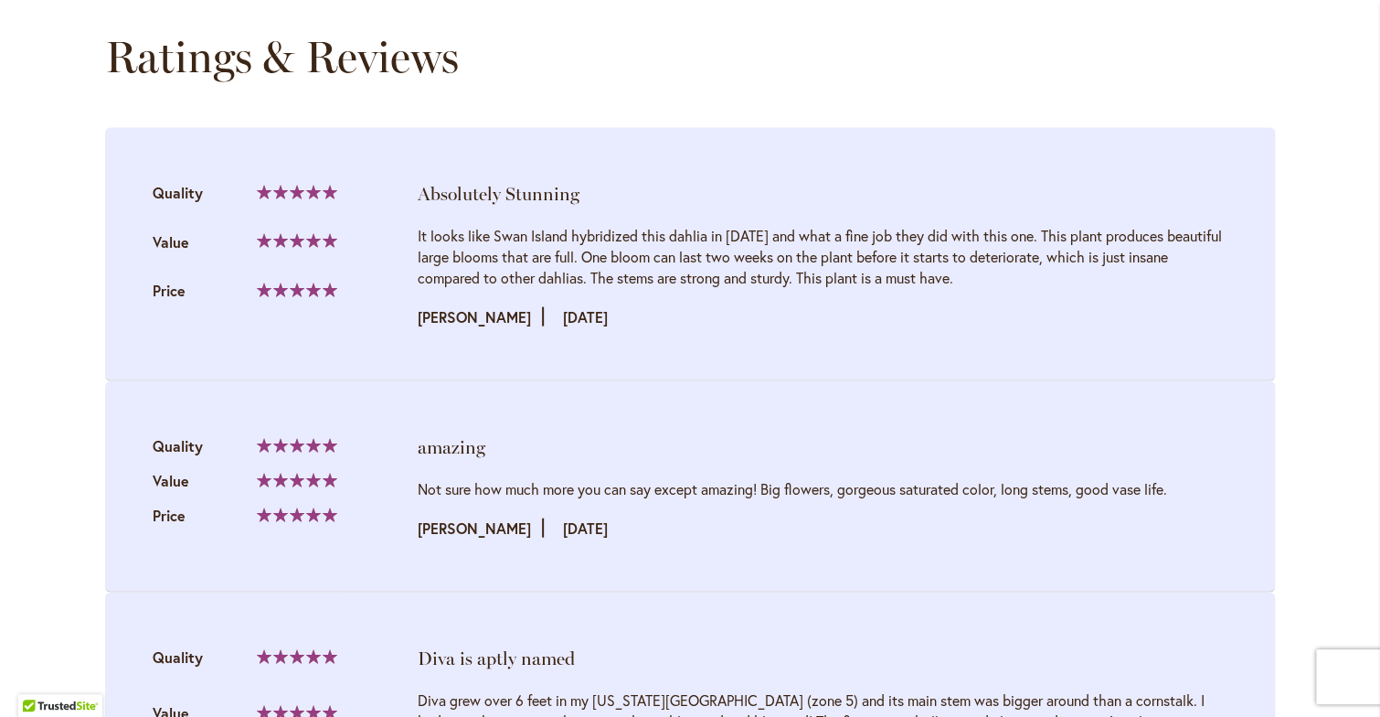
click at [316, 68] on strong "Ratings & Reviews" at bounding box center [282, 56] width 354 height 53
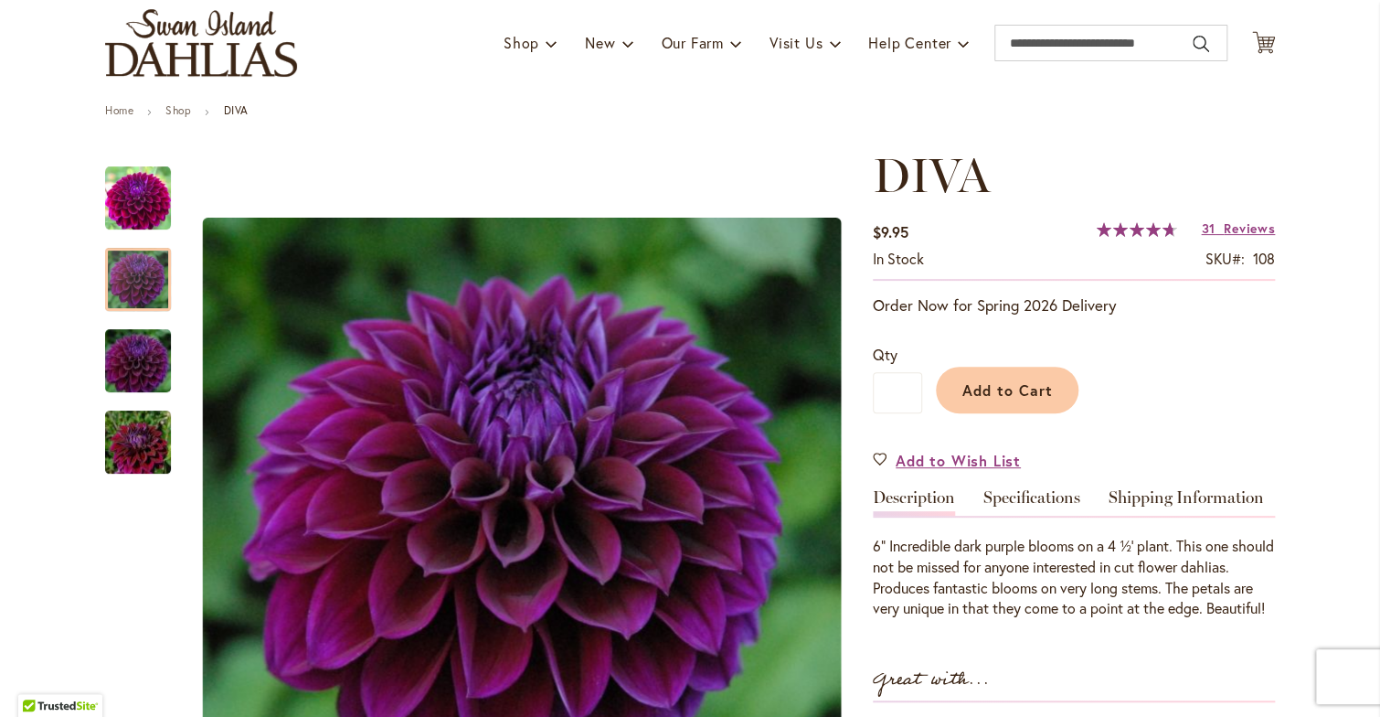
scroll to position [90, 0]
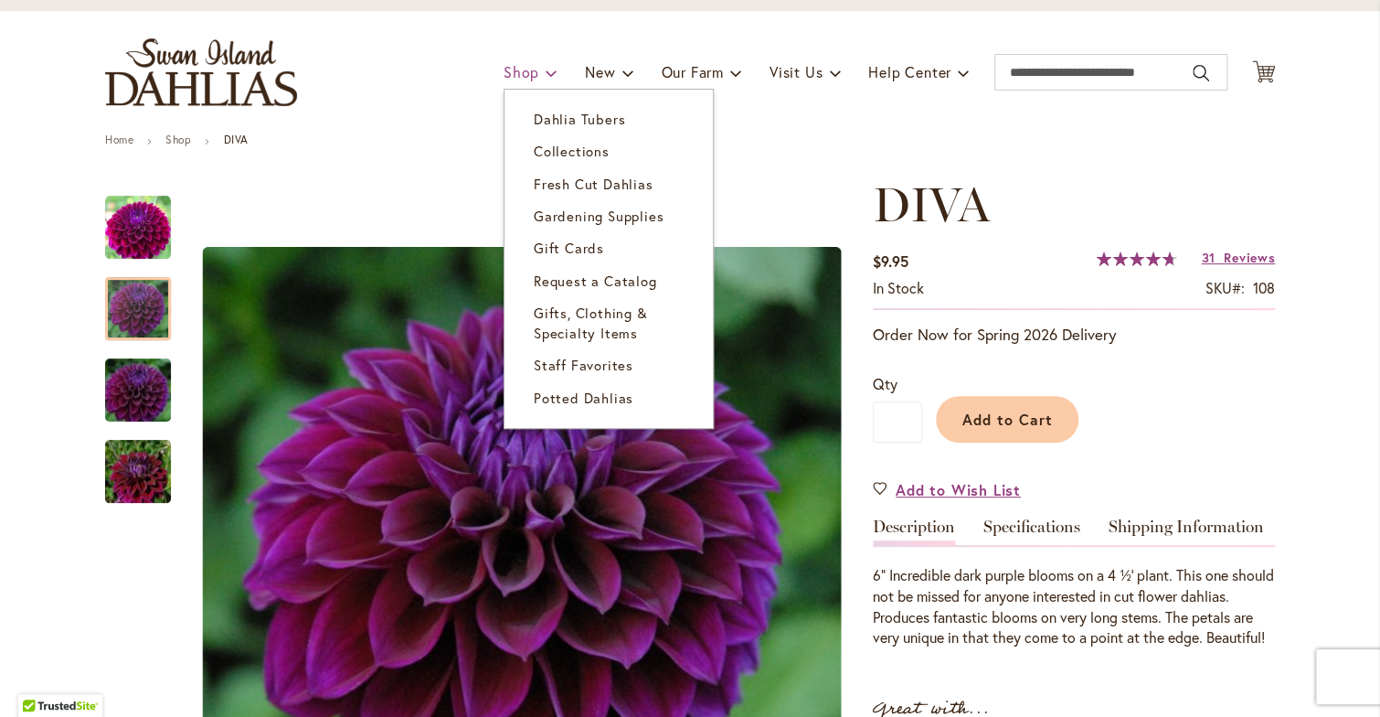
click at [509, 73] on span "Shop" at bounding box center [522, 71] width 36 height 19
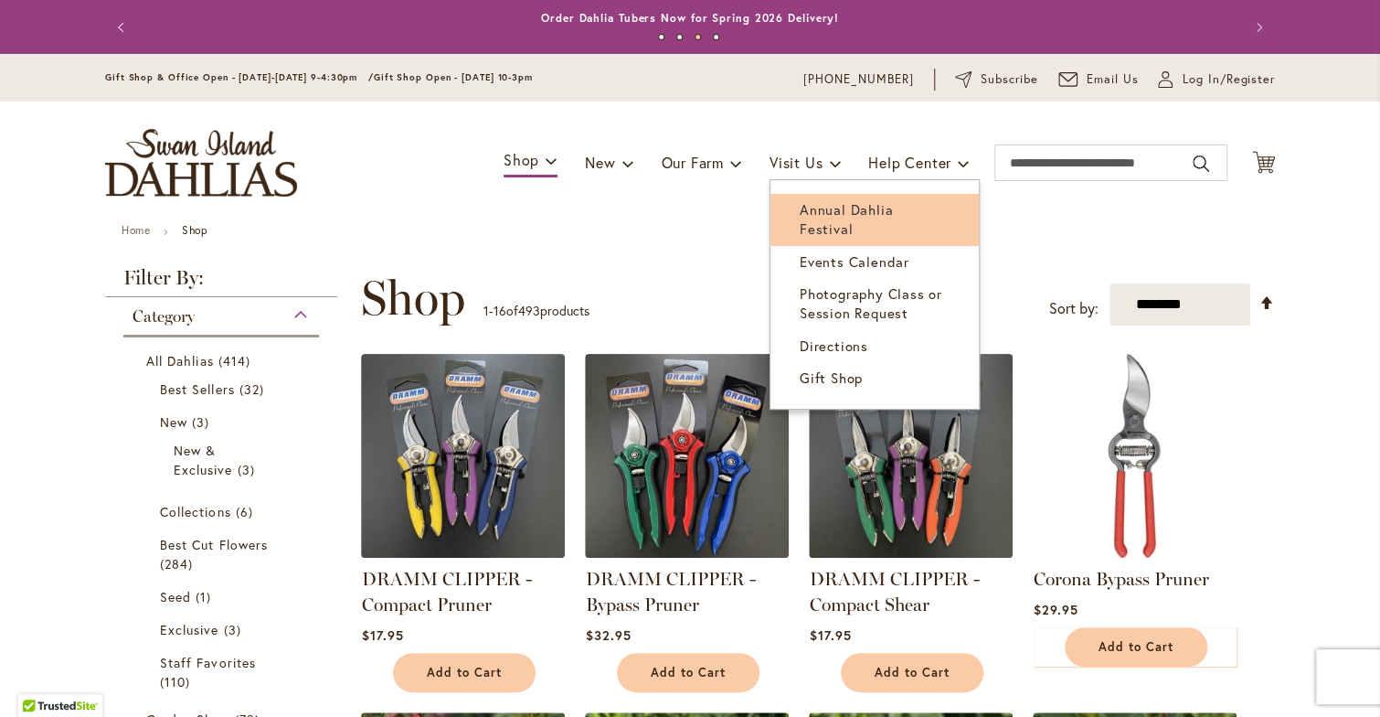
click at [819, 211] on span "Annual Dahlia Festival" at bounding box center [846, 218] width 93 height 37
